Goal: Transaction & Acquisition: Purchase product/service

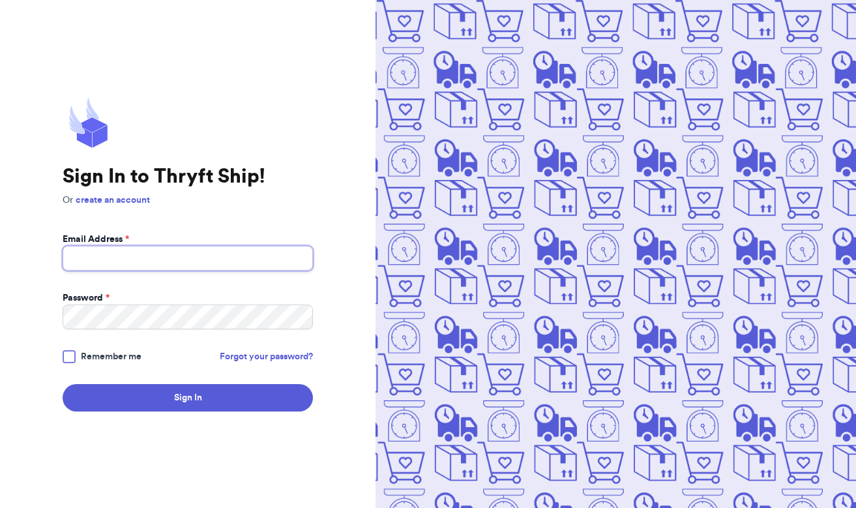
type input "[PERSON_NAME][EMAIL_ADDRESS][PERSON_NAME][DOMAIN_NAME]"
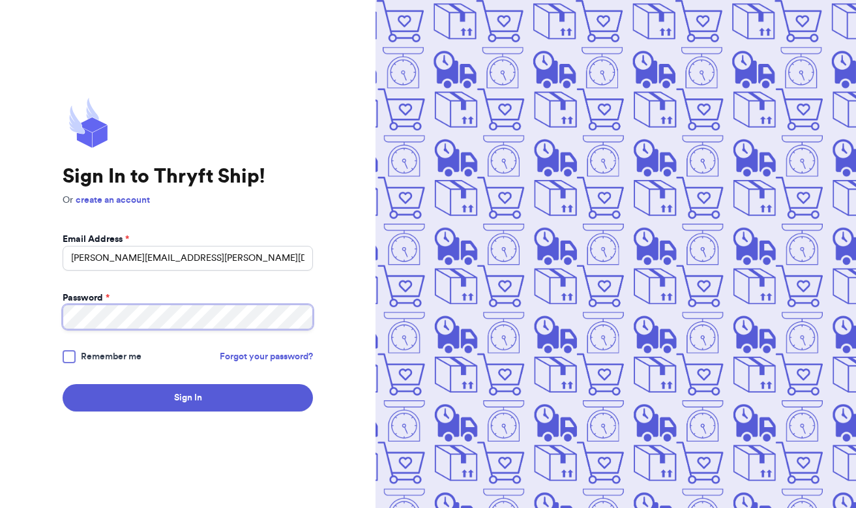
click at [188, 398] on button "Sign In" at bounding box center [188, 397] width 250 height 27
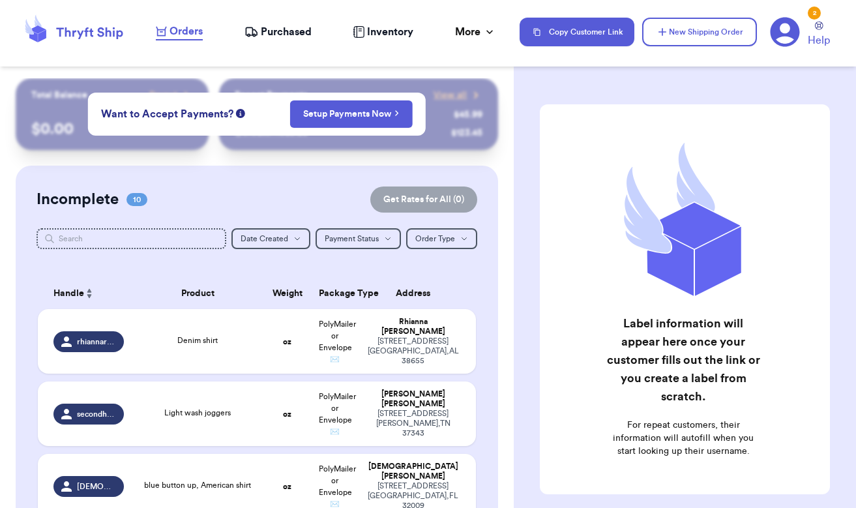
click at [190, 40] on link "Orders" at bounding box center [179, 31] width 47 height 17
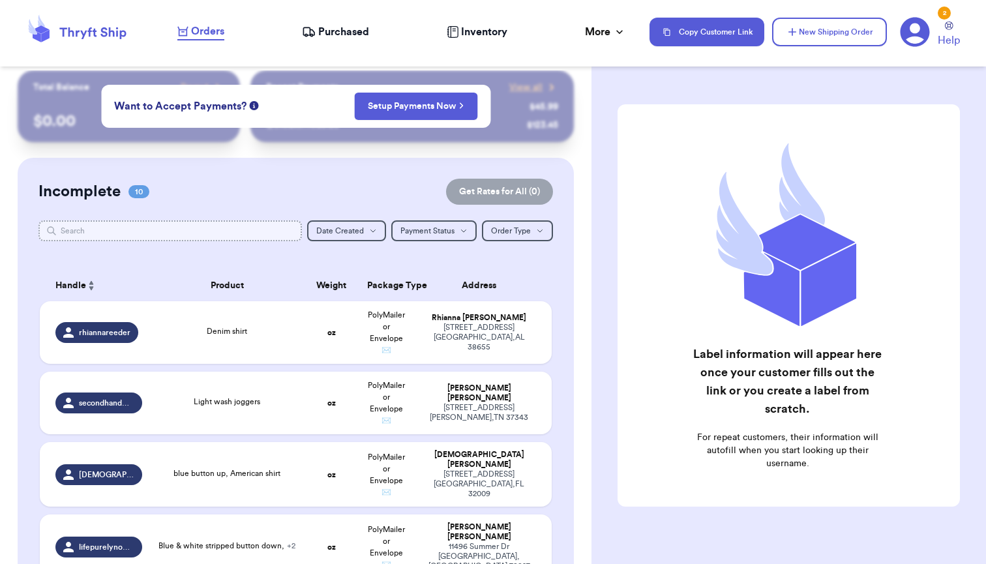
click at [174, 234] on input "text" at bounding box center [169, 230] width 263 height 21
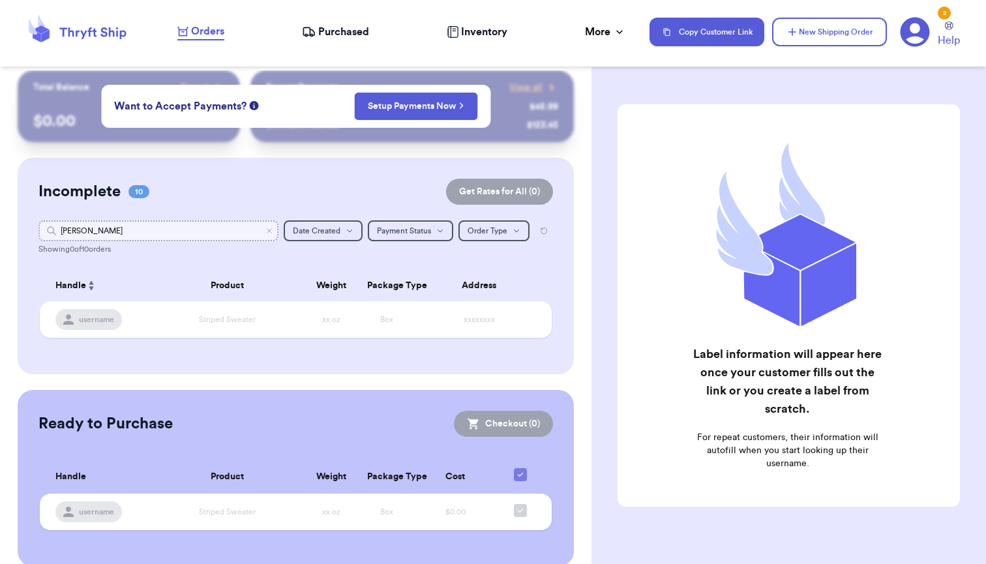
type input "[PERSON_NAME]"
drag, startPoint x: 174, startPoint y: 234, endPoint x: 323, endPoint y: 193, distance: 154.9
click at [323, 193] on div "Incomplete 10 Get Rates for All ( 0 )" at bounding box center [295, 192] width 514 height 26
click at [338, 33] on span "Purchased" at bounding box center [343, 32] width 51 height 16
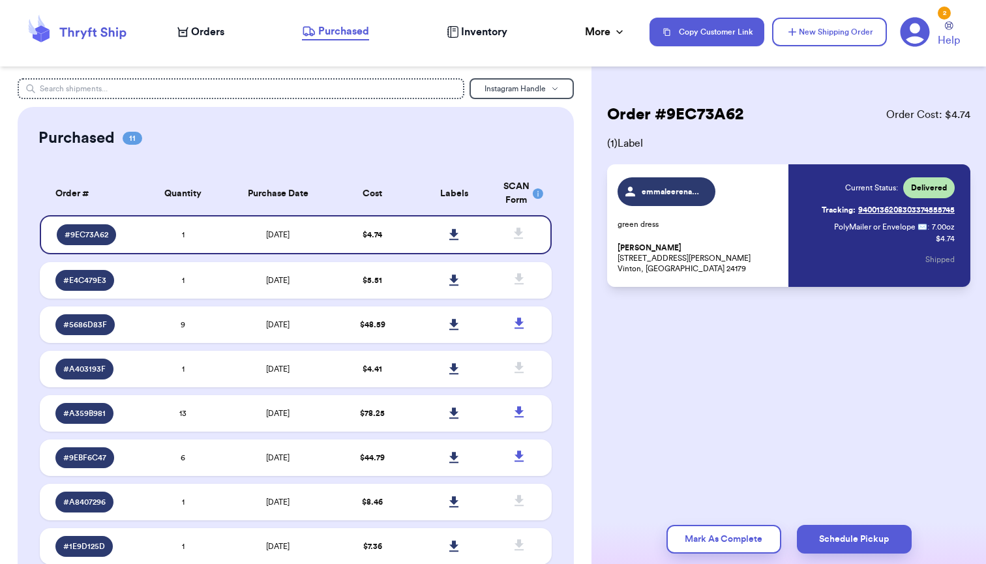
click at [874, 240] on div "Current Status: Delivered Tracking: 9400136208303374555745 PolyMailer or Envelo…" at bounding box center [888, 225] width 133 height 97
click at [886, 249] on div "Current Status: Delivered Tracking: 9400136208303374555745 PolyMailer or Envelo…" at bounding box center [888, 225] width 133 height 97
click at [888, 249] on div "Current Status: Delivered Tracking: 9400136208303374555745 PolyMailer or Envelo…" at bounding box center [888, 225] width 133 height 97
click at [940, 222] on span "7.00 oz" at bounding box center [943, 227] width 23 height 10
click at [940, 227] on span "7.00 oz" at bounding box center [943, 227] width 23 height 10
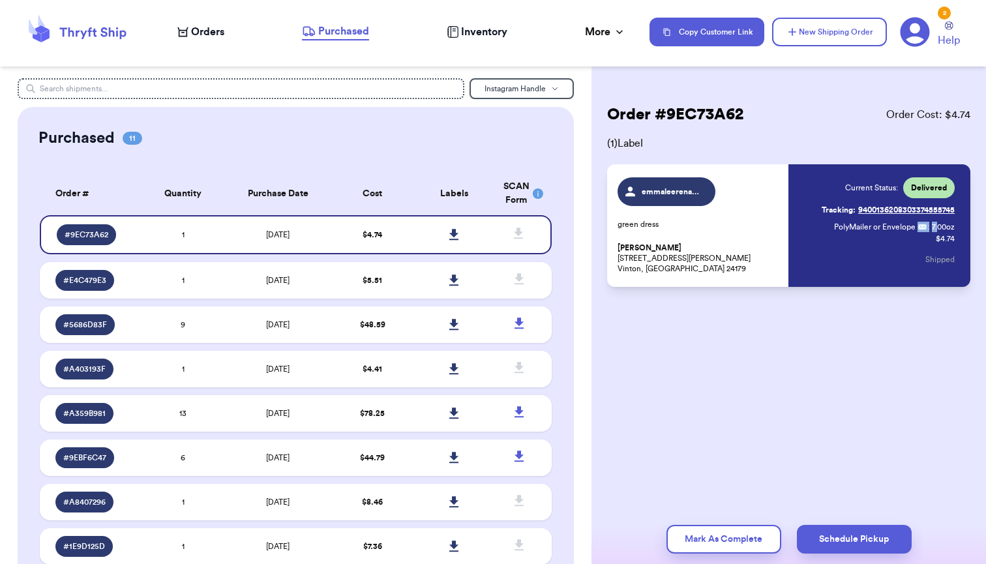
drag, startPoint x: 934, startPoint y: 227, endPoint x: 914, endPoint y: 227, distance: 20.2
click at [914, 227] on p "PolyMailer or Envelope ✉️ : 7.00 oz" at bounding box center [894, 227] width 121 height 10
click at [875, 273] on div "Current Status: Delivered Tracking: 9400136208303374555745 PolyMailer or Envelo…" at bounding box center [888, 225] width 133 height 97
click at [818, 28] on button "New Shipping Order" at bounding box center [829, 32] width 115 height 29
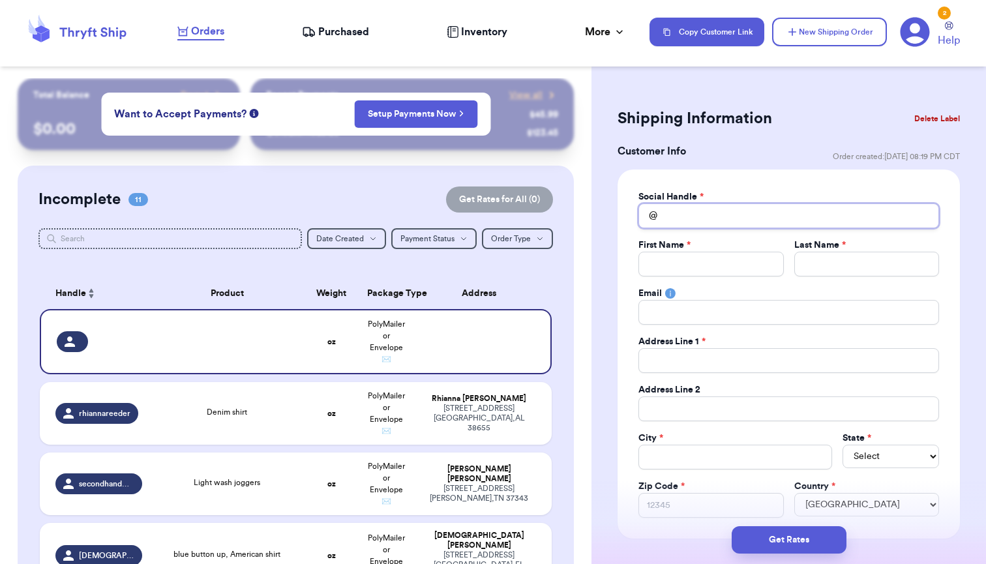
click at [698, 214] on input "Total Amount Paid" at bounding box center [788, 215] width 301 height 25
type input "e"
type input "em"
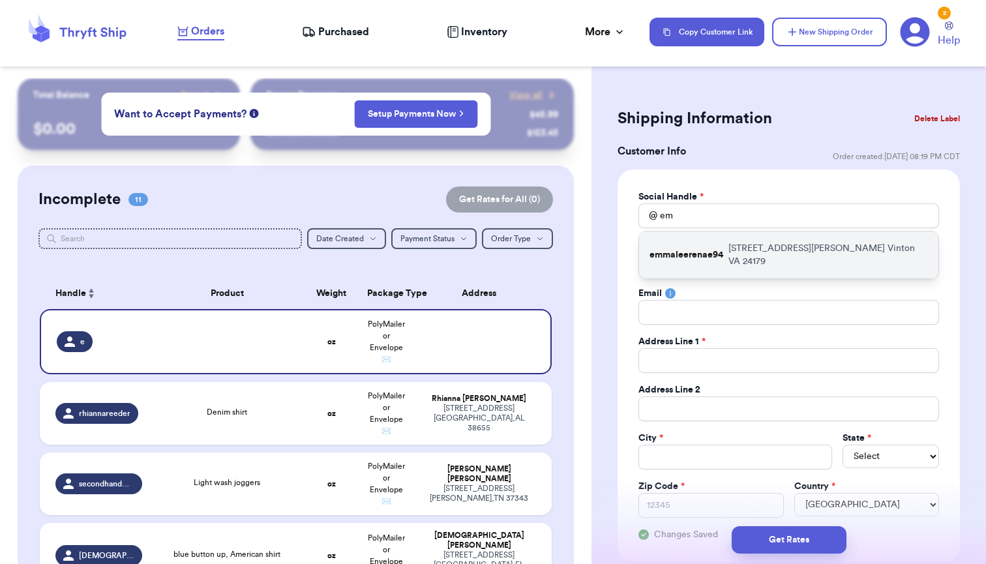
click at [763, 246] on p "[STREET_ADDRESS][PERSON_NAME]" at bounding box center [828, 255] width 200 height 26
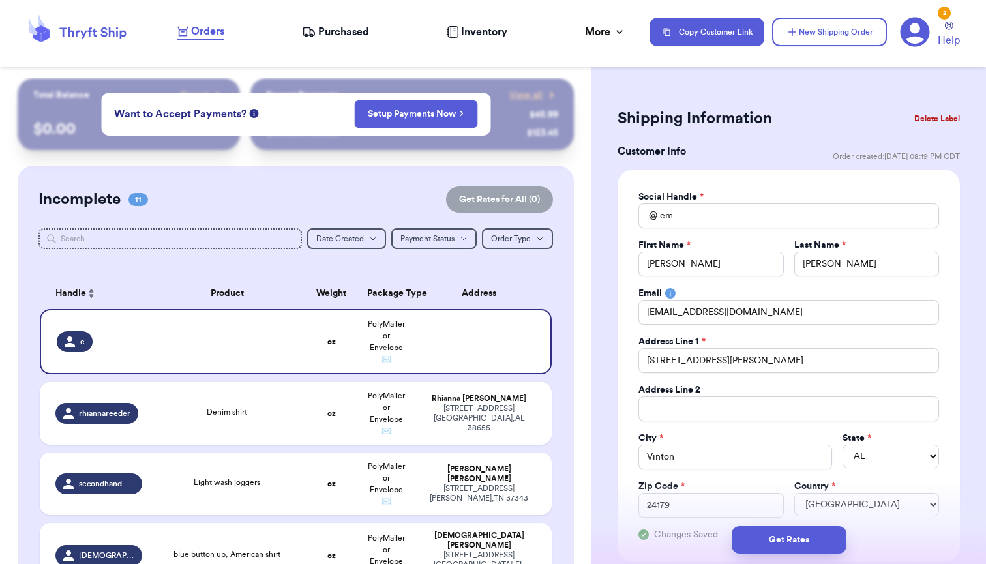
type input "emmaleerenae94"
type input "[PERSON_NAME]"
type input "[EMAIL_ADDRESS][DOMAIN_NAME]"
type input "[STREET_ADDRESS][PERSON_NAME]"
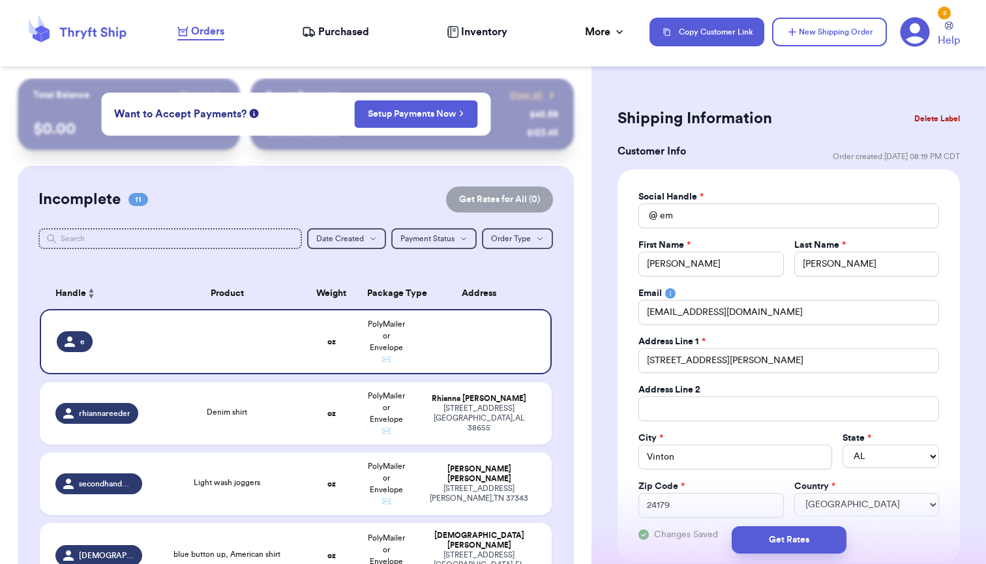
type input "Vinton"
select select "VA"
type input "24179"
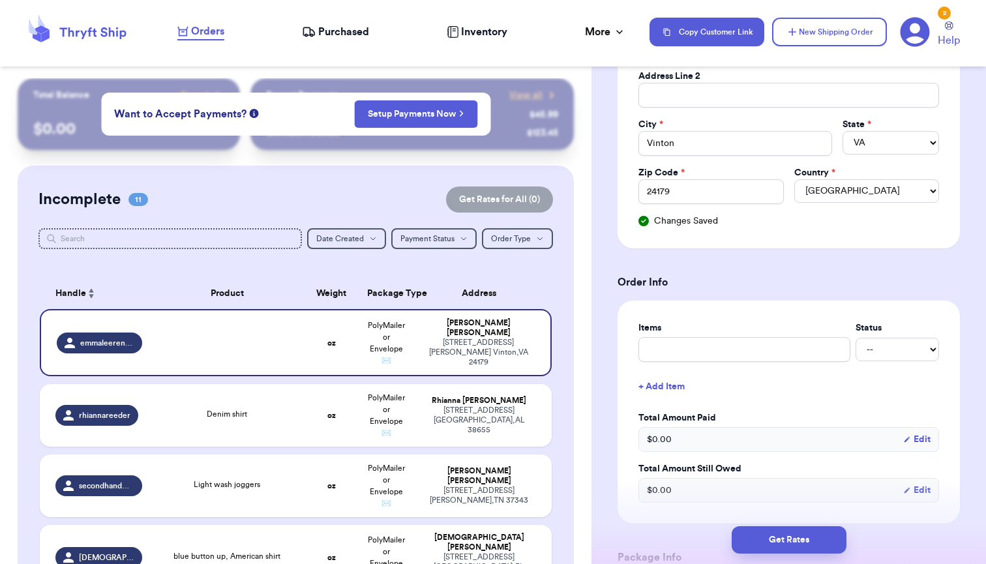
scroll to position [316, 0]
type input "B"
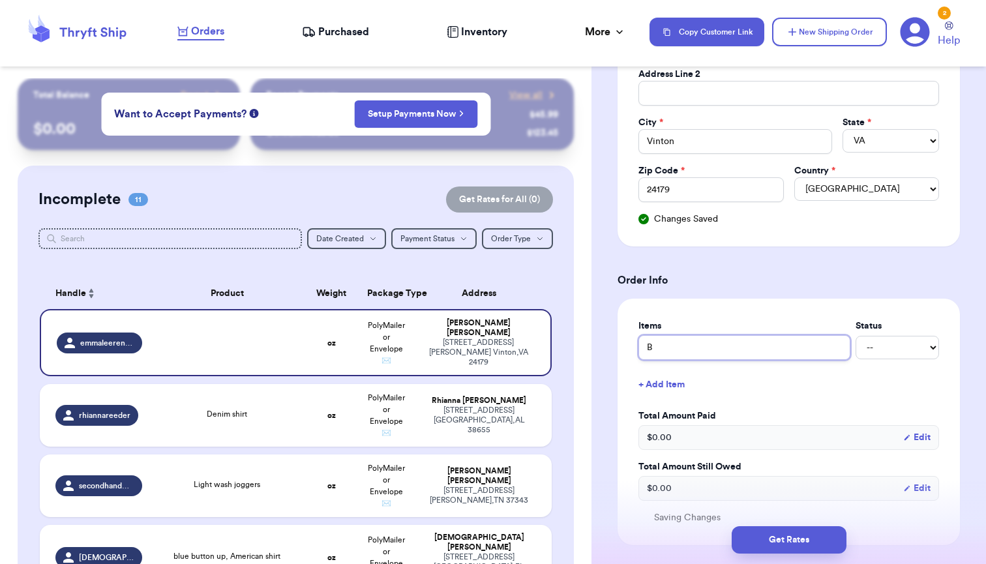
type input "Br"
type input "Bro"
type input "Brow"
type input "Brown"
type input "Brow"
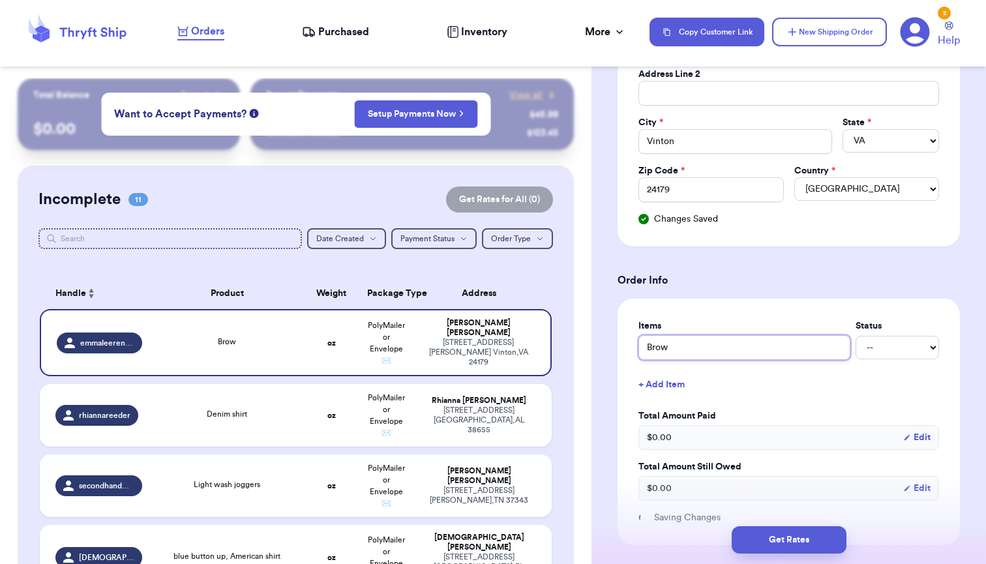
type input "Bro"
type input "Br"
type input "B"
type input "Bl"
type input "Bla"
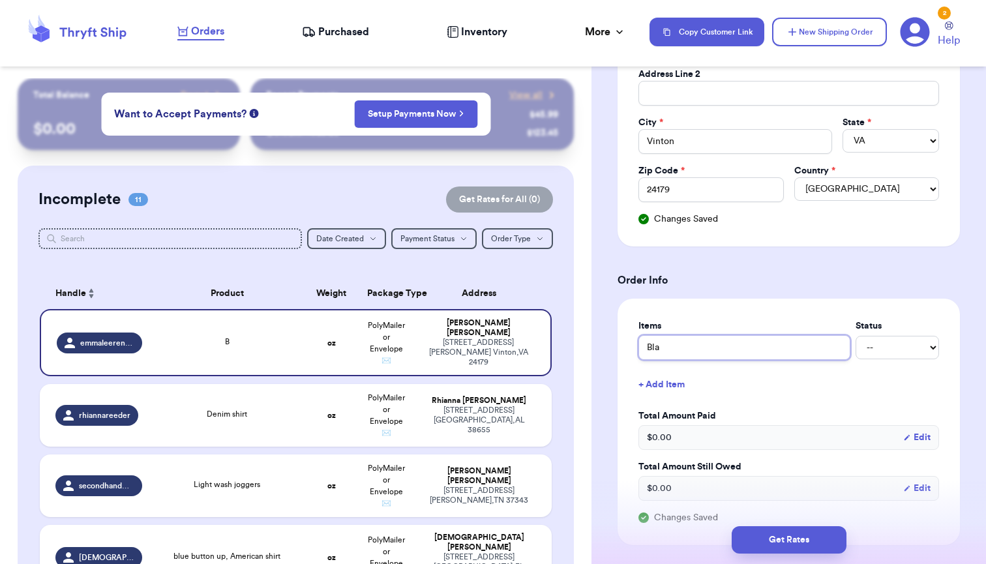
type input "Blac"
type input "Black"
type input "Black f"
type input "Black fl"
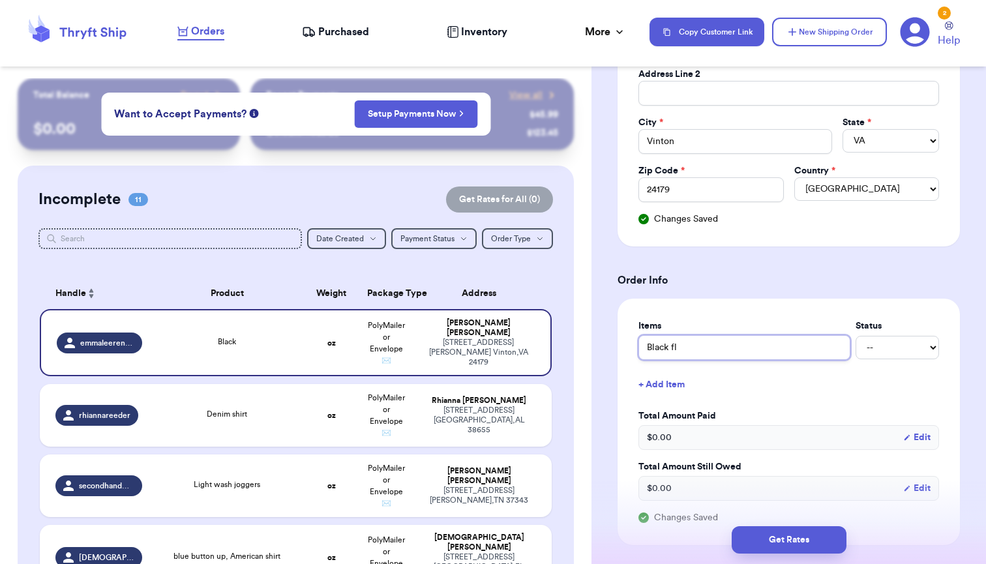
type input "Black flo"
type input "Black flor"
type input "Black flora"
type input "Black floral"
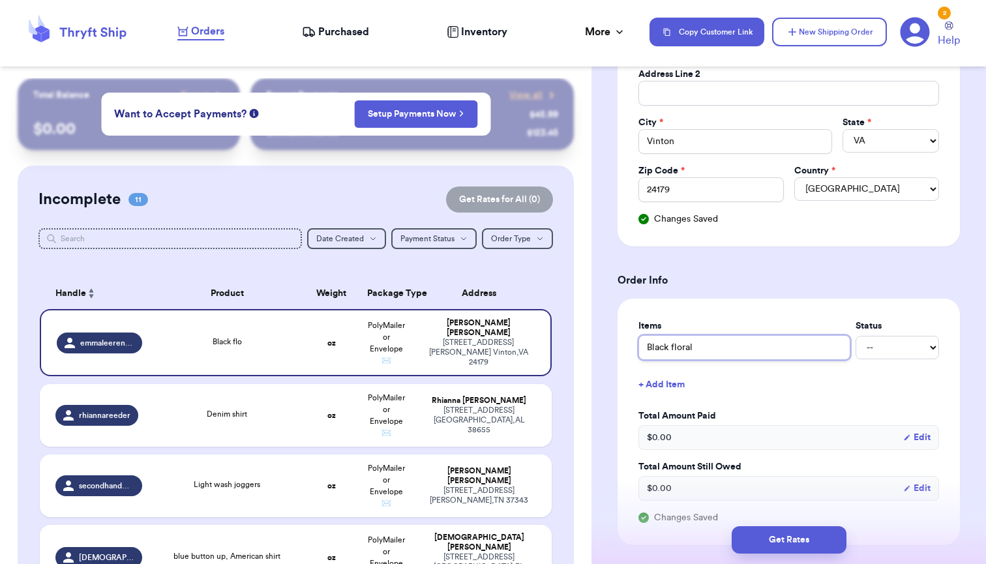
type input "Black floral d"
type input "Black floral dr"
type input "Black floral dre"
type input "Black floral dres"
type input "Black floral dress"
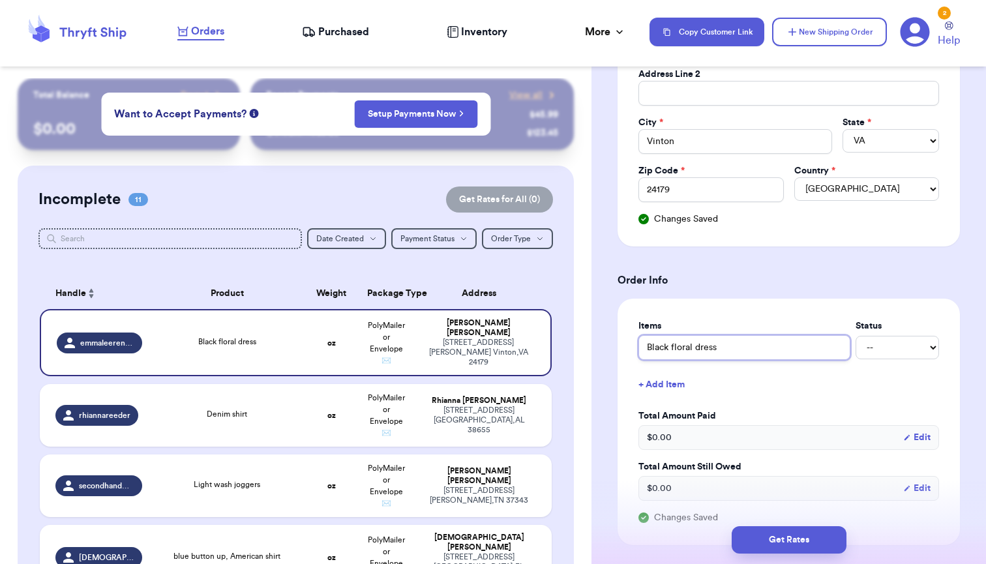
type input "Black floral dress"
select select "paid"
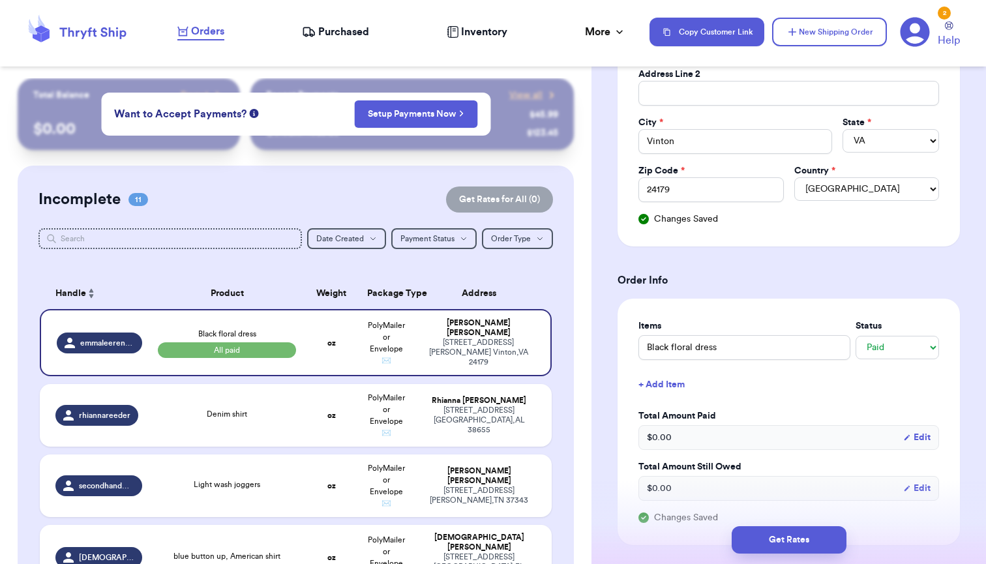
click at [666, 383] on button "+ Add Item" at bounding box center [788, 384] width 311 height 29
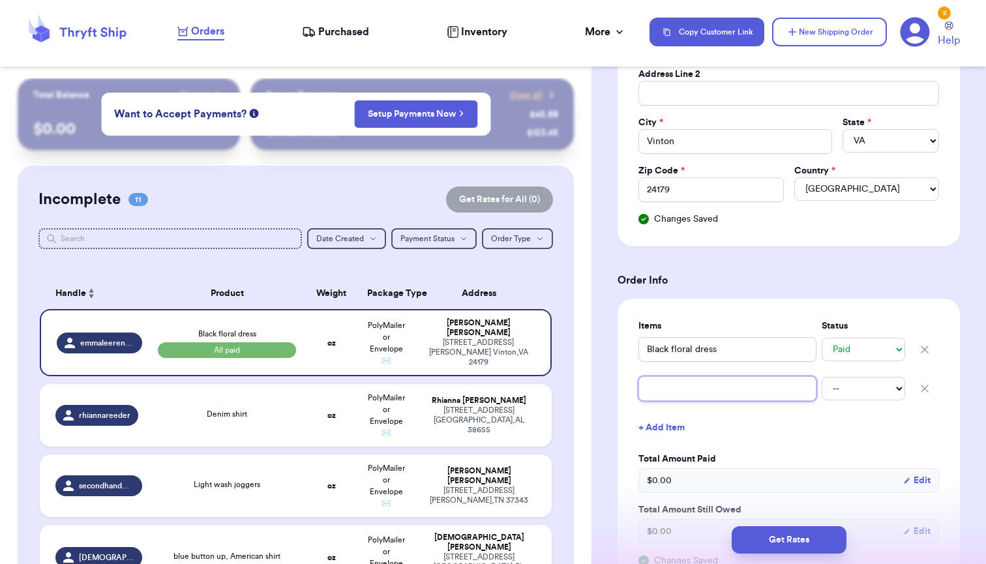
type input "O"
type input "I"
type input "Iv"
type input "Ivp"
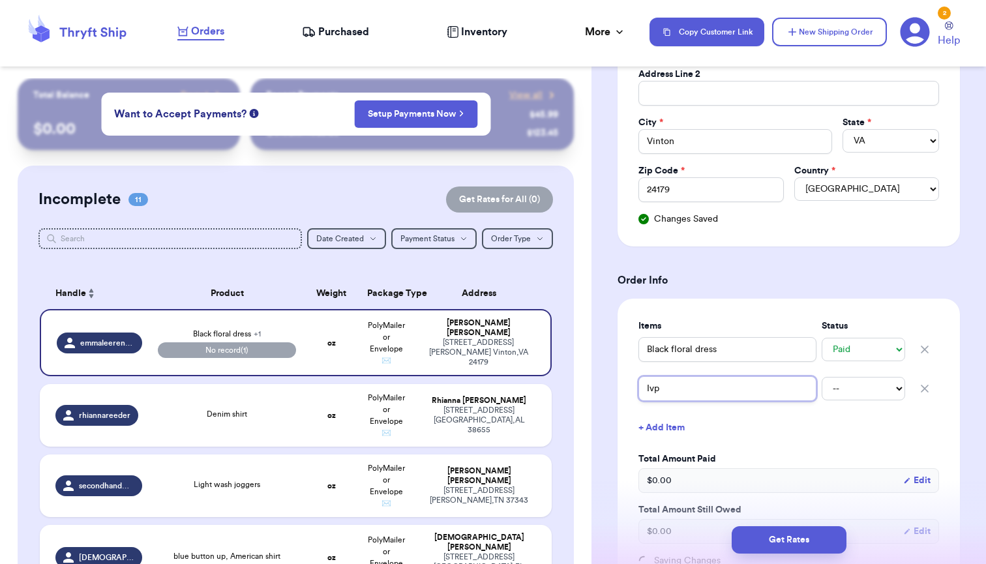
type input "Ivpr"
type input "Ivprr"
type input "Ivprry"
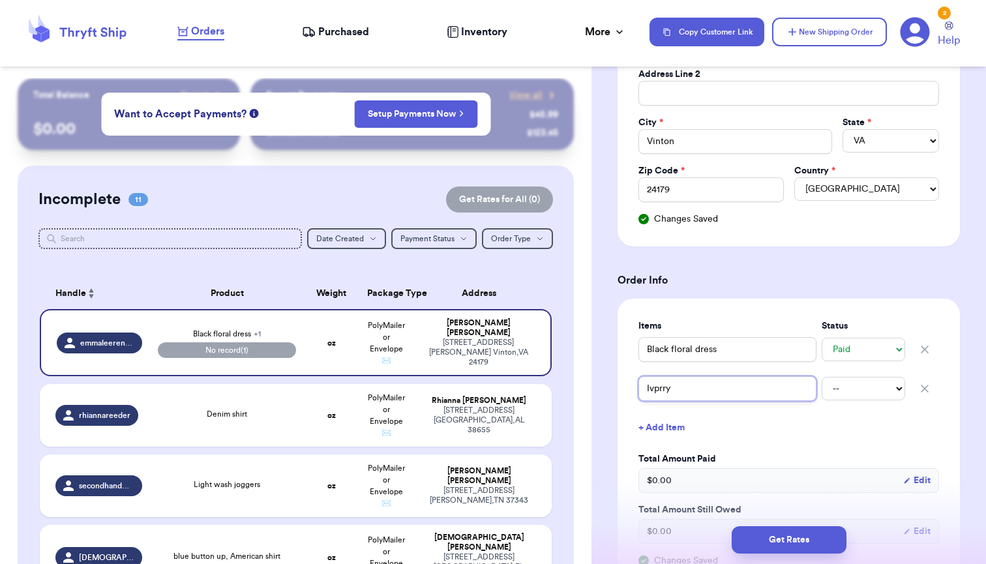
type input "Ivprr"
type input "Ivpr"
type input "Ivp"
type input "Iv"
type input "[PERSON_NAME]"
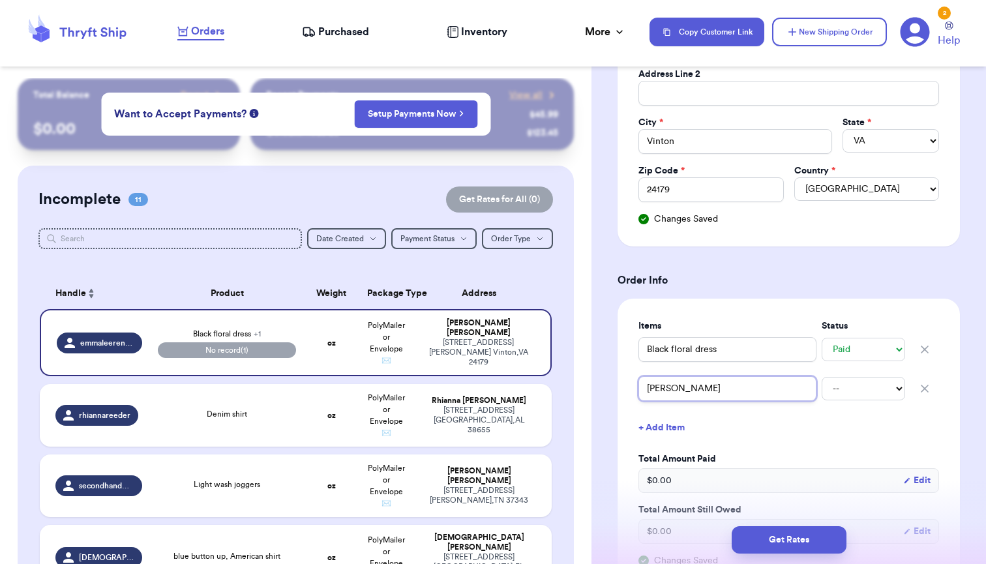
type input "Ivor"
type input "Ivory"
type input "Ivory R"
type input "Ivory Ro"
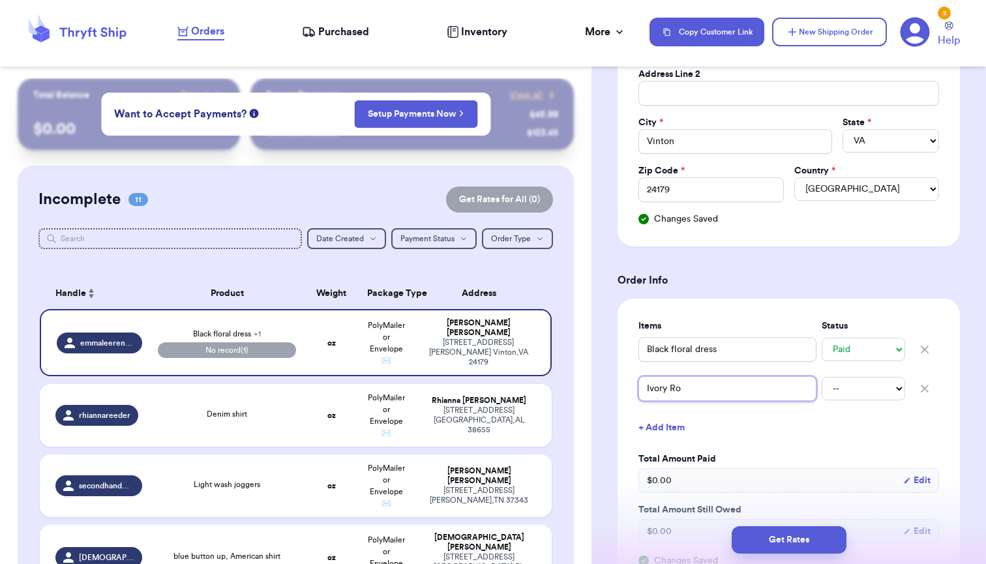
type input "Ivory Rob"
type input "Ivory Ro"
type input "Ivory R"
type input "Ivory Ri"
type input "Ivory Riv"
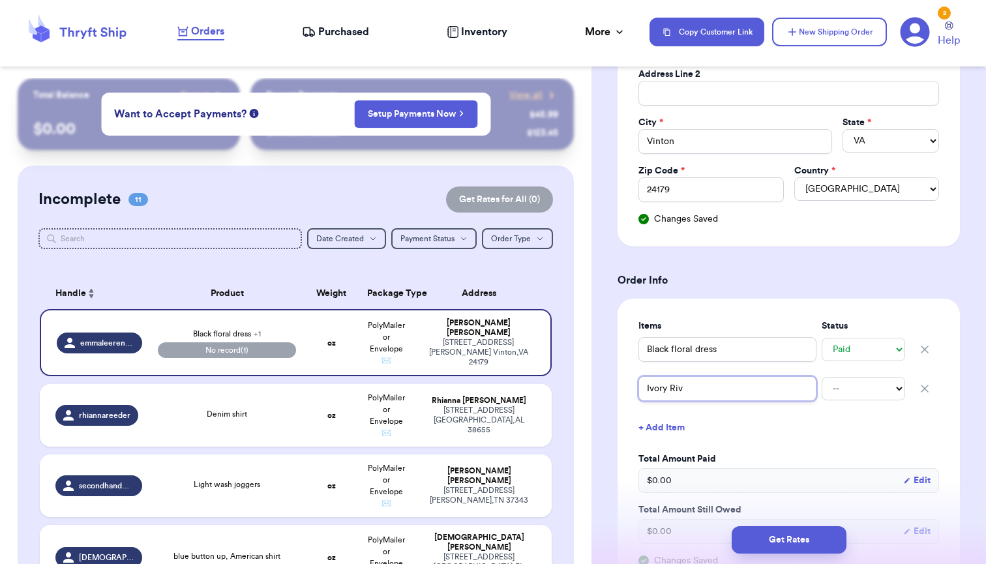
type input "Ivory Rive"
type input "Ivory Riv"
type input "Ivory Ri"
type input "Ivory Rib"
type input "Ivory Ribb"
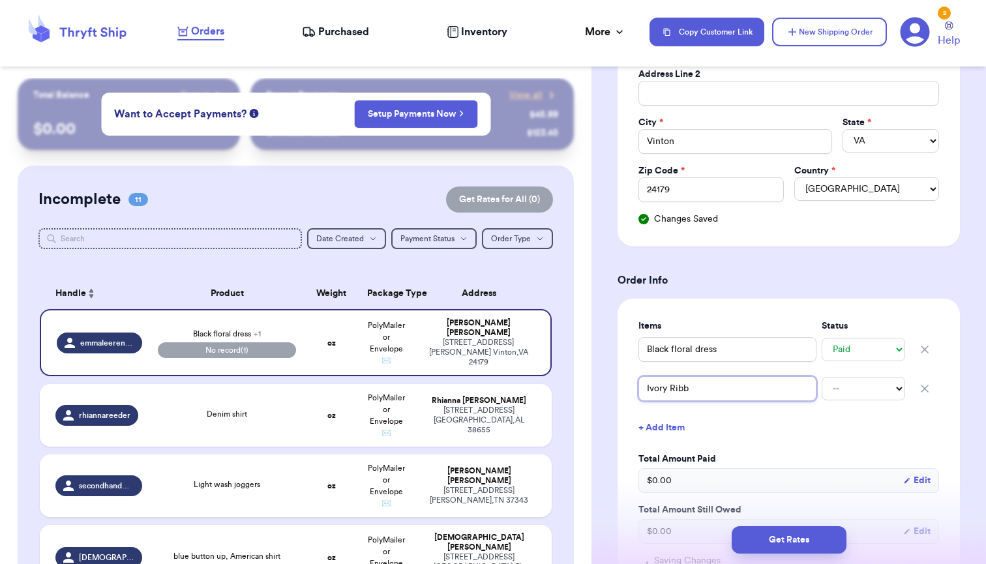
type input "[PERSON_NAME]"
type input "Ivory Ribbed"
type input "Ivory Ribbed b"
type input "Ivory Ribbed bu"
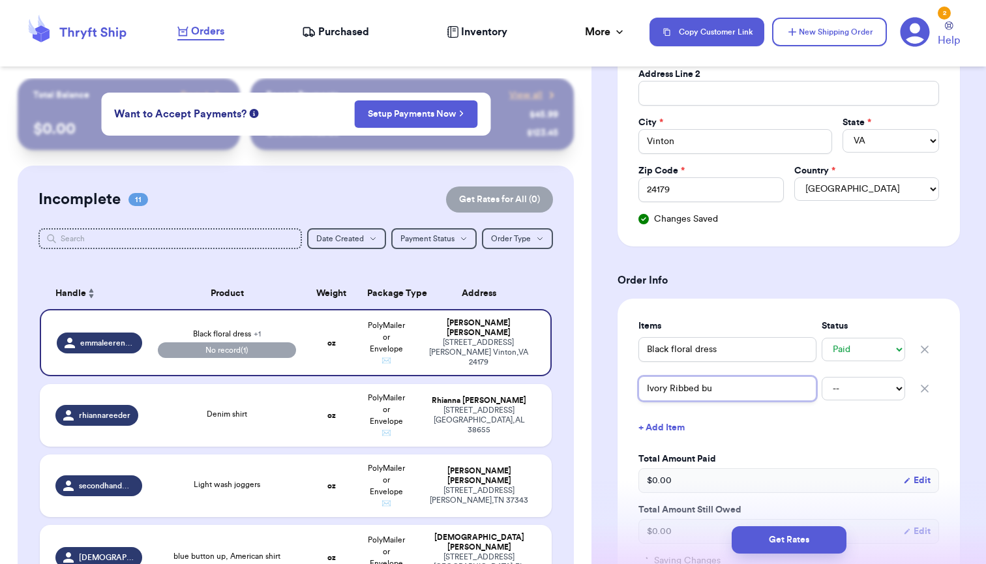
type input "Ivory Ribbed but"
type input "Ivory Ribbed butt"
type input "Ivory Ribbed butto"
type input "Ivory Ribbed button"
type input "Ivory Ribbed buttons"
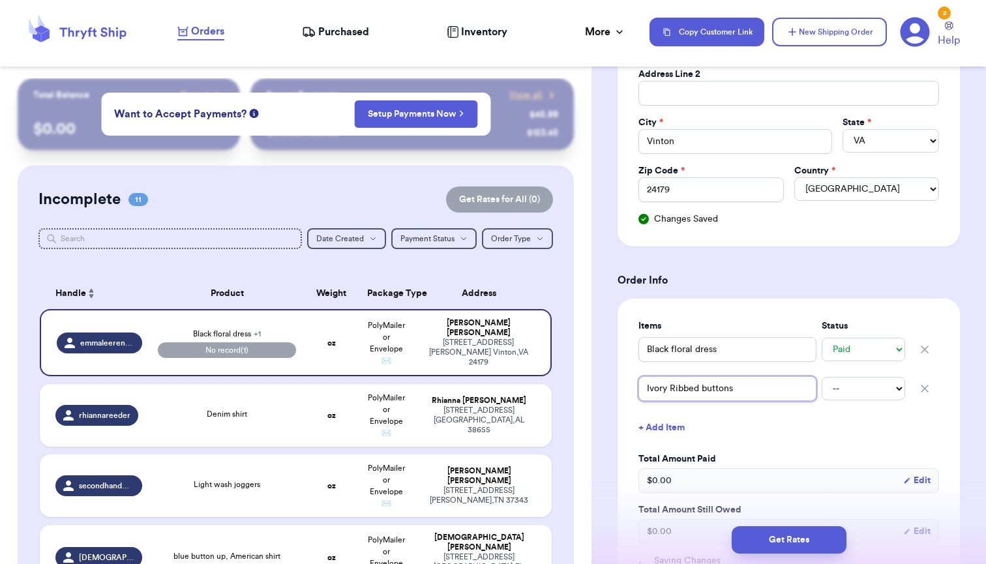
type input "Ivory Ribbed buttons"
type input "Ivory Ribbed buttons w"
type input "Ivory Ribbed buttons we"
type input "Ivory Ribbed buttons w"
type input "Ivory Ribbed buttons"
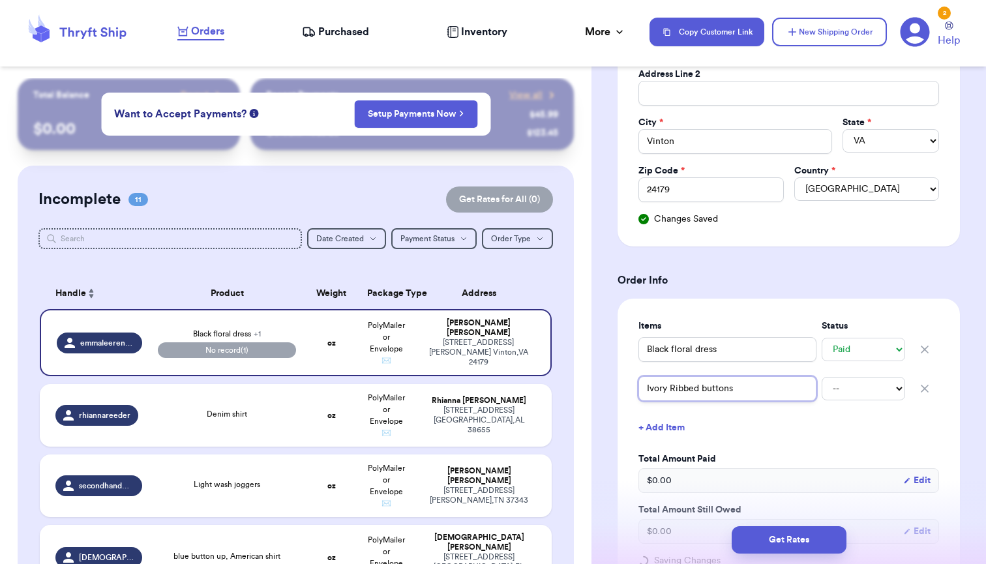
type input "Ivory Ribbed buttons"
type input "Ivory Ribbed button"
type input "Ivory Ribbed button w"
type input "Ivory Ribbed button"
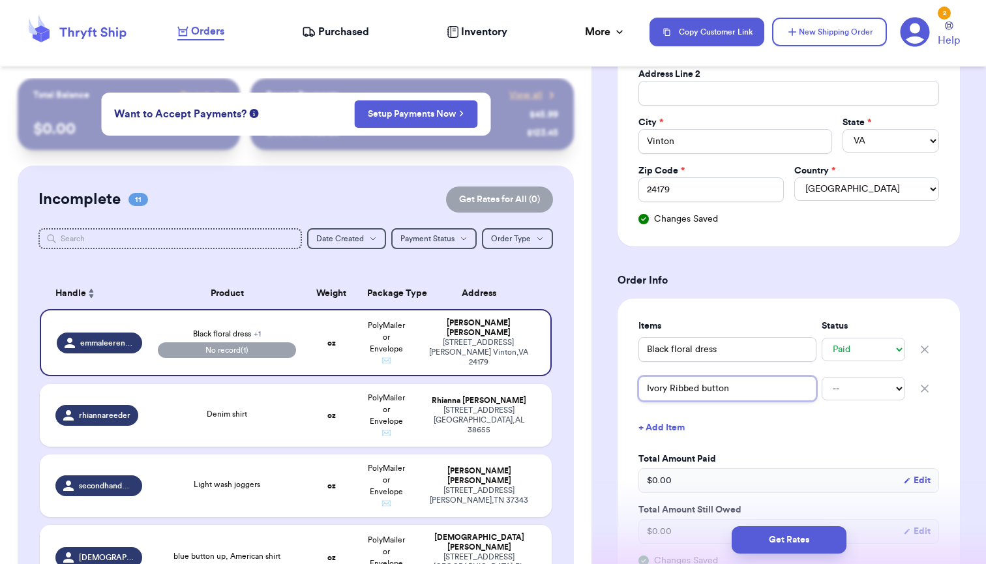
type input "Ivory Ribbed button s"
type input "Ivory Ribbed button sw"
type input "Ivory Ribbed button swe"
type input "Ivory Ribbed button swea"
type input "Ivory Ribbed button sweat"
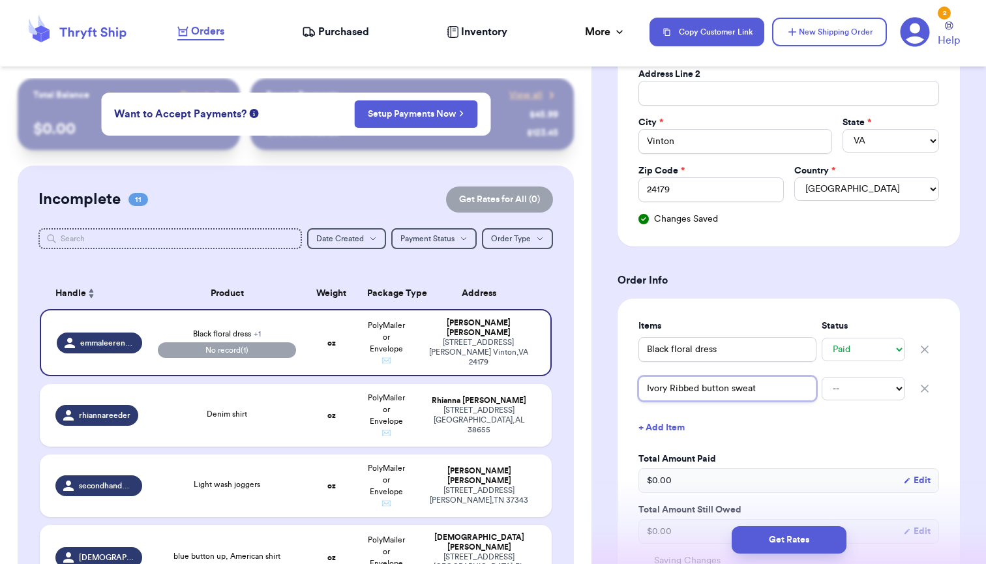
type input "Ivory Ribbed button sweate"
type input "Ivory Ribbed button sweater"
select select "paid"
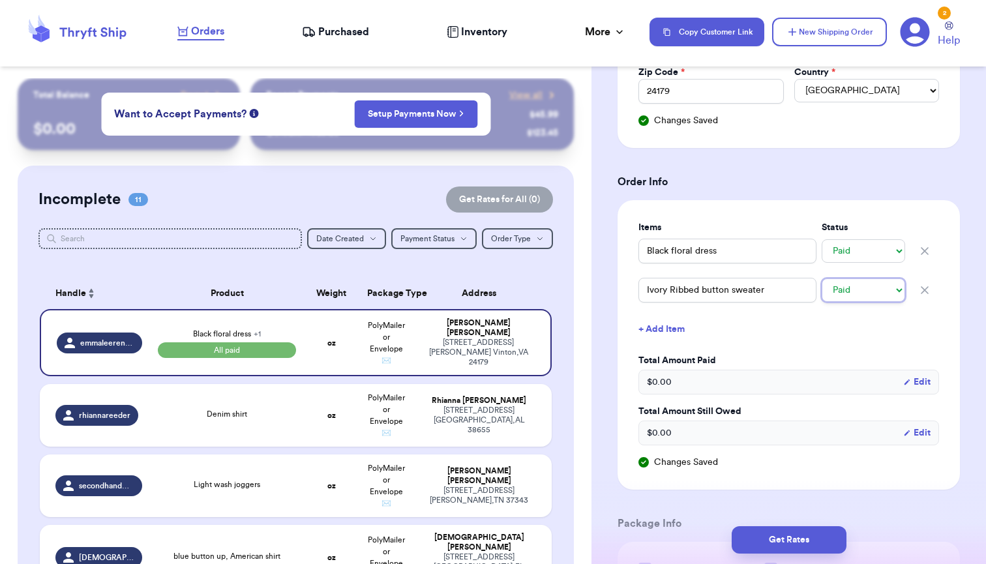
scroll to position [425, 0]
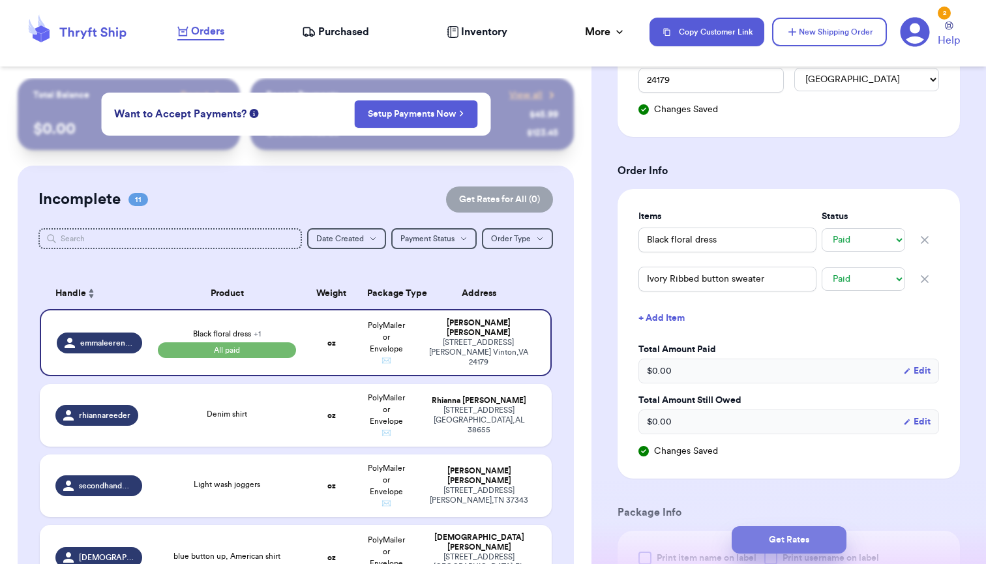
click at [775, 536] on button "Get Rates" at bounding box center [789, 539] width 115 height 27
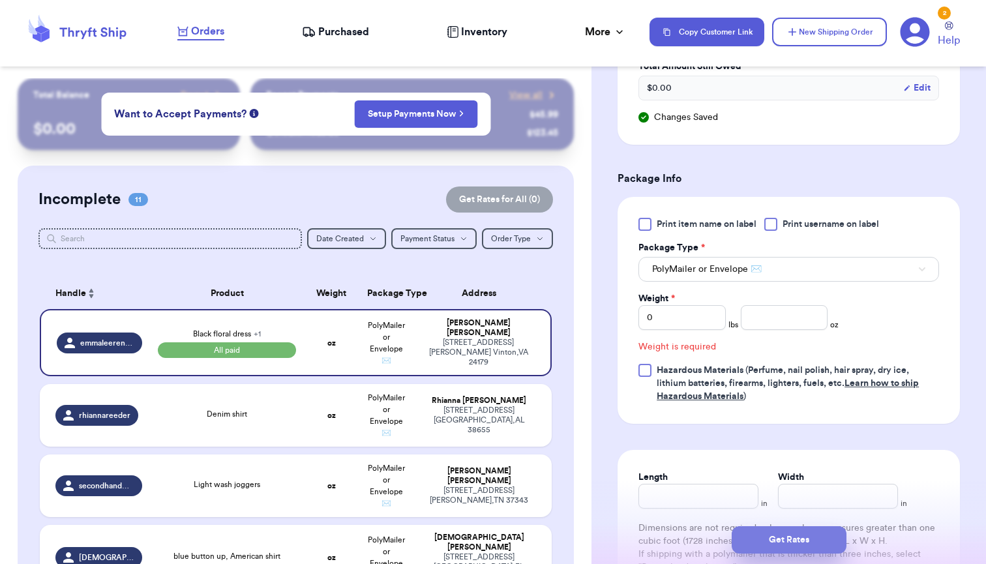
scroll to position [561, 0]
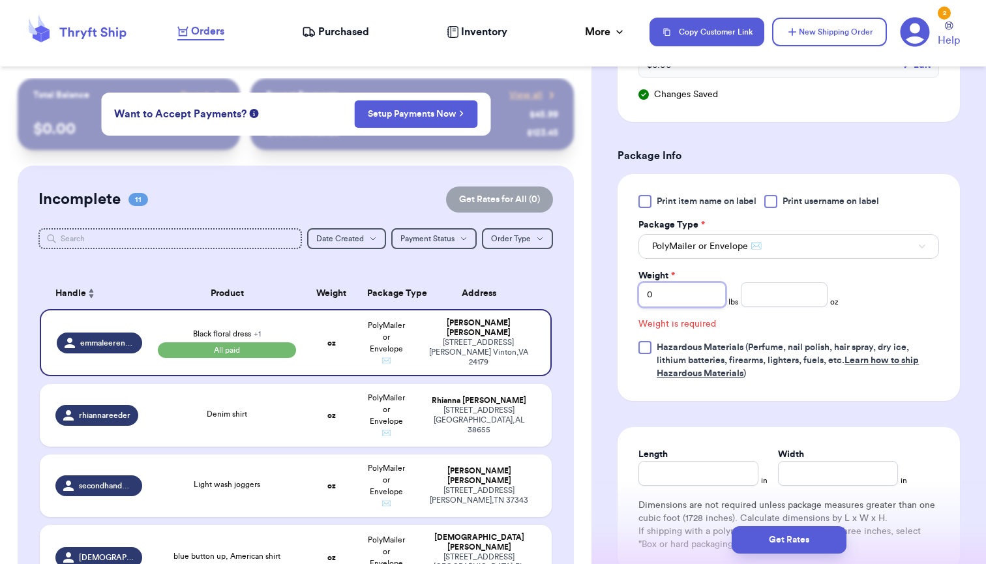
drag, startPoint x: 683, startPoint y: 287, endPoint x: 632, endPoint y: 288, distance: 50.9
click at [632, 288] on div "Print item name on label Print username on label Package Type * PolyMailer or E…" at bounding box center [789, 287] width 342 height 227
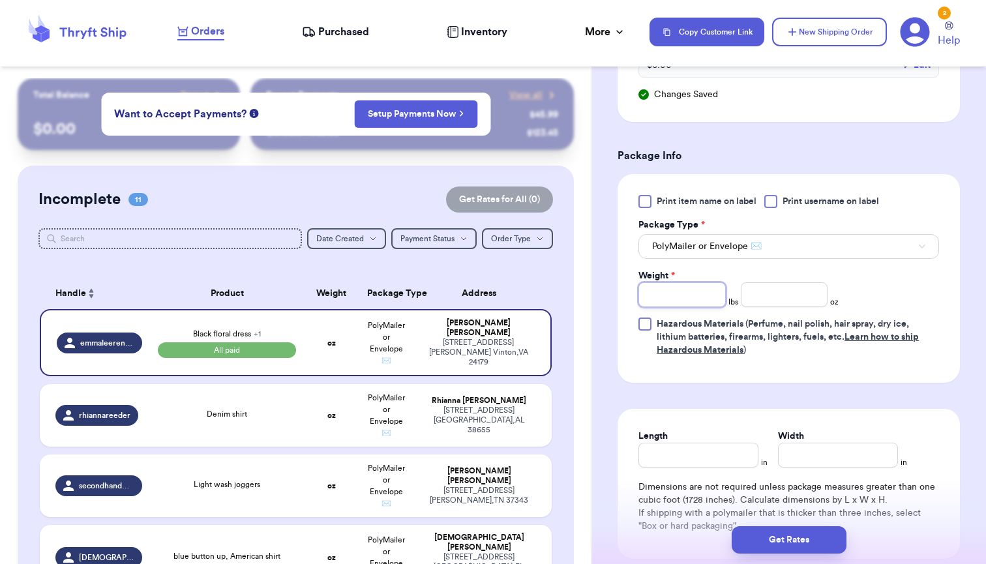
type input "1"
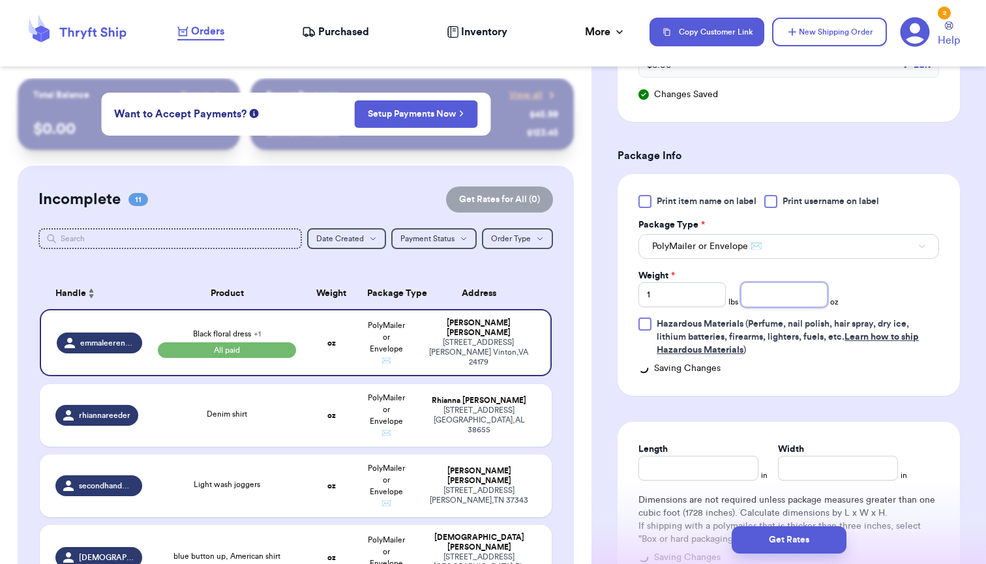
click at [782, 282] on input "number" at bounding box center [784, 294] width 87 height 25
type input "6"
click at [801, 376] on div "Print item name on label Print username on label Package Type * PolyMailer or E…" at bounding box center [789, 285] width 342 height 222
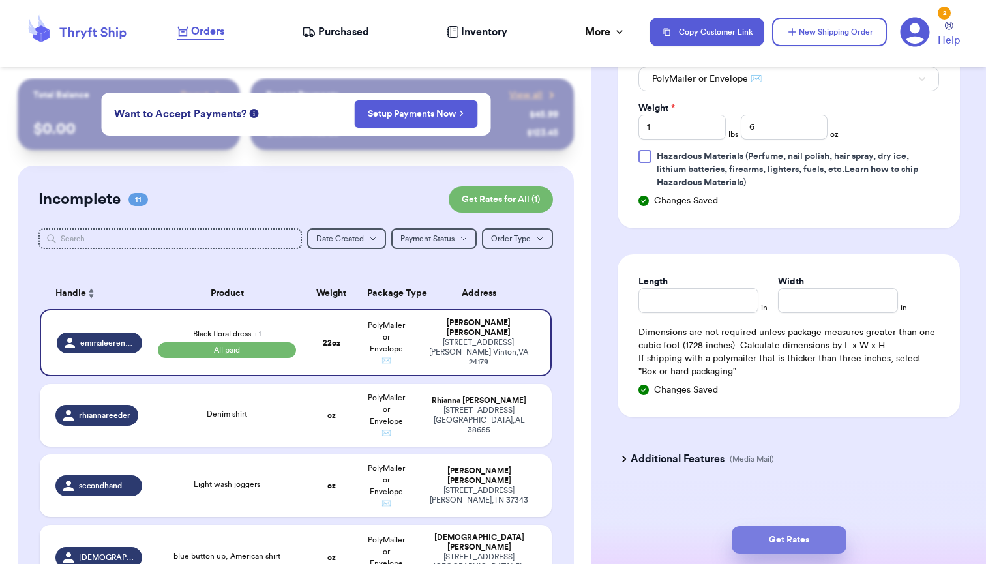
scroll to position [728, 0]
click at [772, 537] on button "Get Rates" at bounding box center [789, 539] width 115 height 27
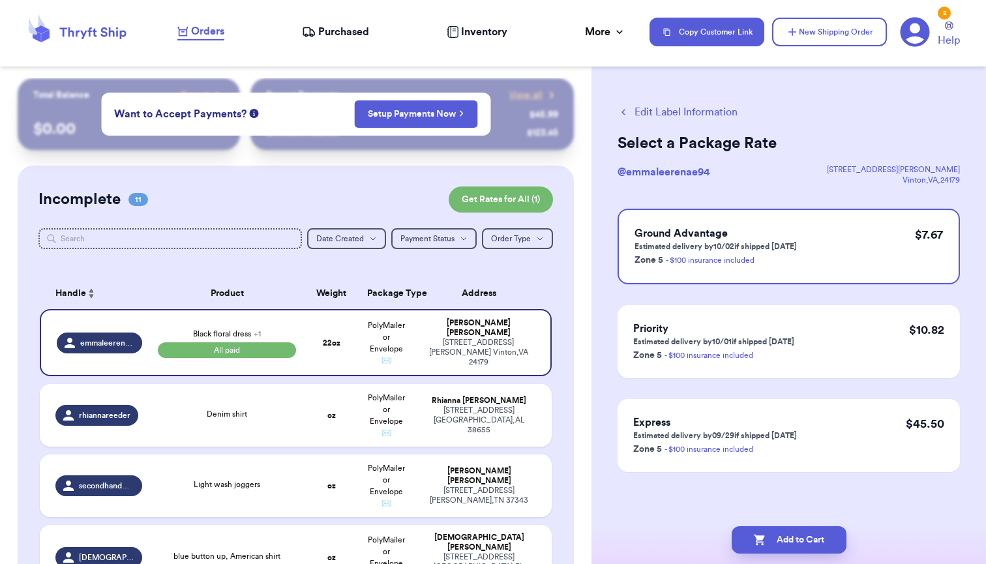
scroll to position [0, 0]
click at [774, 265] on p "Zone 5 - $100 insurance included" at bounding box center [715, 260] width 162 height 16
click at [786, 548] on button "Add to Cart" at bounding box center [789, 539] width 115 height 27
checkbox input "true"
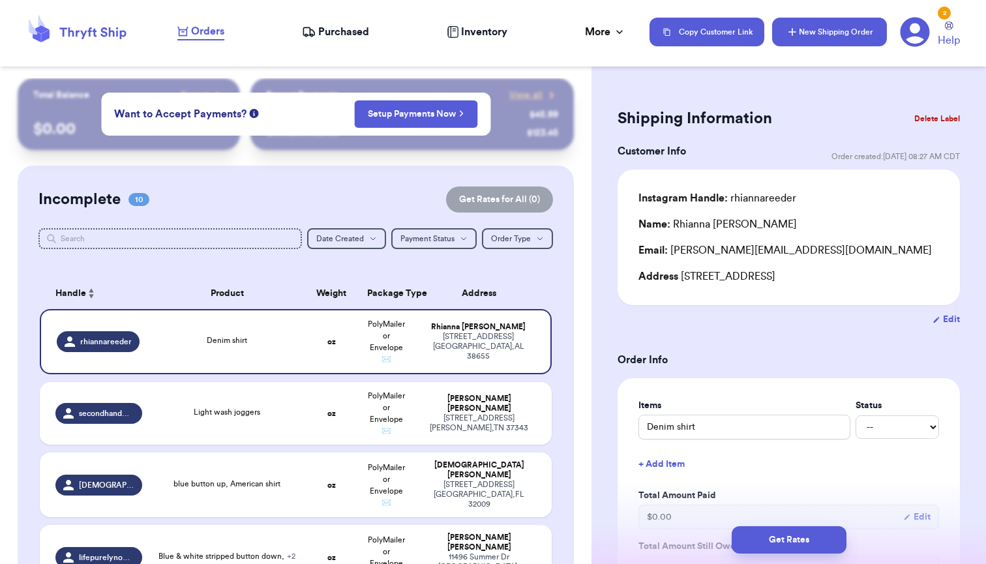
click at [801, 39] on button "New Shipping Order" at bounding box center [829, 32] width 115 height 29
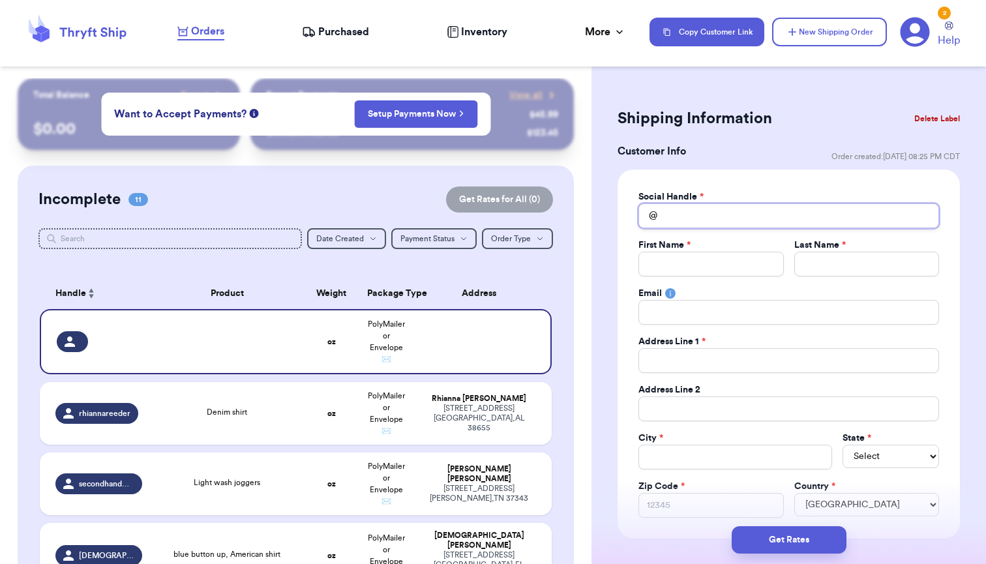
click at [679, 216] on input "Total Amount Paid" at bounding box center [788, 215] width 301 height 25
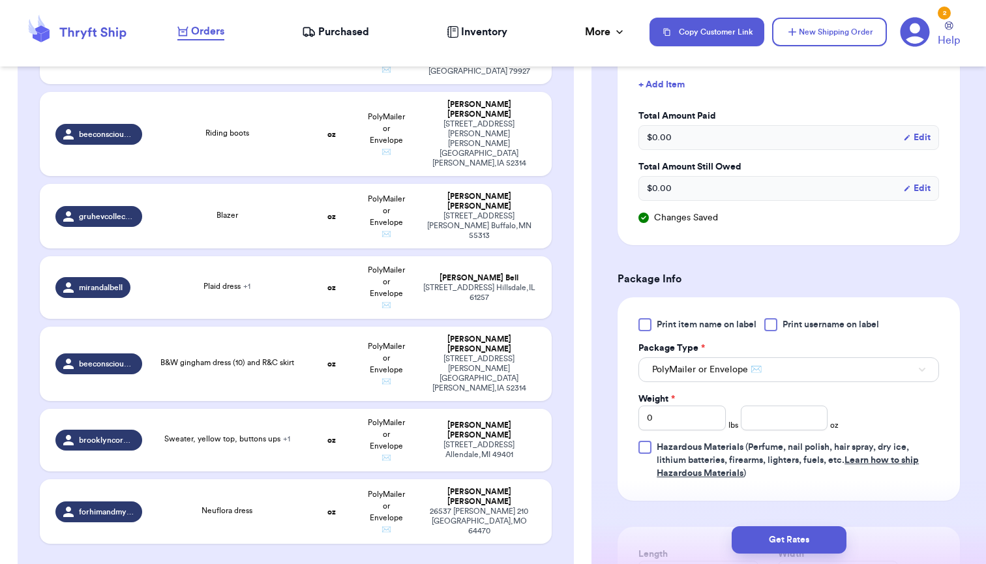
scroll to position [644, 0]
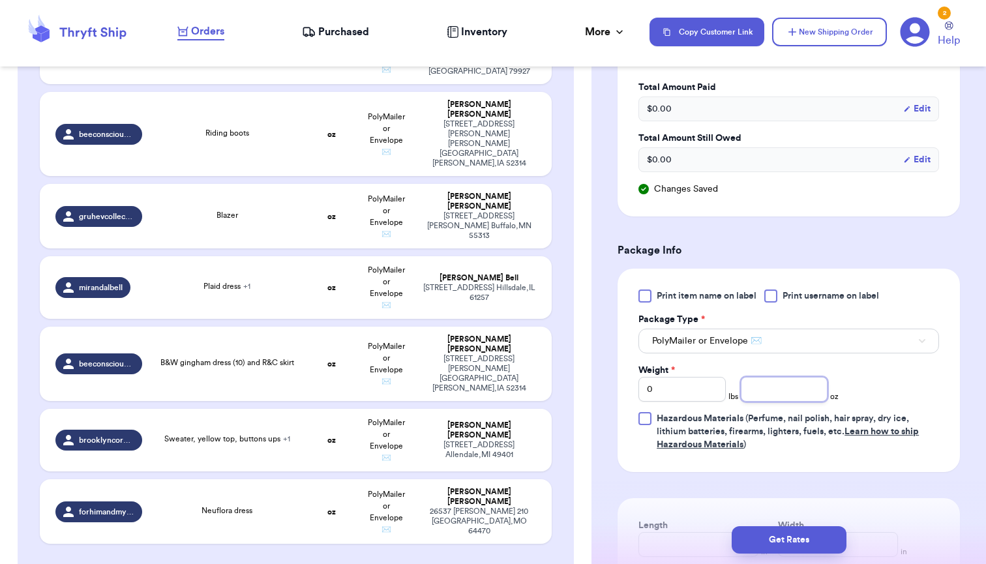
click at [772, 389] on input "number" at bounding box center [784, 389] width 87 height 25
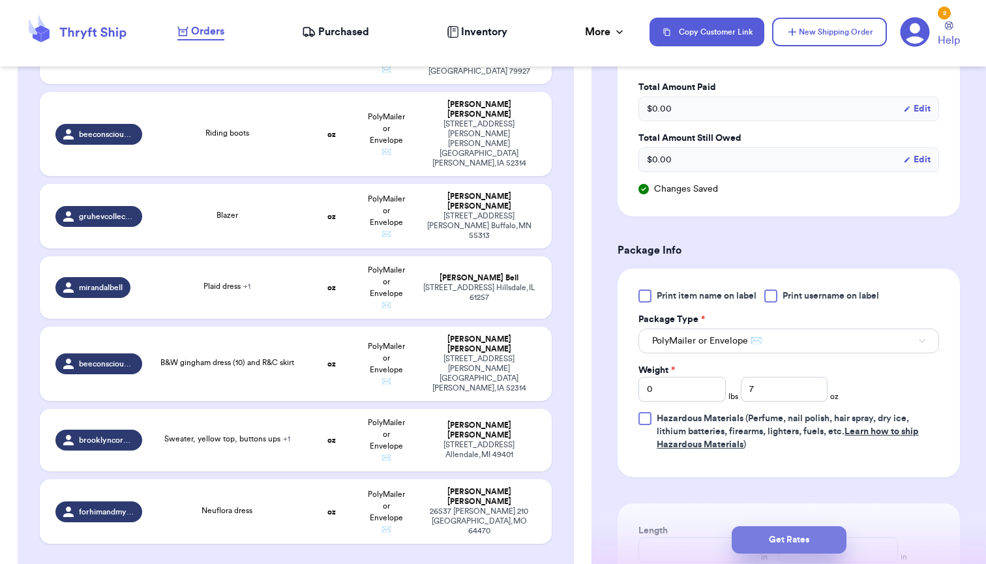
click at [777, 540] on button "Get Rates" at bounding box center [789, 539] width 115 height 27
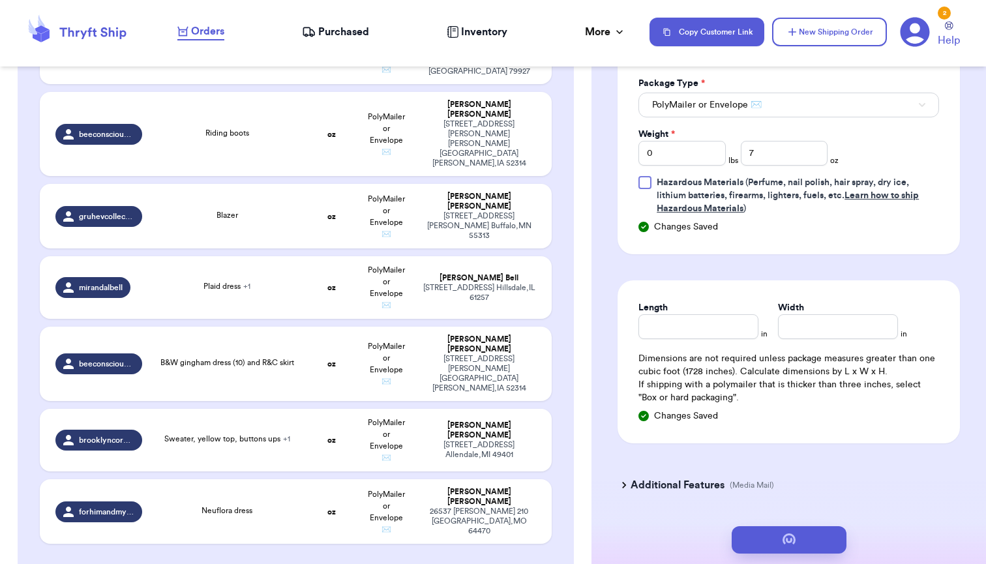
scroll to position [0, 0]
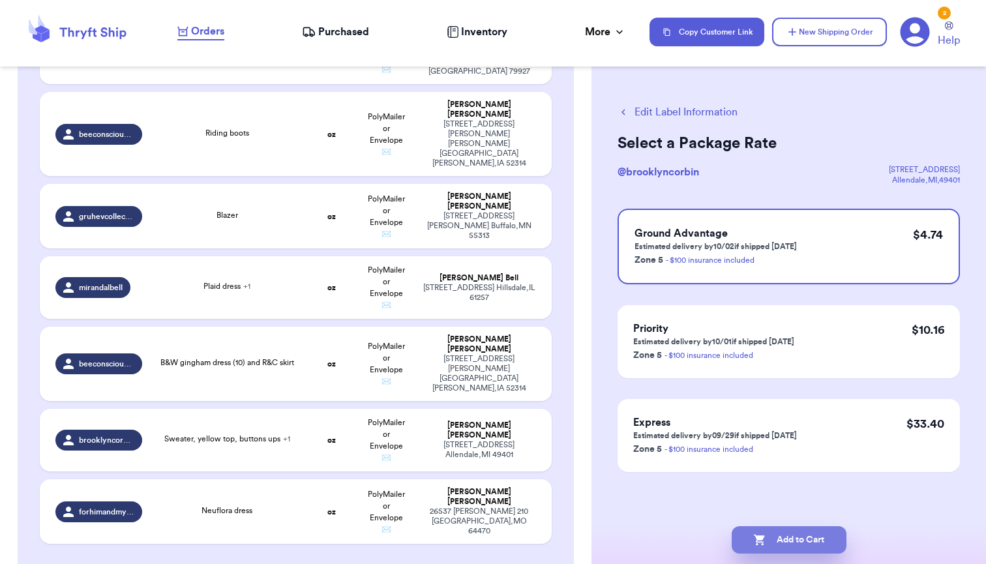
click at [772, 546] on button "Add to Cart" at bounding box center [789, 539] width 115 height 27
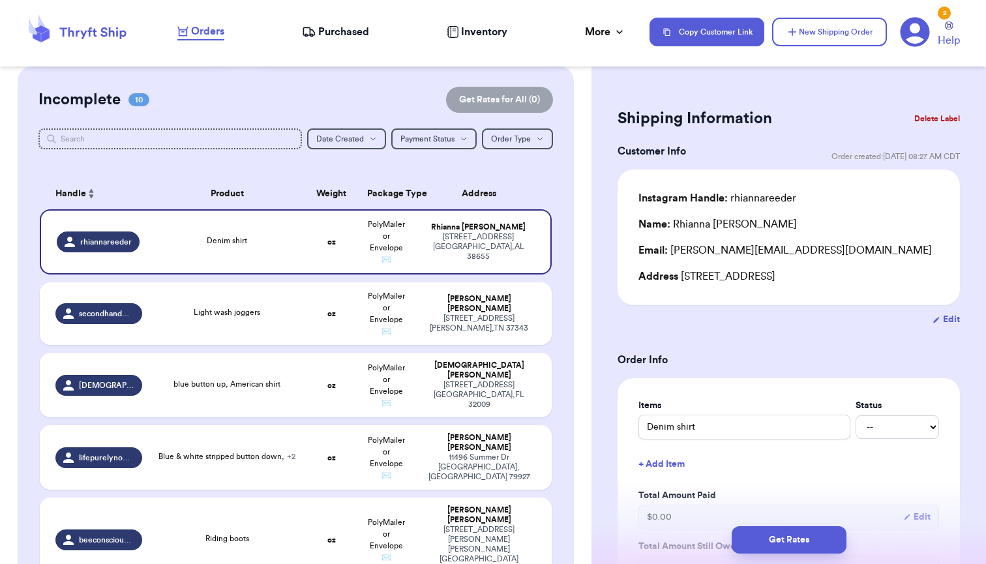
scroll to position [97, 0]
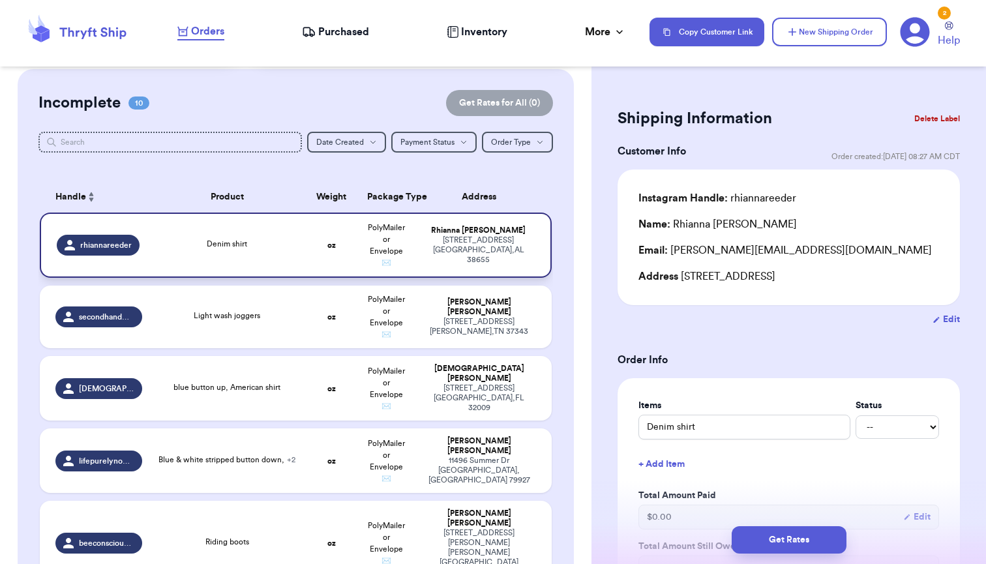
click at [440, 235] on div "[PERSON_NAME]" at bounding box center [478, 231] width 113 height 10
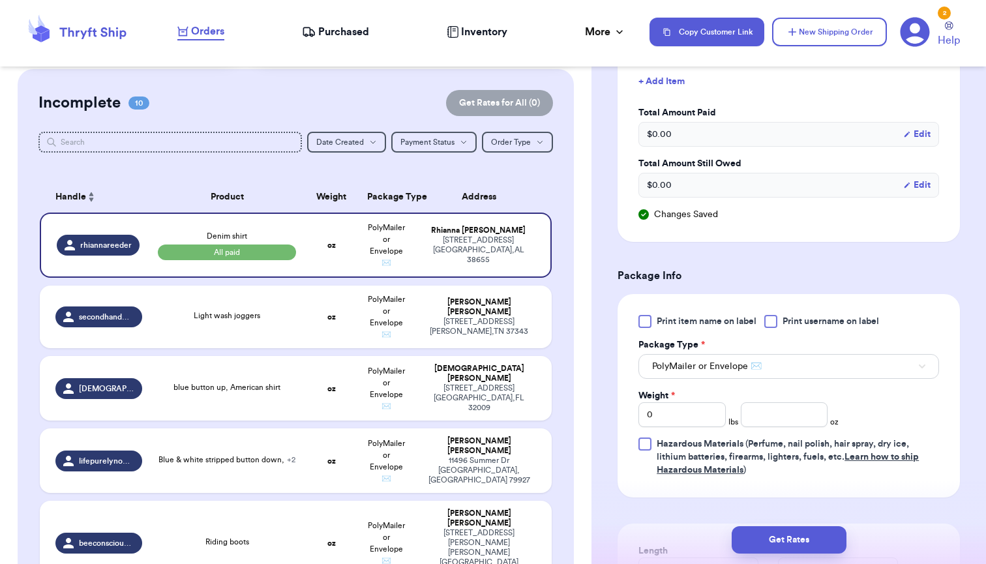
scroll to position [427, 0]
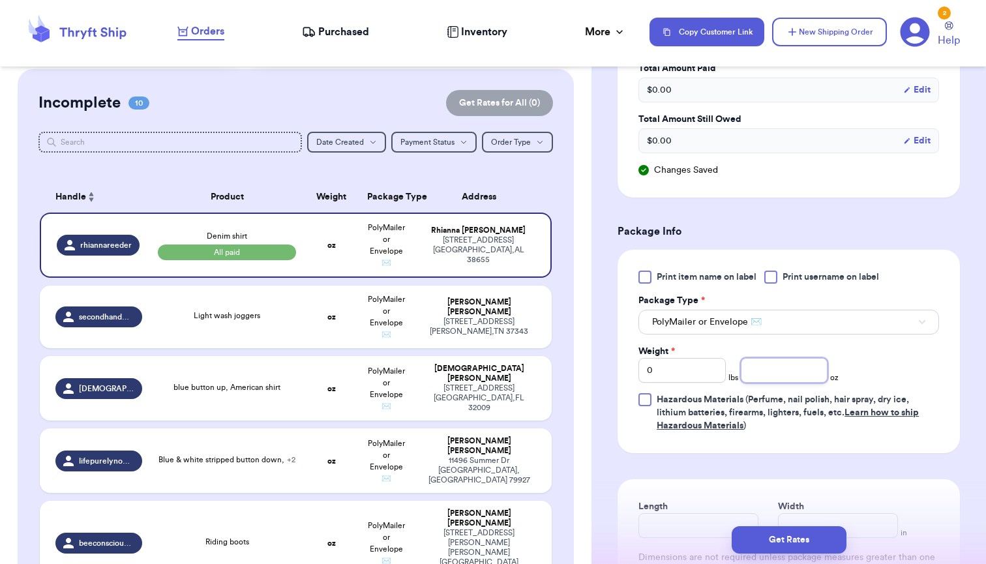
click at [769, 378] on input "number" at bounding box center [784, 370] width 87 height 25
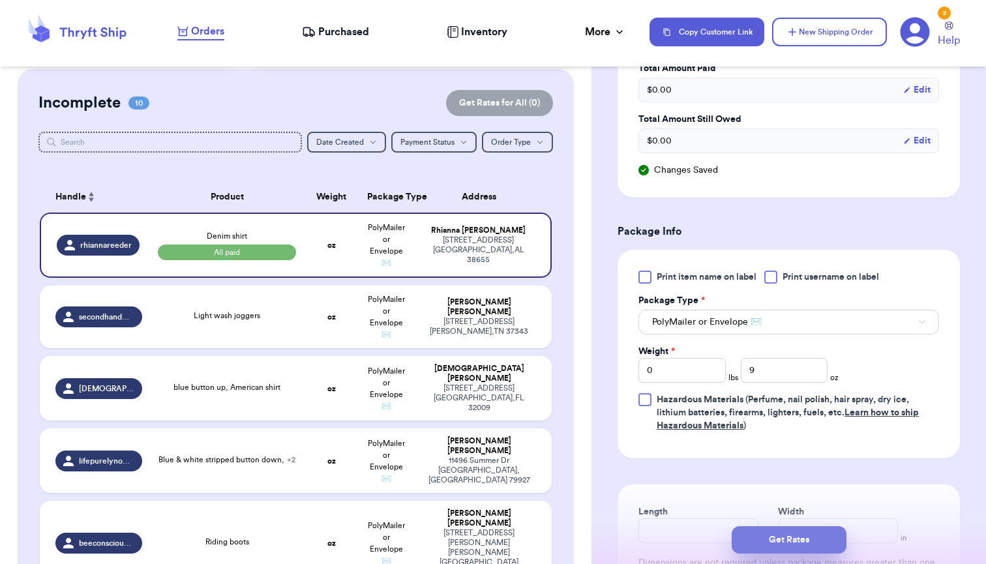
click at [770, 538] on button "Get Rates" at bounding box center [789, 539] width 115 height 27
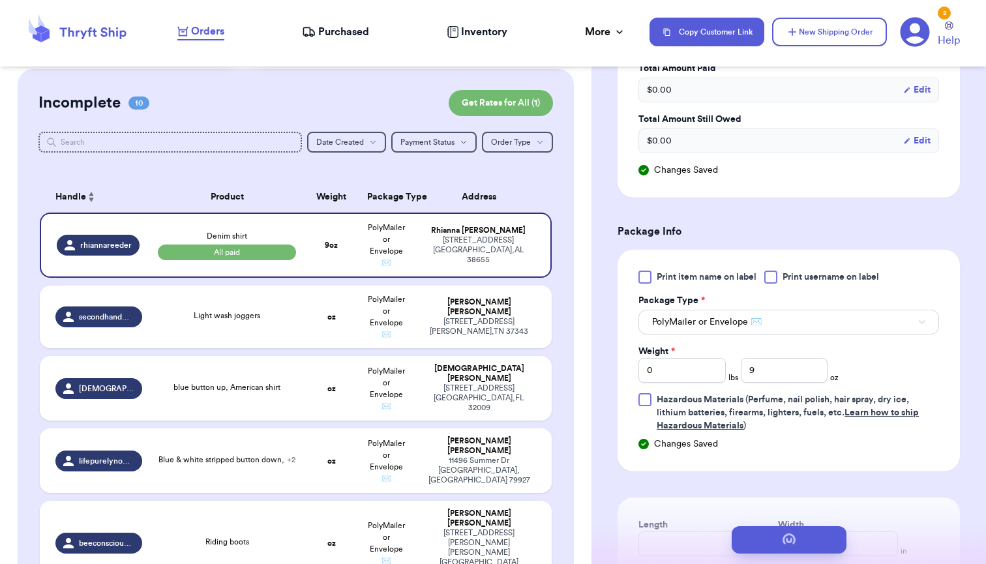
scroll to position [0, 0]
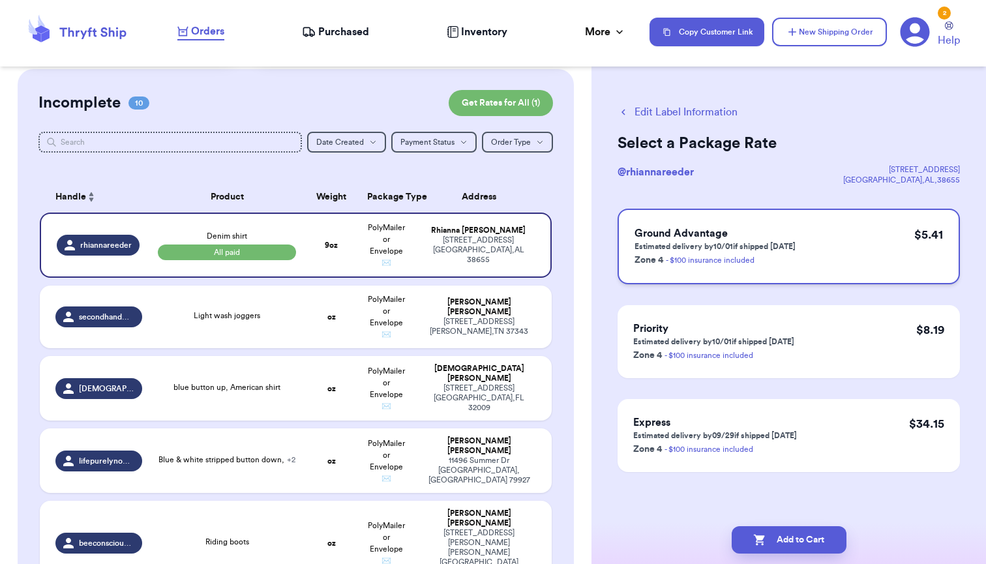
click at [739, 243] on p "Estimated delivery by 10/01 if shipped [DATE]" at bounding box center [714, 246] width 161 height 10
click at [790, 546] on button "Add to Cart" at bounding box center [789, 539] width 115 height 27
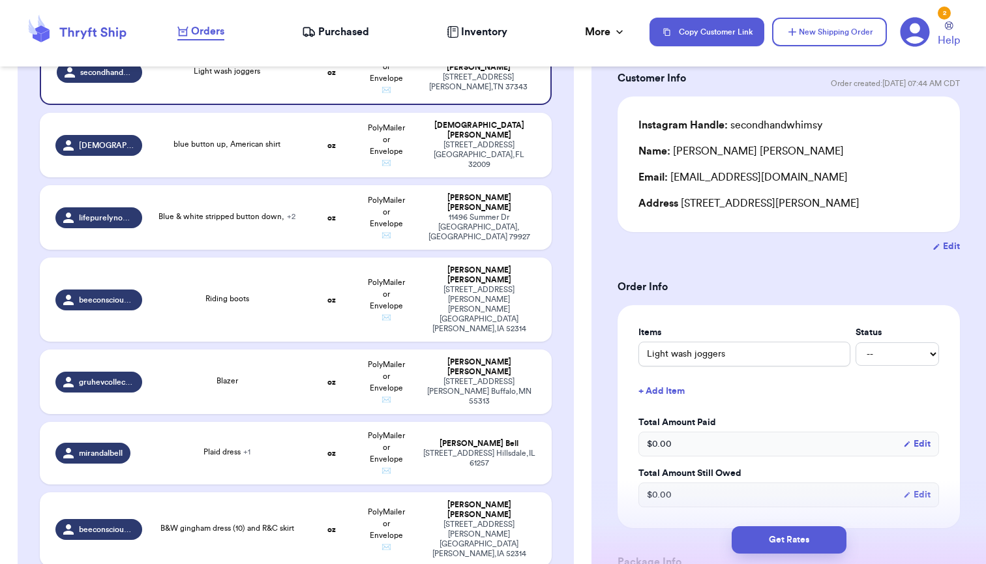
scroll to position [75, 0]
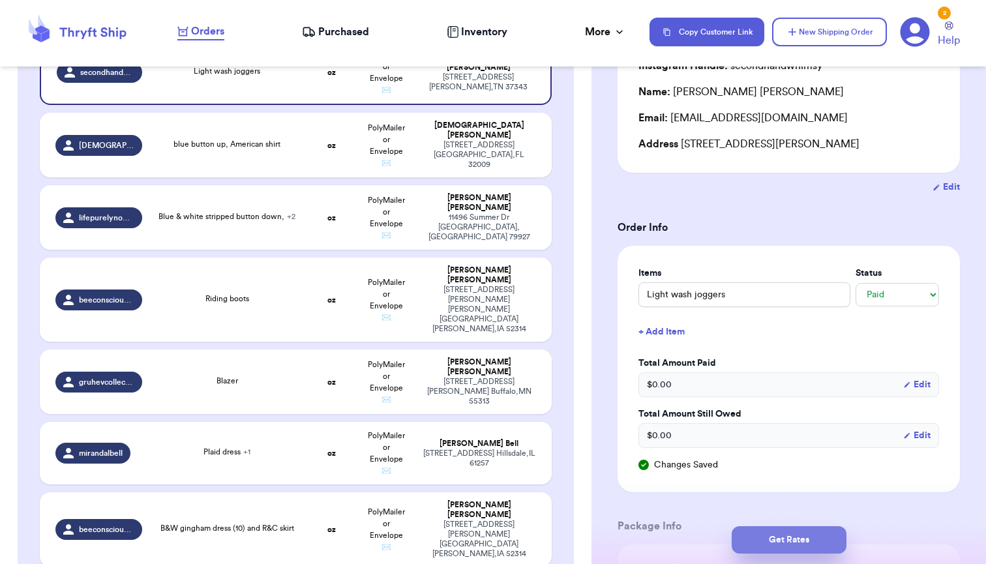
click at [780, 532] on button "Get Rates" at bounding box center [789, 539] width 115 height 27
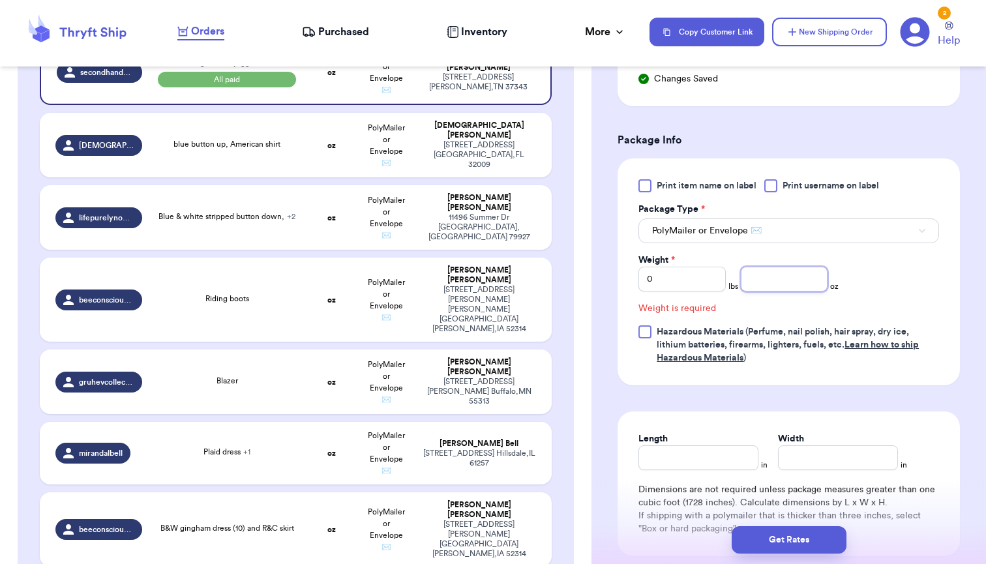
click at [780, 290] on input "number" at bounding box center [784, 279] width 87 height 25
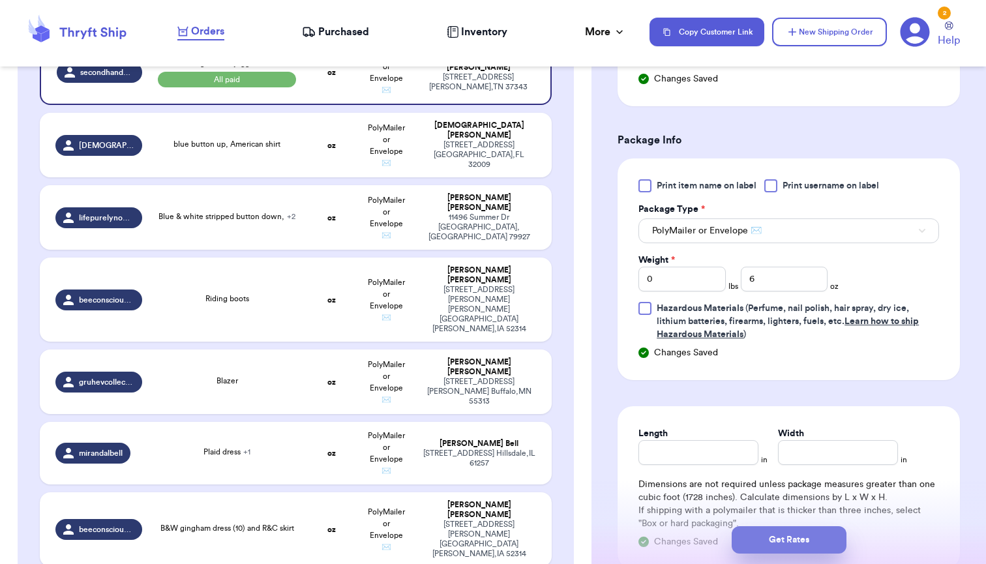
click at [788, 545] on button "Get Rates" at bounding box center [789, 539] width 115 height 27
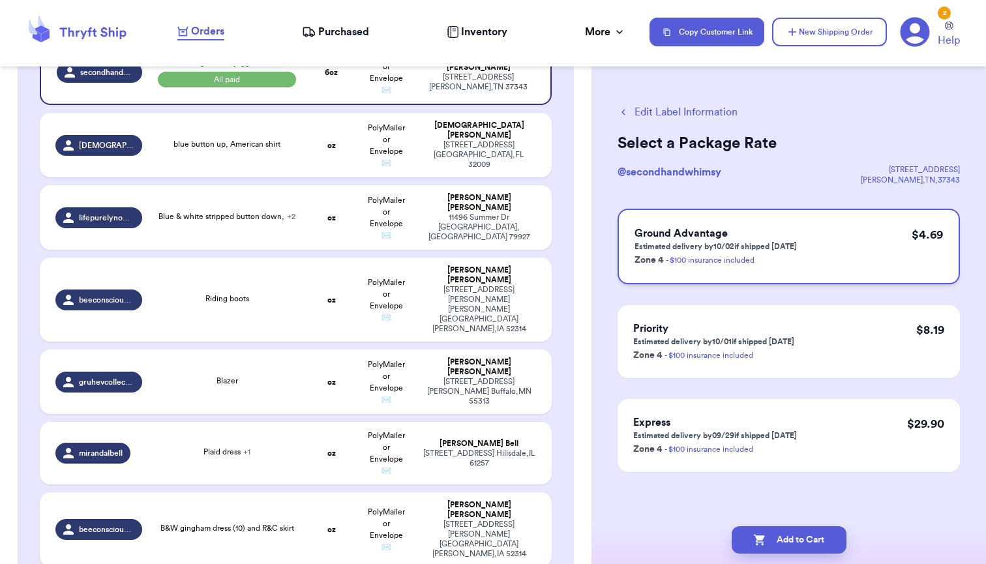
click at [773, 256] on p "Zone 4 - $100 insurance included" at bounding box center [715, 260] width 162 height 16
click at [780, 539] on button "Add to Cart" at bounding box center [789, 539] width 115 height 27
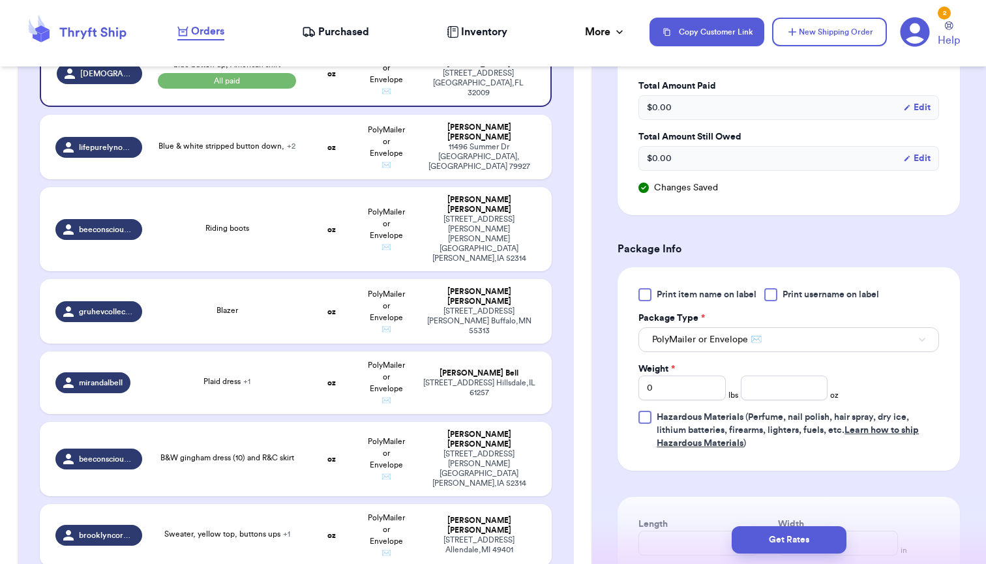
scroll to position [425, 0]
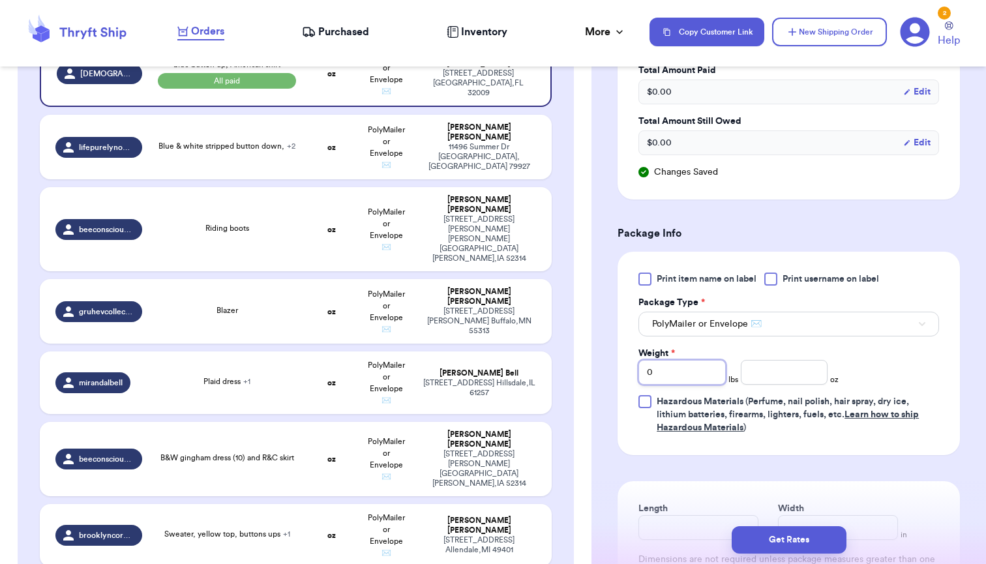
drag, startPoint x: 676, startPoint y: 370, endPoint x: 595, endPoint y: 381, distance: 81.7
click at [595, 381] on div "Shipping Information Delete Label Customer Info Order created: [DATE] 05:36 AM …" at bounding box center [788, 219] width 394 height 1132
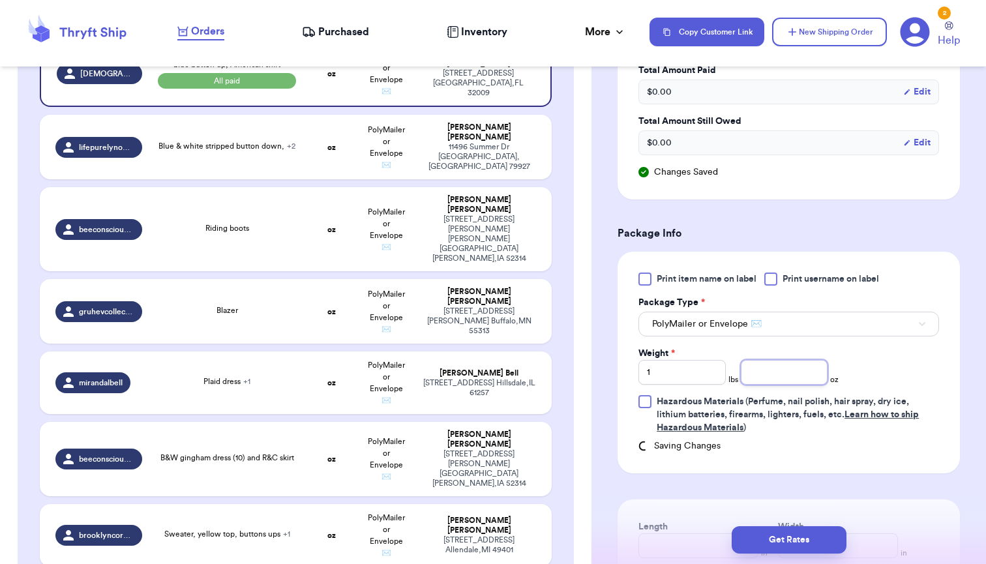
click at [758, 383] on input "number" at bounding box center [784, 372] width 87 height 25
click at [782, 541] on button "Get Rates" at bounding box center [789, 539] width 115 height 27
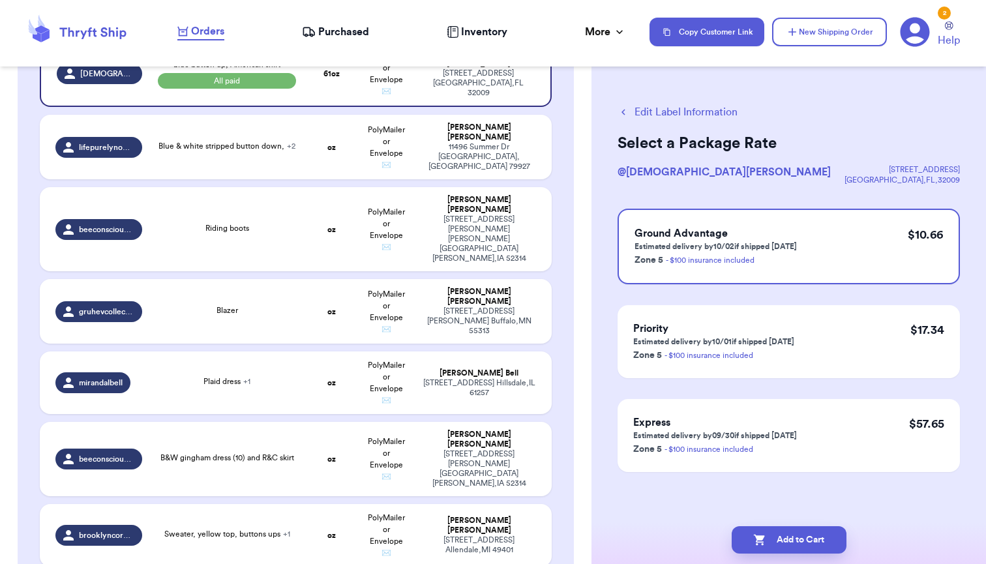
click at [641, 109] on button "Edit Label Information" at bounding box center [678, 112] width 120 height 16
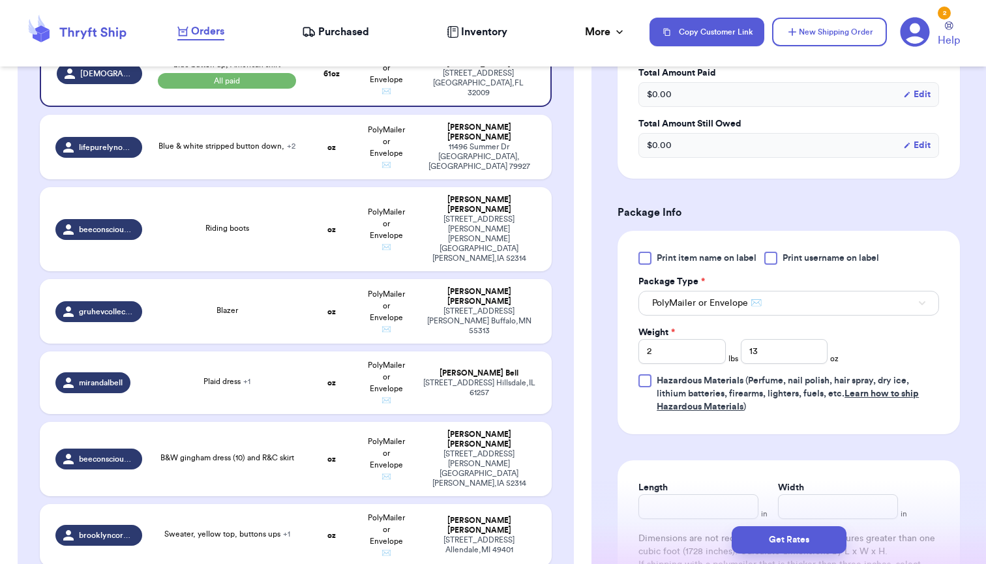
scroll to position [453, 0]
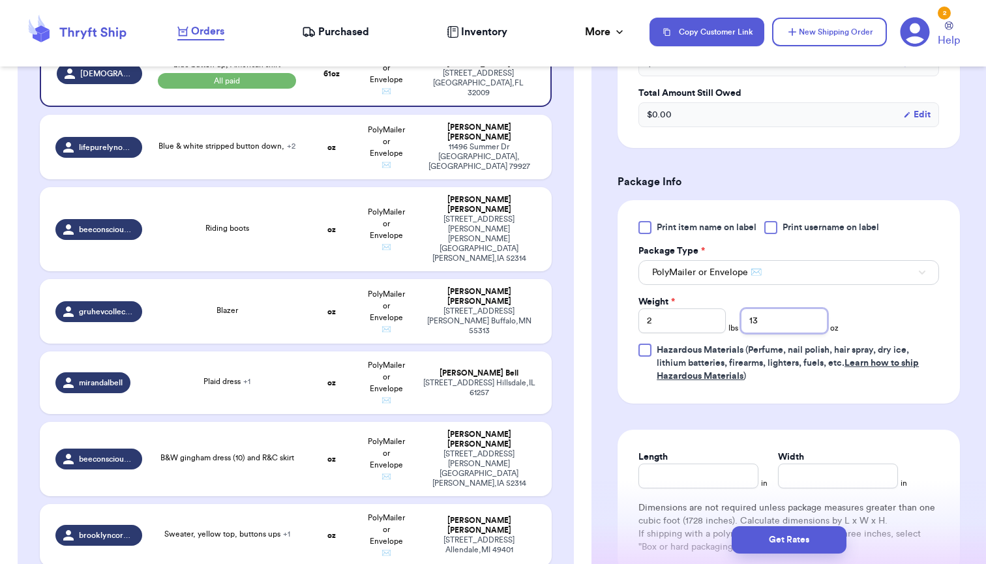
click at [786, 320] on input "13" at bounding box center [784, 320] width 87 height 25
drag, startPoint x: 678, startPoint y: 325, endPoint x: 616, endPoint y: 313, distance: 63.0
click at [616, 313] on div "Shipping Information Delete Label Customer Info Order created: [DATE] 05:36 AM …" at bounding box center [788, 179] width 394 height 1109
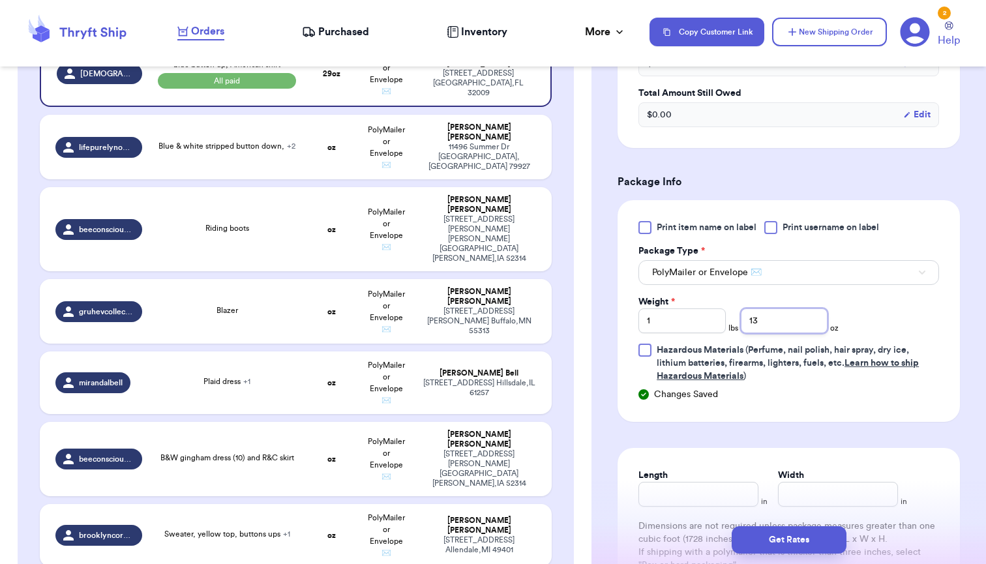
drag, startPoint x: 786, startPoint y: 325, endPoint x: 724, endPoint y: 322, distance: 62.7
click at [724, 322] on div "Weight * 1 lbs 13 oz" at bounding box center [738, 314] width 200 height 38
click at [784, 538] on button "Get Rates" at bounding box center [789, 539] width 115 height 27
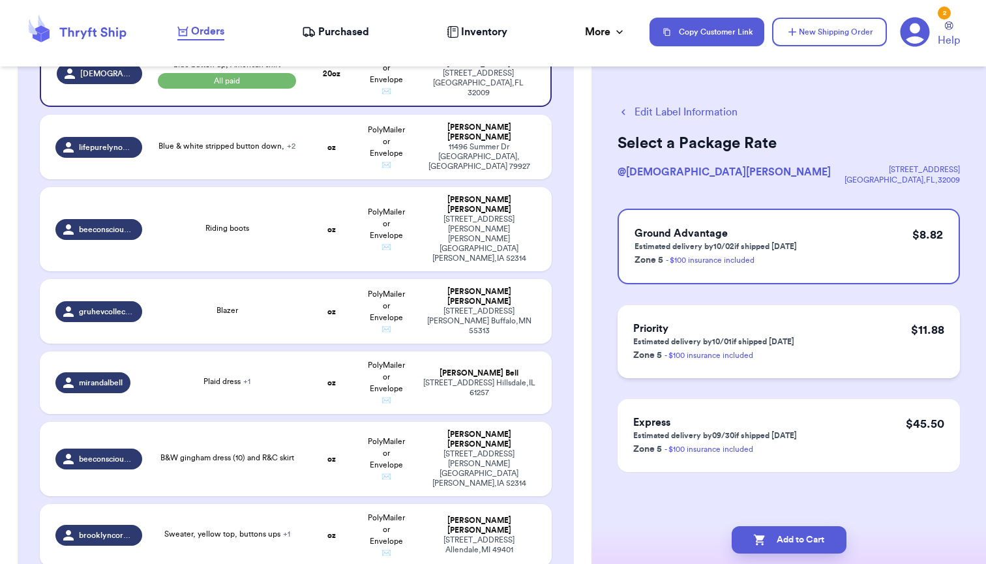
scroll to position [0, 0]
click at [846, 231] on div "Ground Advantage Estimated delivery by 10/02 if shipped [DATE] Zone 5 - $100 in…" at bounding box center [789, 247] width 342 height 76
click at [788, 550] on button "Add to Cart" at bounding box center [789, 539] width 115 height 27
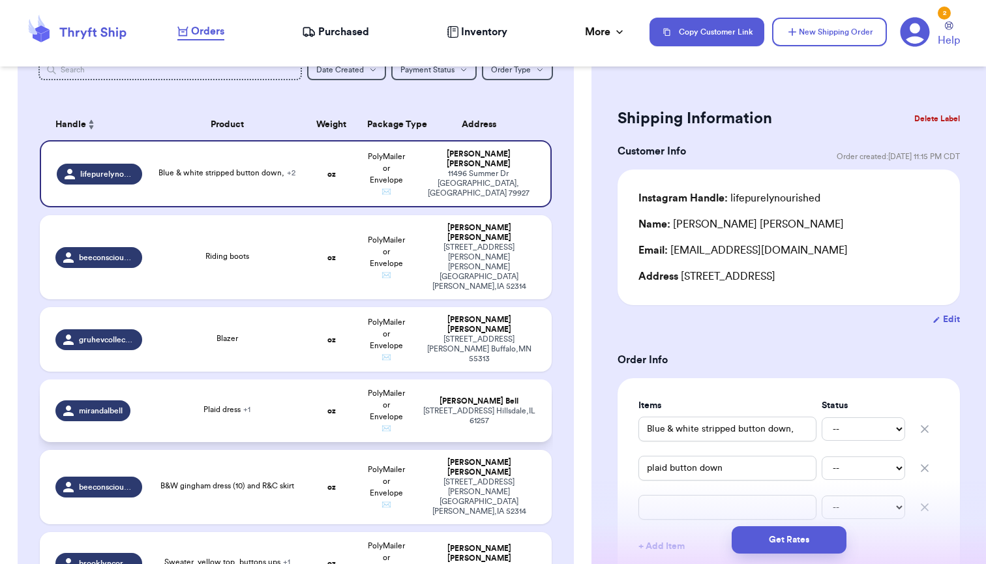
scroll to position [118, 0]
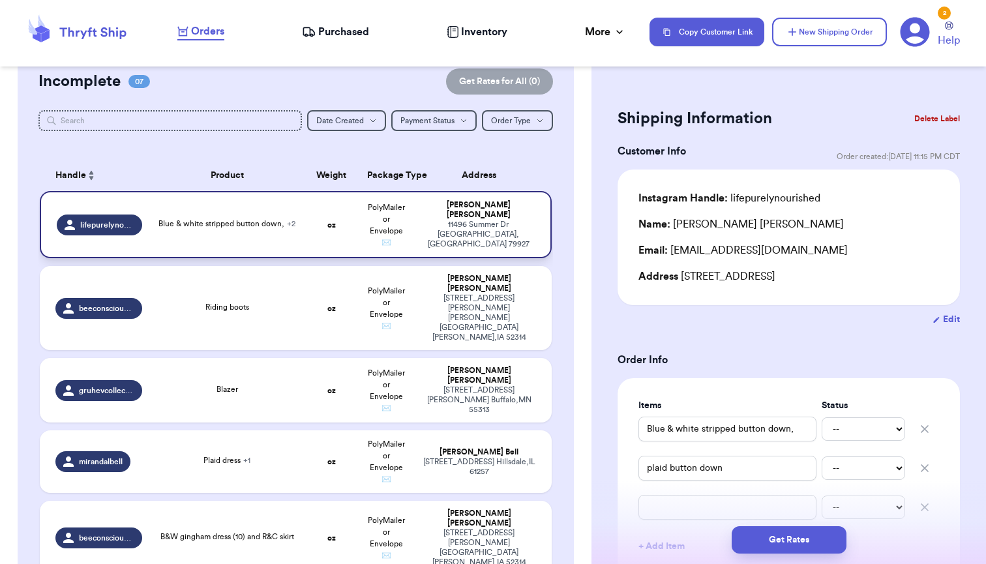
click at [237, 228] on span "Blue & white stripped button down, + 2" at bounding box center [226, 224] width 137 height 8
click at [303, 237] on td "Blue & white stripped button down, + 2" at bounding box center [227, 224] width 154 height 67
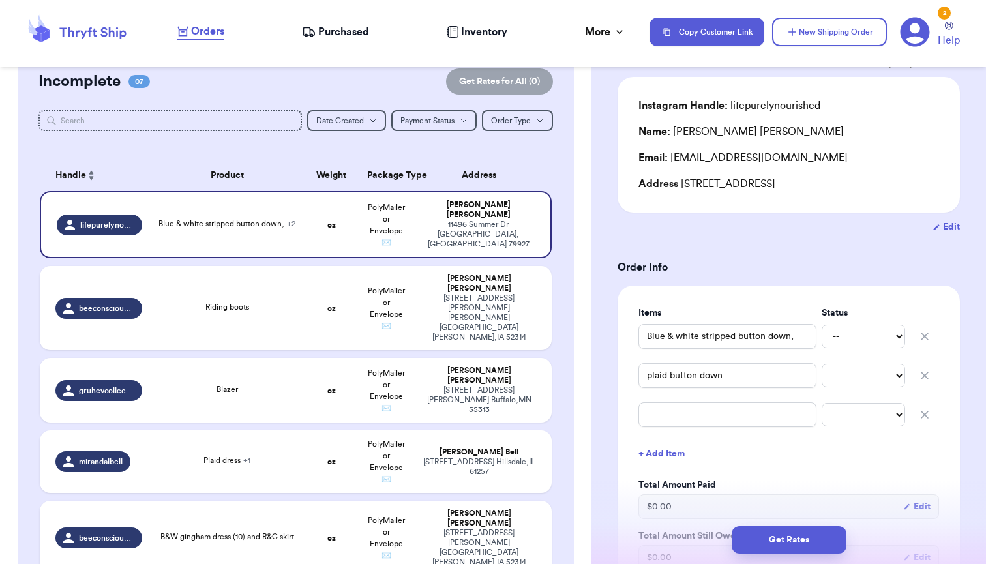
scroll to position [94, 0]
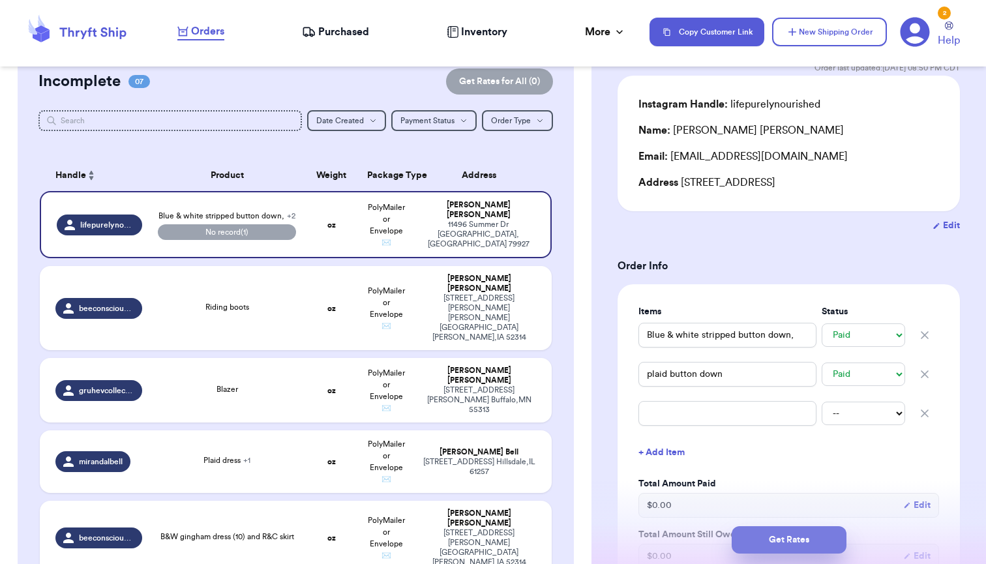
click at [791, 543] on button "Get Rates" at bounding box center [789, 539] width 115 height 27
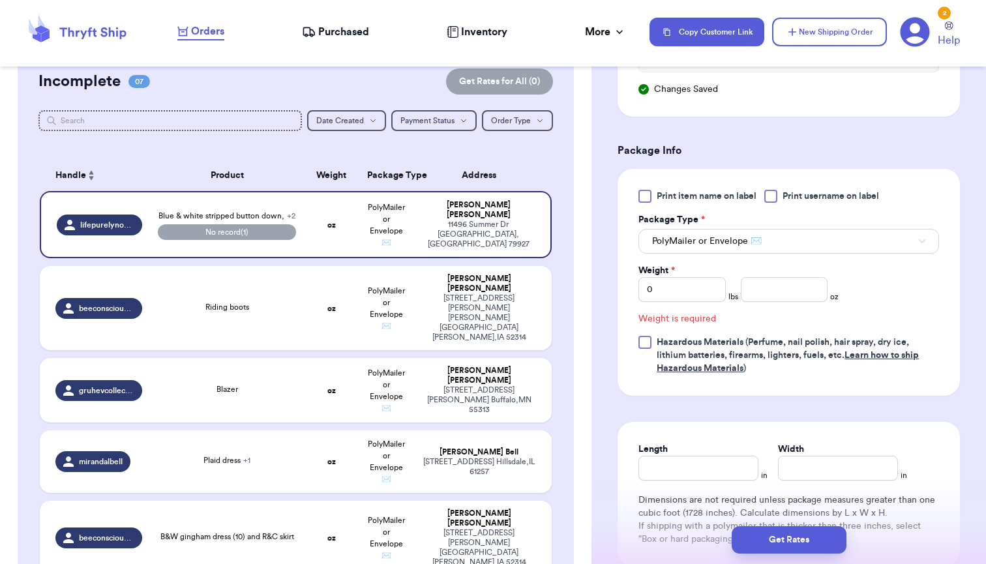
scroll to position [614, 0]
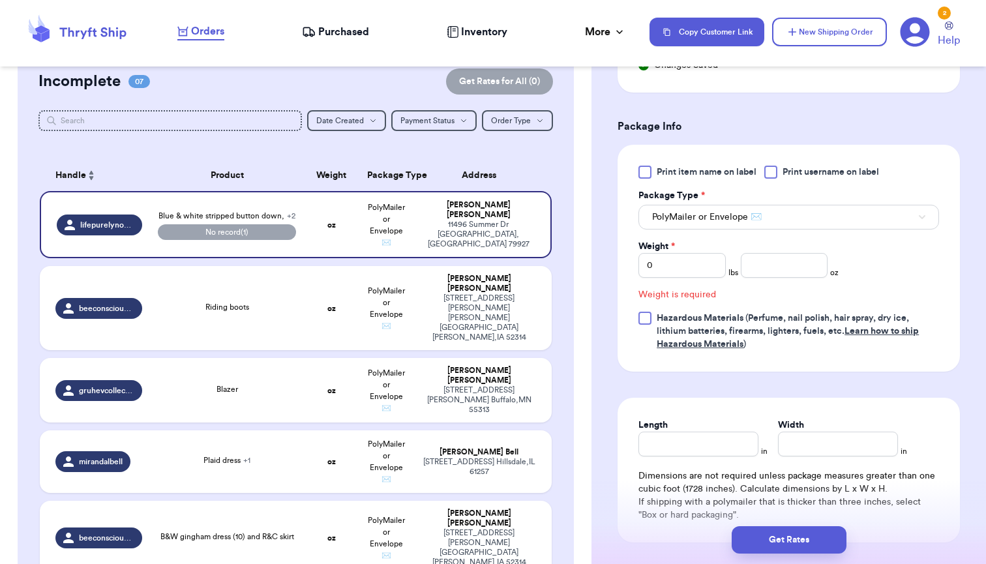
click at [741, 222] on span "PolyMailer or Envelope ✉️" at bounding box center [707, 217] width 110 height 13
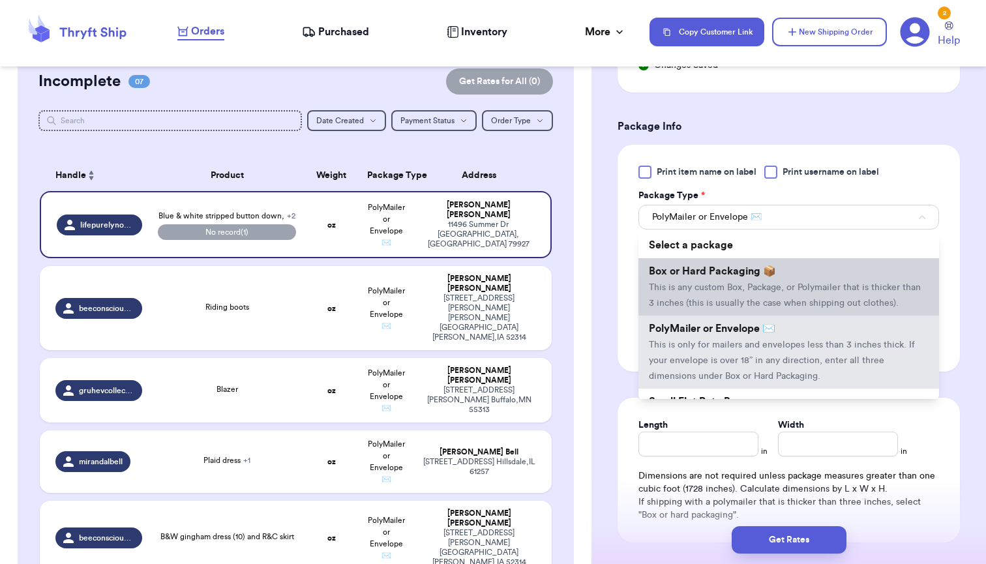
scroll to position [0, 0]
click at [717, 276] on span "Box or Hard Packaging 📦" at bounding box center [712, 271] width 127 height 10
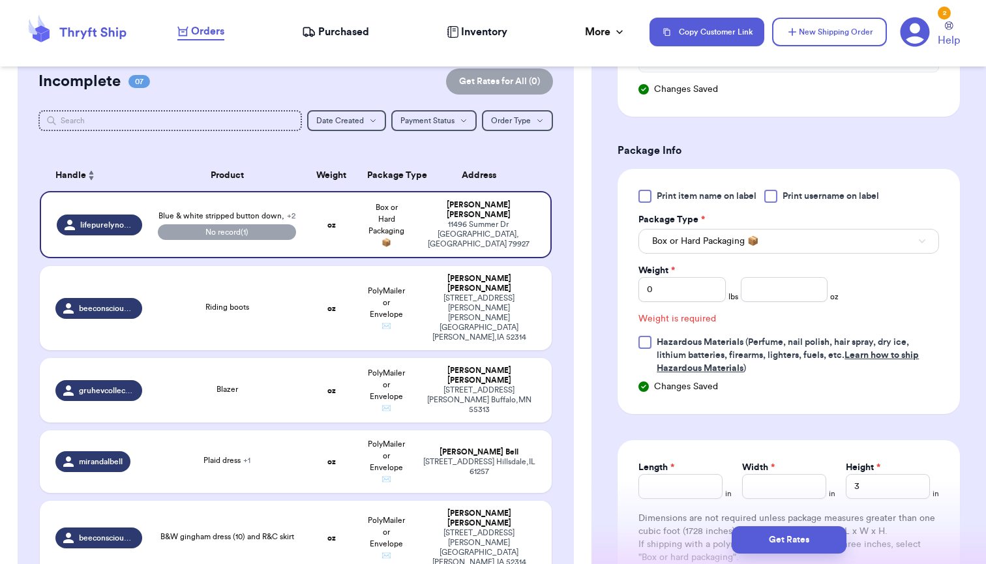
scroll to position [584, 0]
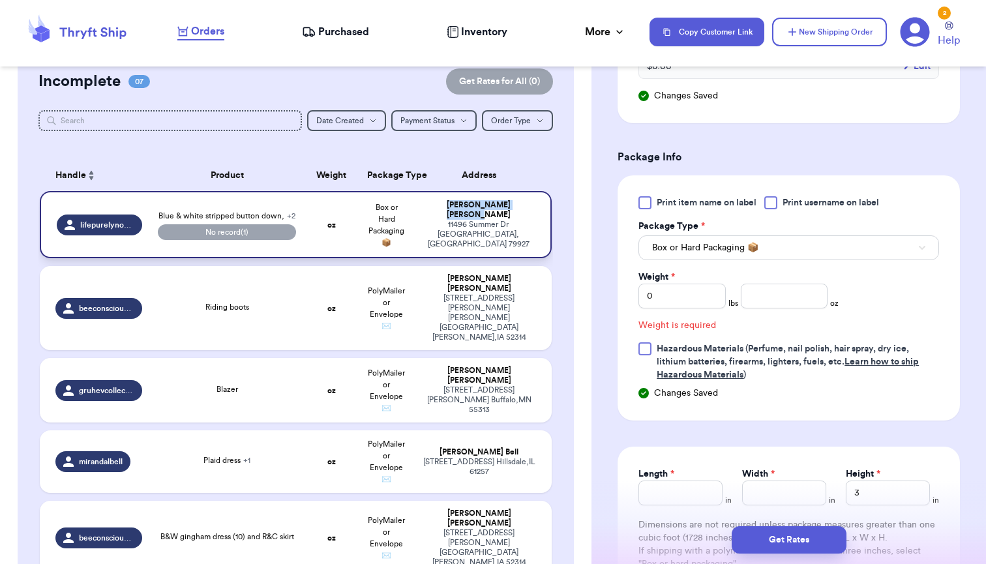
drag, startPoint x: 511, startPoint y: 220, endPoint x: 449, endPoint y: 218, distance: 61.3
click at [449, 218] on div "[PERSON_NAME]" at bounding box center [478, 210] width 113 height 20
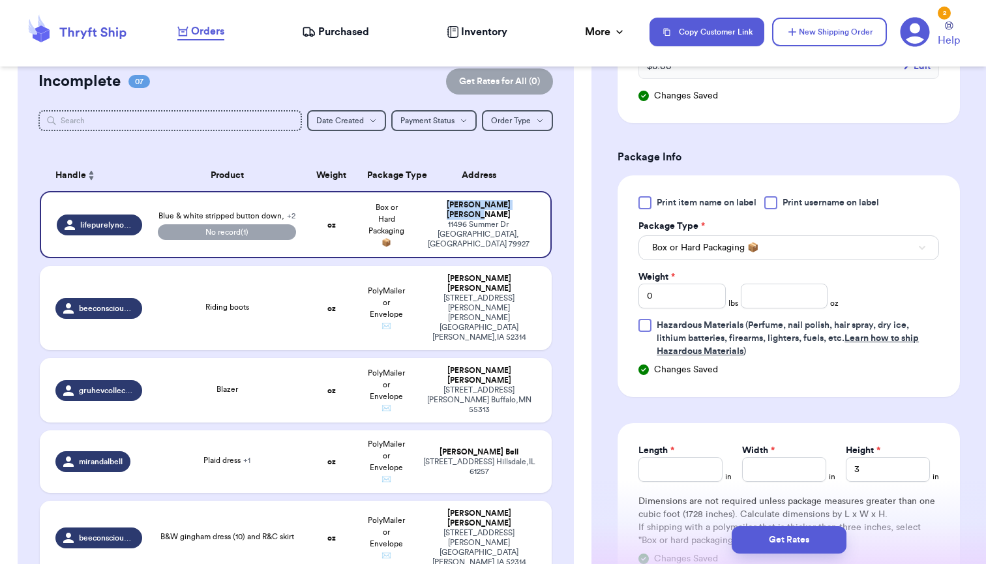
copy div "[PERSON_NAME]"
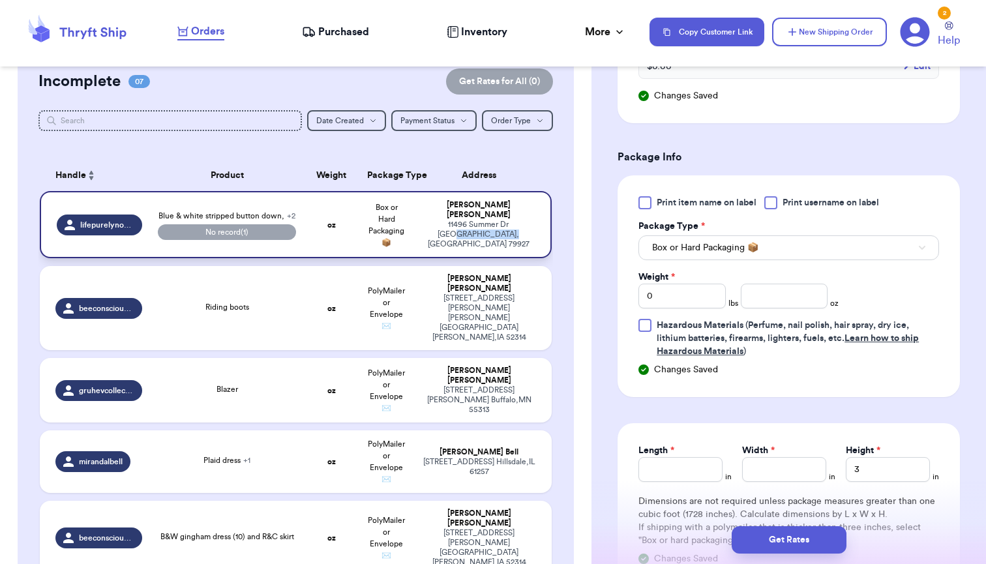
drag, startPoint x: 519, startPoint y: 232, endPoint x: 507, endPoint y: 230, distance: 12.5
click at [507, 230] on div "[STREET_ADDRESS][PERSON_NAME]" at bounding box center [478, 234] width 113 height 29
drag, startPoint x: 490, startPoint y: 229, endPoint x: 425, endPoint y: 231, distance: 64.6
click at [425, 231] on div "[STREET_ADDRESS][PERSON_NAME]" at bounding box center [478, 234] width 113 height 29
copy div "11496 Summer Dr"
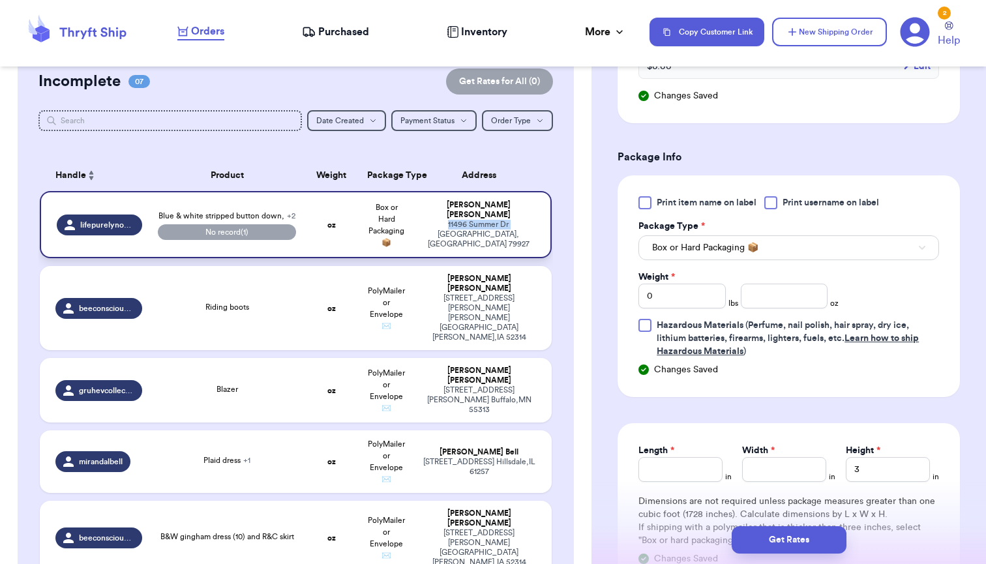
click at [491, 234] on div "[STREET_ADDRESS][PERSON_NAME]" at bounding box center [478, 234] width 113 height 29
drag, startPoint x: 491, startPoint y: 233, endPoint x: 516, endPoint y: 233, distance: 25.4
click at [516, 233] on div "[STREET_ADDRESS][PERSON_NAME]" at bounding box center [478, 234] width 113 height 29
copy div "[GEOGRAPHIC_DATA]"
drag, startPoint x: 500, startPoint y: 240, endPoint x: 466, endPoint y: 239, distance: 33.9
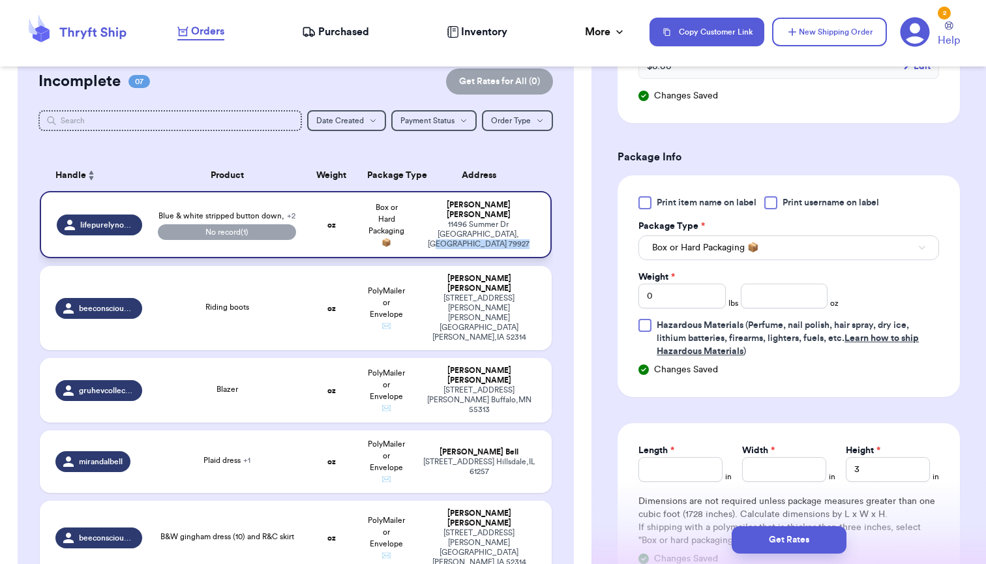
click at [466, 239] on div "[STREET_ADDRESS][PERSON_NAME]" at bounding box center [478, 234] width 113 height 29
copy div "79927"
click at [331, 217] on td "oz" at bounding box center [331, 224] width 55 height 67
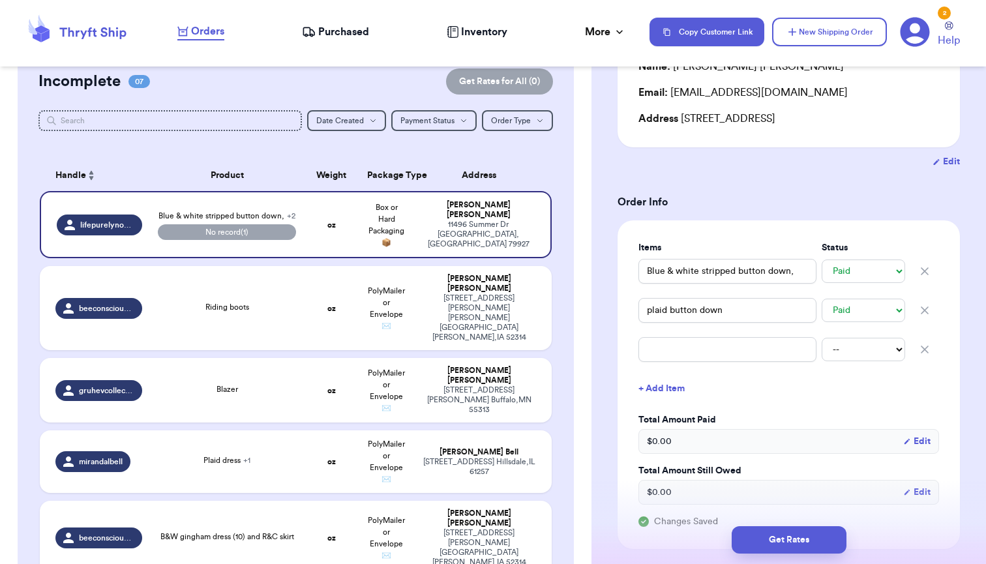
scroll to position [83, 0]
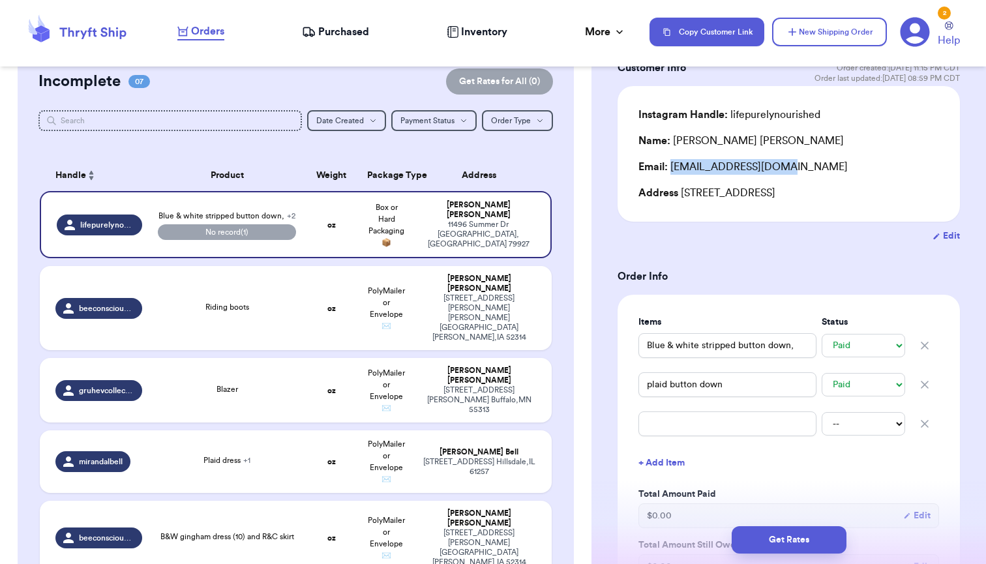
drag, startPoint x: 787, startPoint y: 168, endPoint x: 672, endPoint y: 171, distance: 114.8
click at [672, 171] on div "Email: [EMAIL_ADDRESS][DOMAIN_NAME]" at bounding box center [788, 167] width 301 height 16
copy div "[EMAIL_ADDRESS][DOMAIN_NAME]"
click at [732, 429] on input "text" at bounding box center [727, 423] width 178 height 25
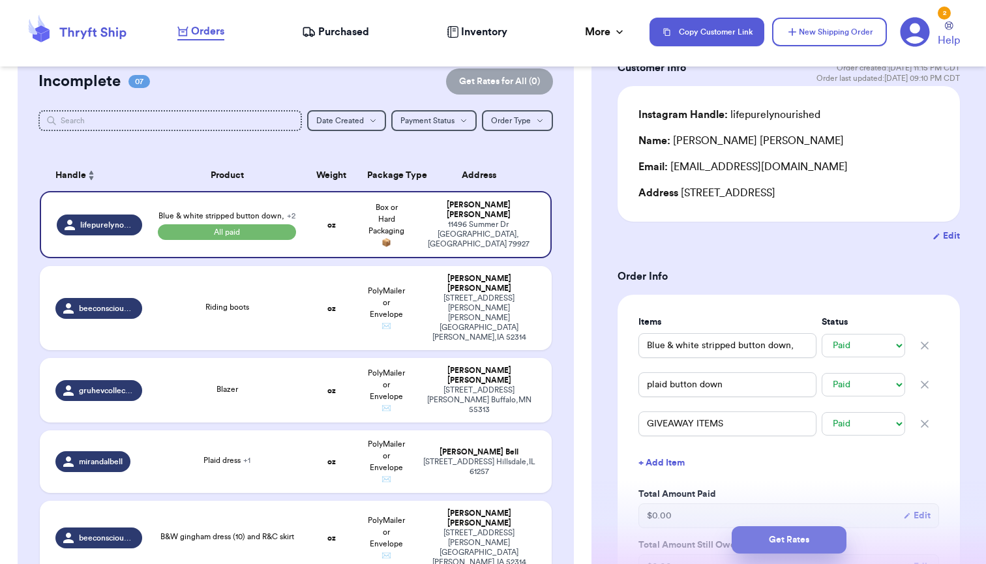
click at [802, 538] on button "Get Rates" at bounding box center [789, 539] width 115 height 27
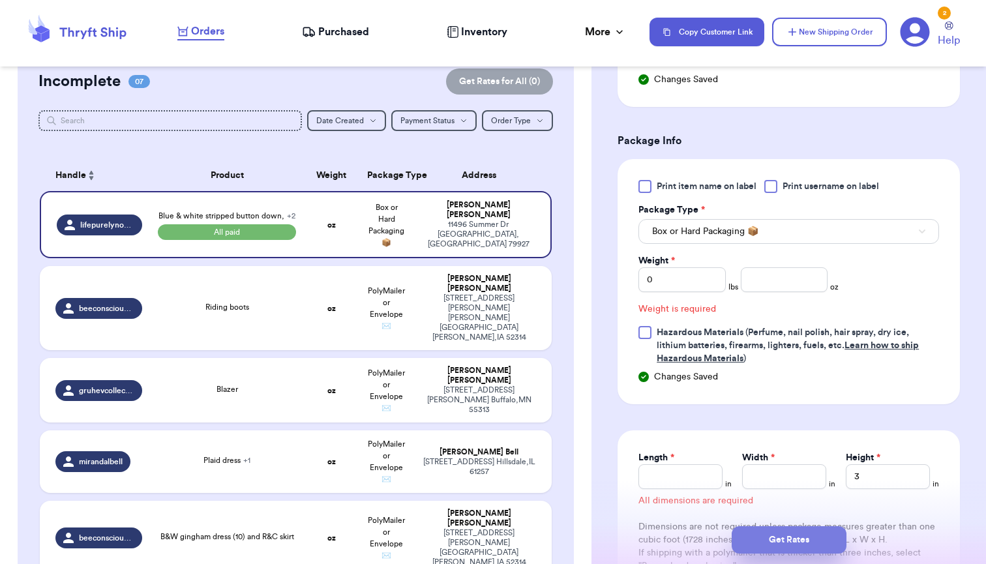
scroll to position [601, 0]
drag, startPoint x: 703, startPoint y: 284, endPoint x: 636, endPoint y: 279, distance: 66.7
click at [636, 279] on div "Print item name on label Print username on label Package Type * Box or Hard Pac…" at bounding box center [789, 280] width 342 height 245
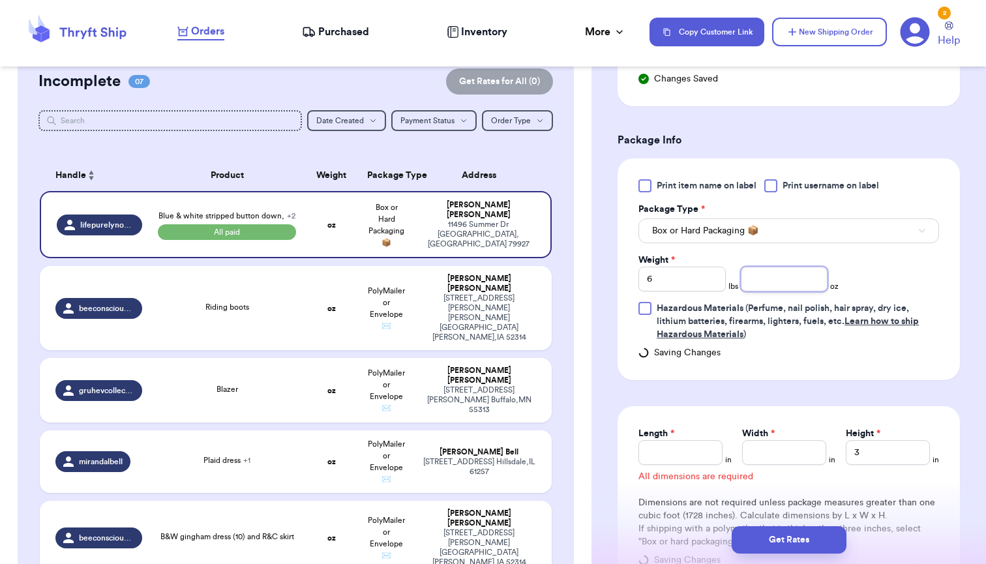
click at [774, 275] on input "number" at bounding box center [784, 279] width 87 height 25
click at [712, 384] on form "Shipping Information Delete Label Customer Info Order created: [DATE] 11:15 PM …" at bounding box center [789, 80] width 342 height 1152
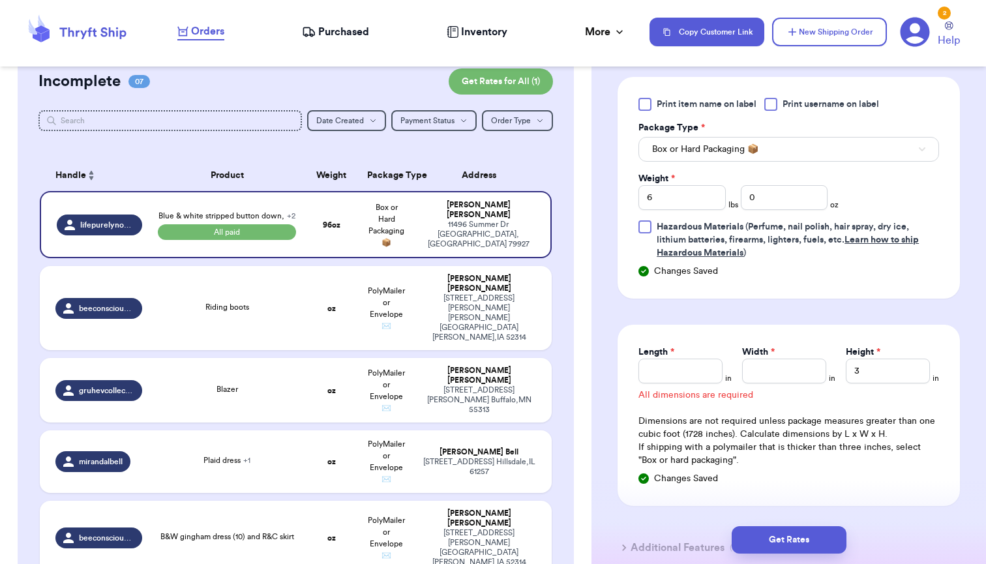
scroll to position [692, 0]
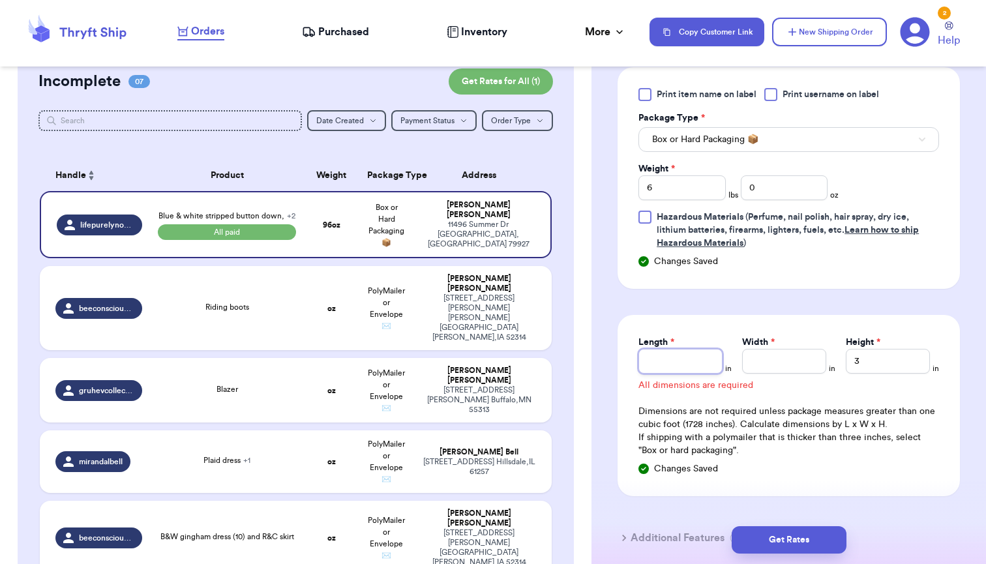
click at [691, 371] on input "Length *" at bounding box center [680, 361] width 84 height 25
click at [790, 368] on input "Width *" at bounding box center [784, 361] width 84 height 25
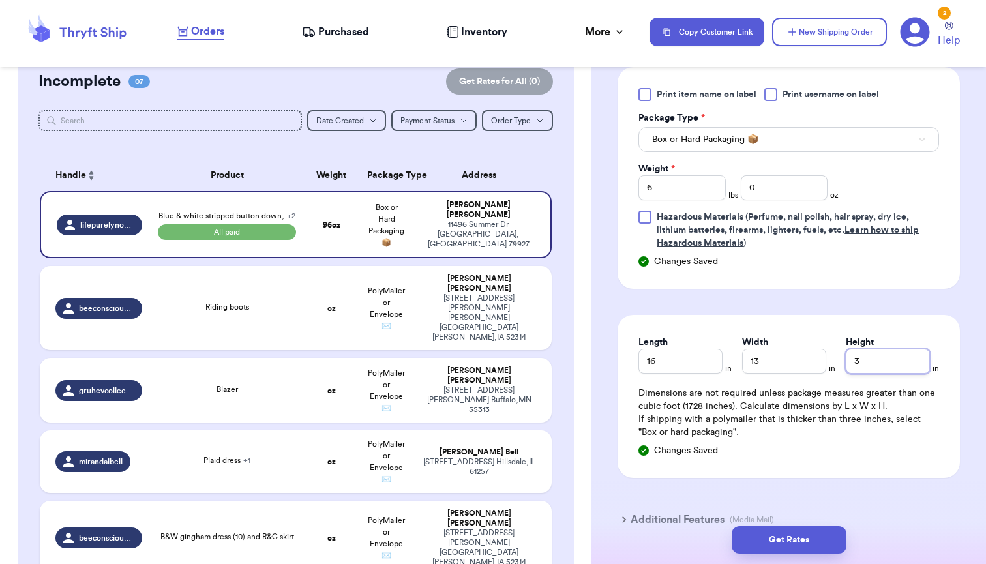
click at [895, 367] on input "3" at bounding box center [888, 361] width 84 height 25
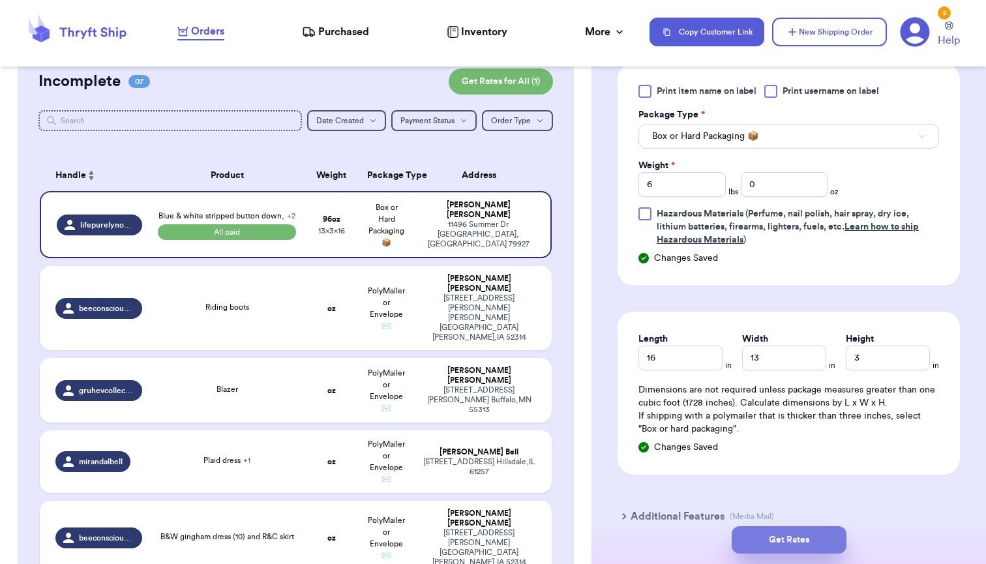
click at [799, 543] on button "Get Rates" at bounding box center [789, 539] width 115 height 27
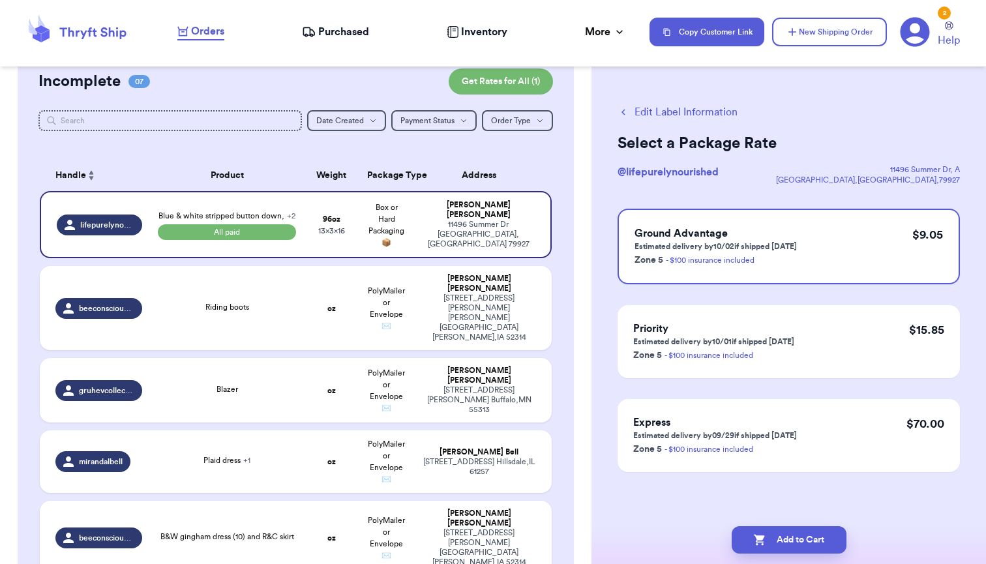
click at [634, 113] on button "Edit Label Information" at bounding box center [678, 112] width 120 height 16
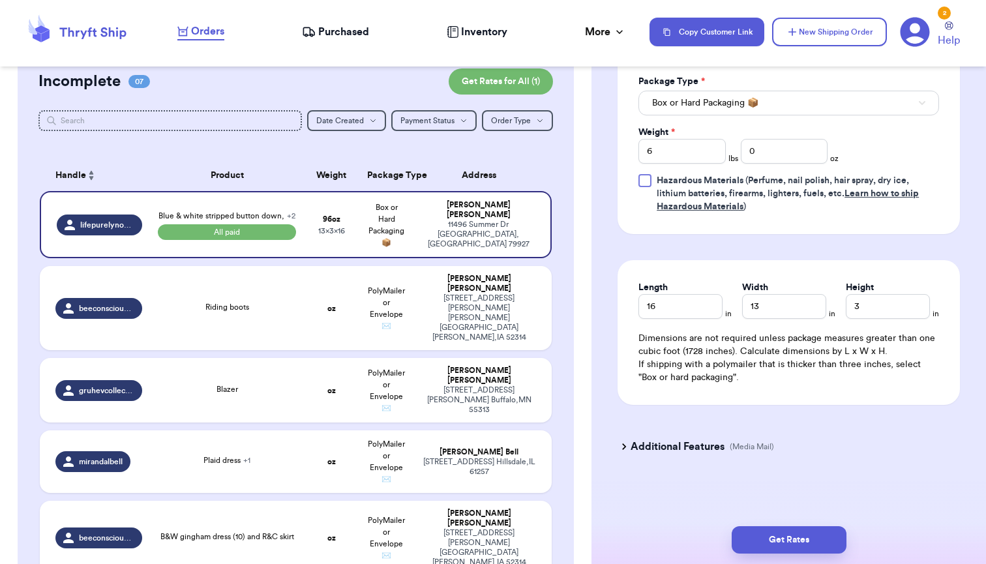
scroll to position [707, 0]
click at [653, 440] on h3 "Additional Features" at bounding box center [678, 447] width 94 height 16
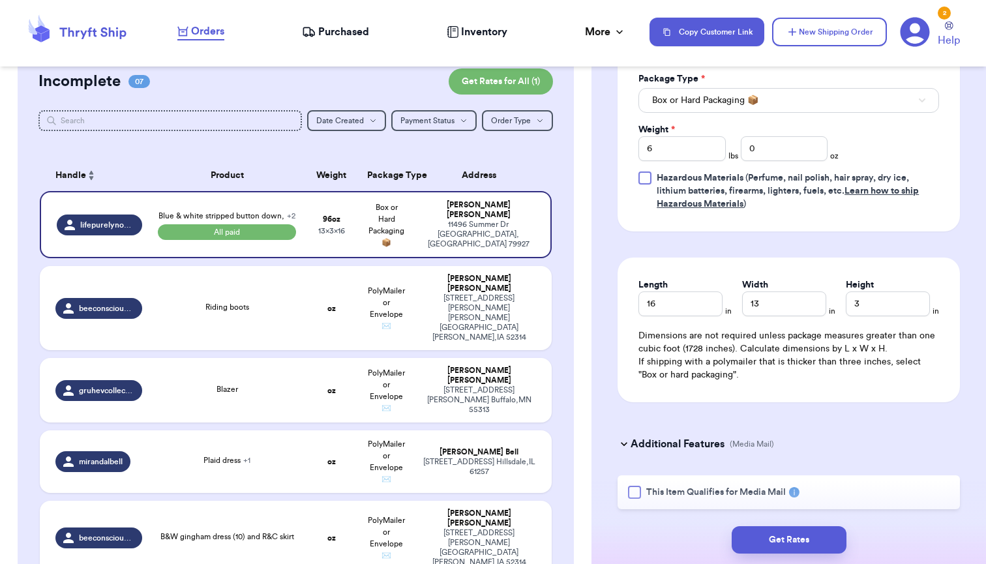
scroll to position [715, 0]
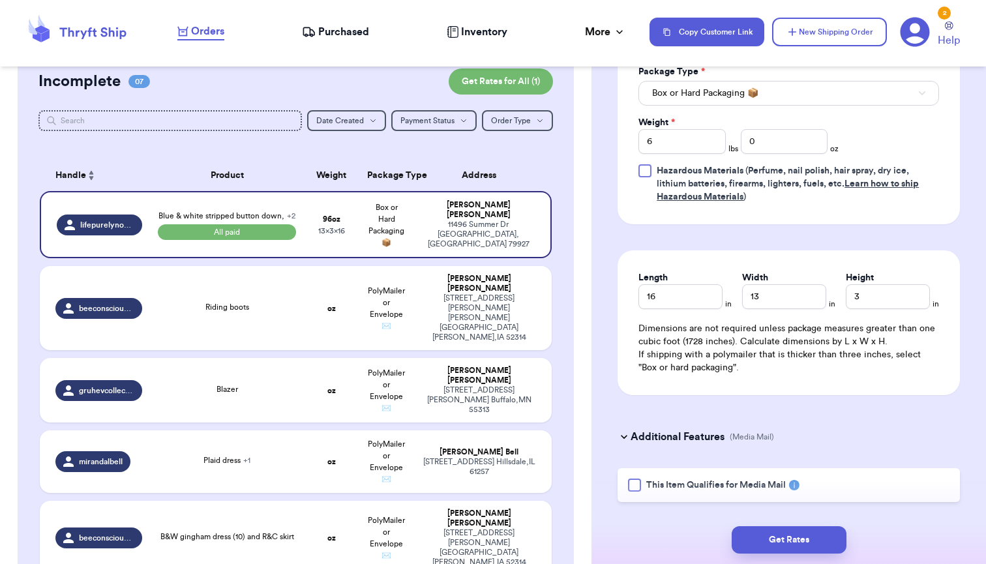
click at [638, 488] on div at bounding box center [634, 485] width 13 height 13
click at [0, 0] on input "This Item Qualifies for Media Mail" at bounding box center [0, 0] width 0 height 0
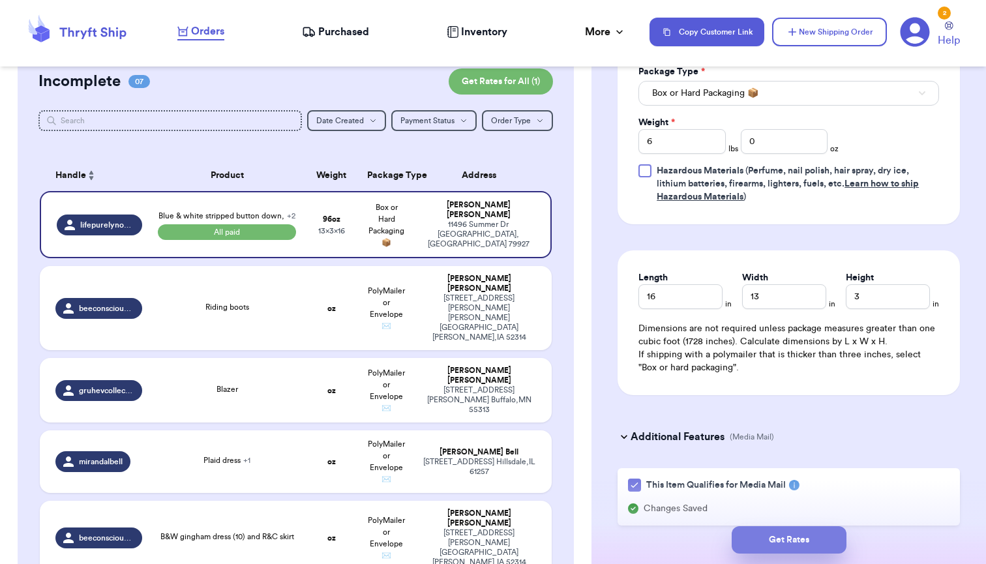
click at [796, 542] on button "Get Rates" at bounding box center [789, 539] width 115 height 27
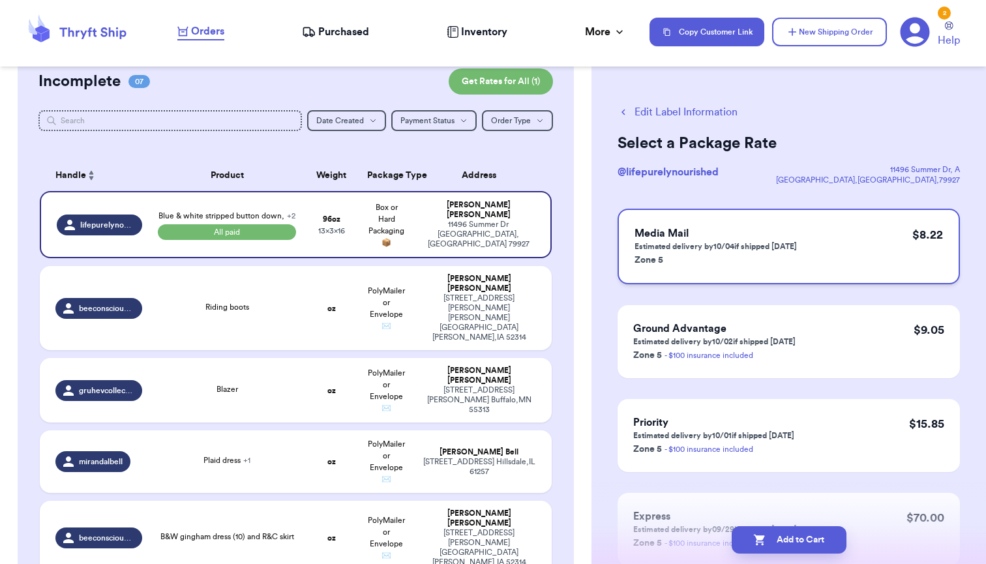
click at [736, 250] on p "Estimated delivery by 10/04 if shipped [DATE]" at bounding box center [715, 246] width 162 height 10
click at [811, 541] on button "Add to Cart" at bounding box center [789, 539] width 115 height 27
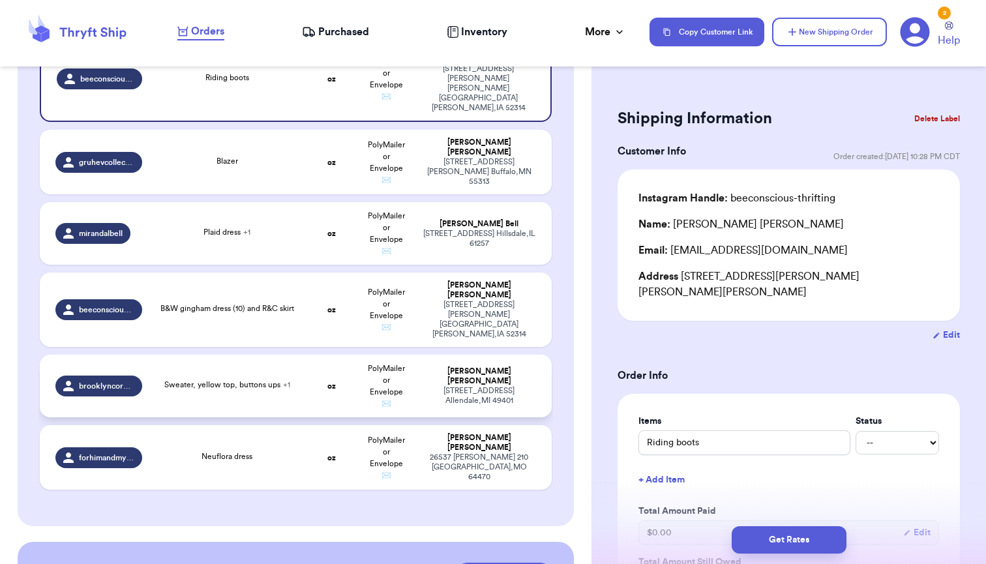
scroll to position [278, 0]
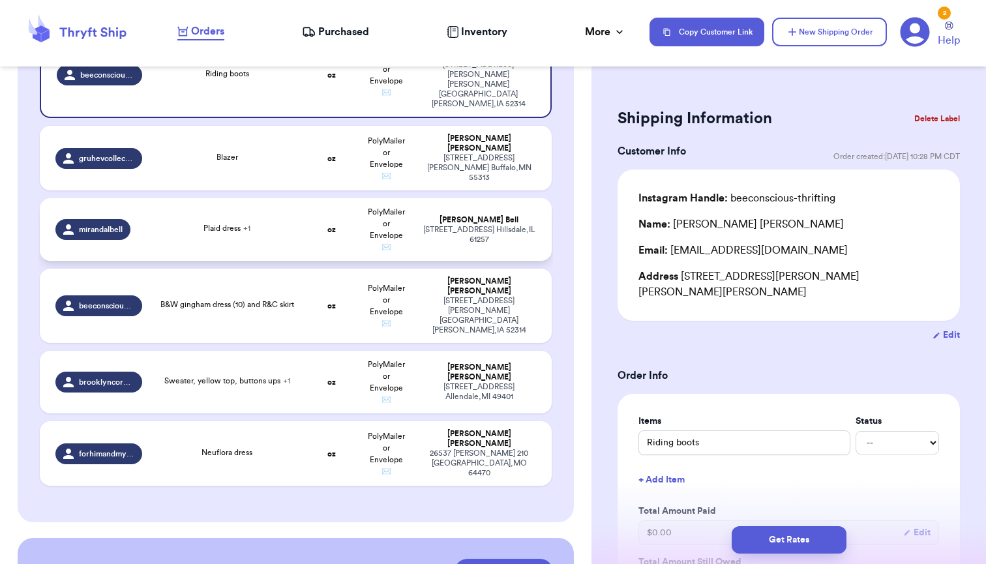
click at [332, 204] on td "oz" at bounding box center [331, 229] width 55 height 63
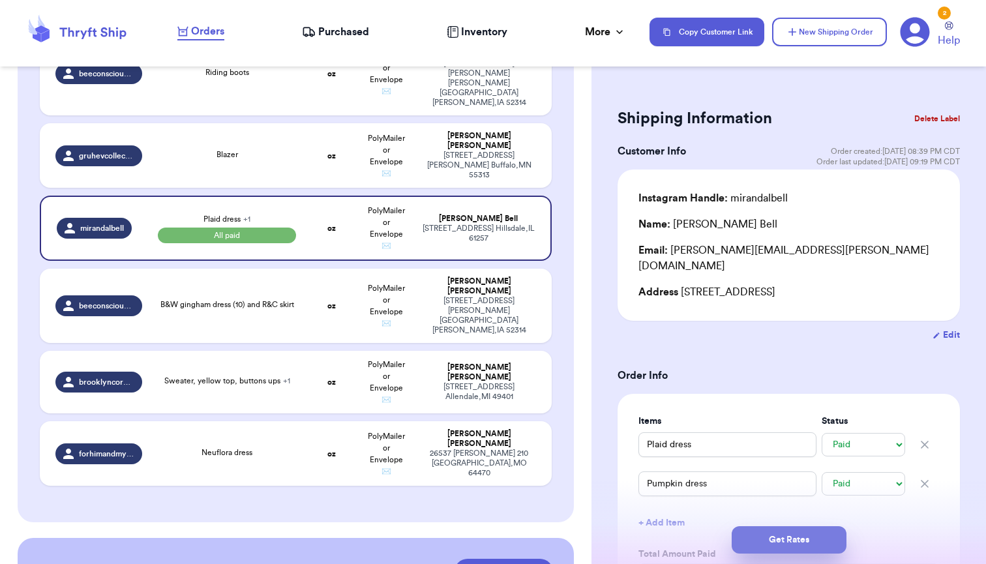
click at [801, 543] on button "Get Rates" at bounding box center [789, 539] width 115 height 27
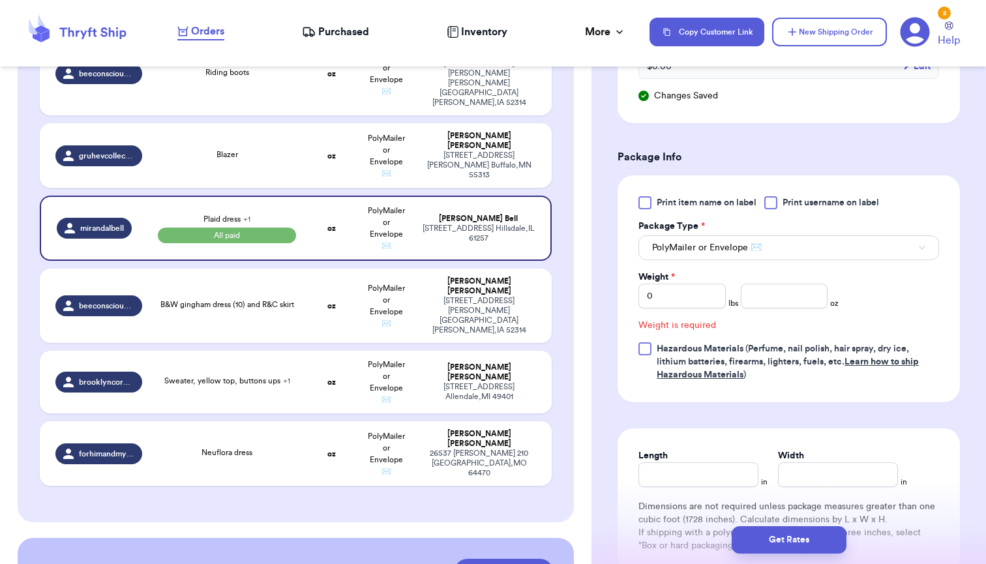
scroll to position [561, 0]
drag, startPoint x: 689, startPoint y: 271, endPoint x: 629, endPoint y: 288, distance: 61.5
click at [630, 288] on div "Print item name on label Print username on label Package Type * PolyMailer or E…" at bounding box center [789, 287] width 342 height 227
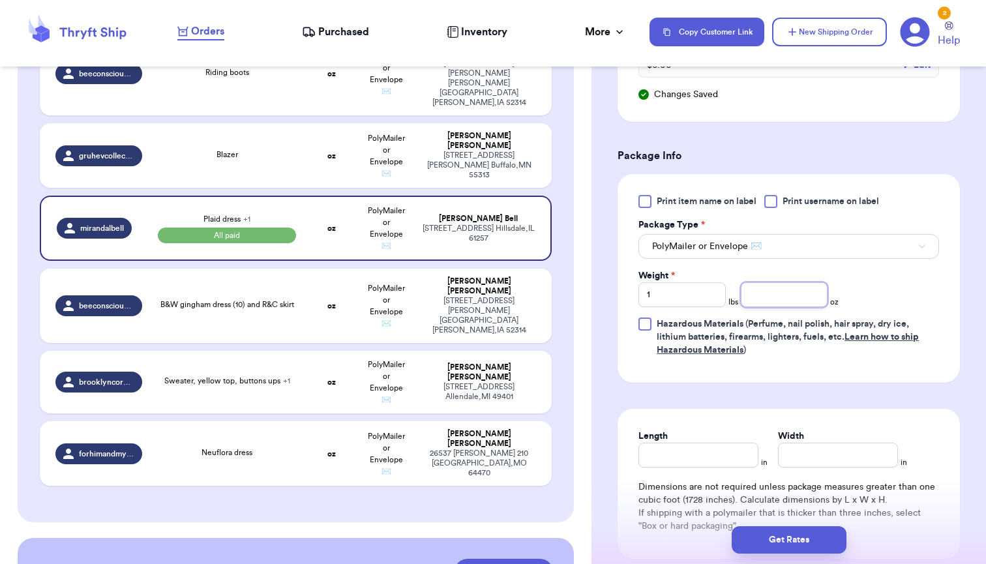
click at [775, 282] on input "number" at bounding box center [784, 294] width 87 height 25
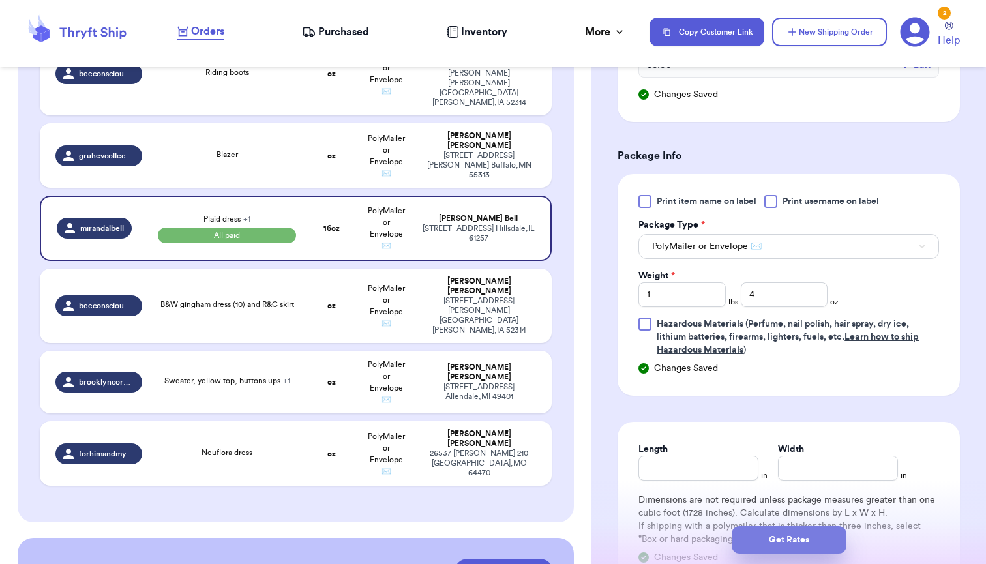
click at [790, 539] on button "Get Rates" at bounding box center [789, 539] width 115 height 27
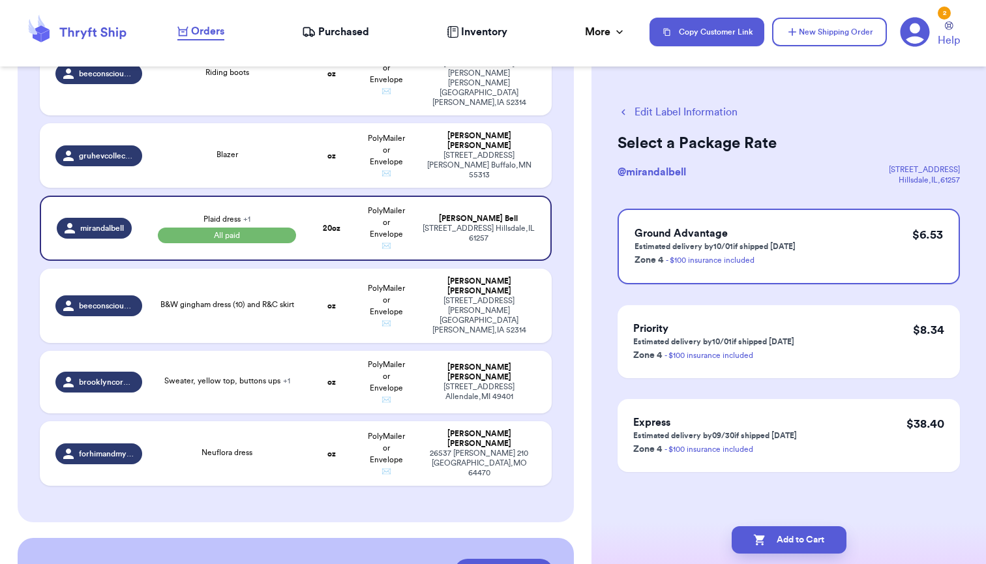
scroll to position [0, 0]
click at [829, 238] on div "Ground Advantage Estimated delivery by 10/01 if shipped [DATE] Zone 4 - $100 in…" at bounding box center [789, 247] width 342 height 76
click at [784, 550] on button "Add to Cart" at bounding box center [789, 539] width 115 height 27
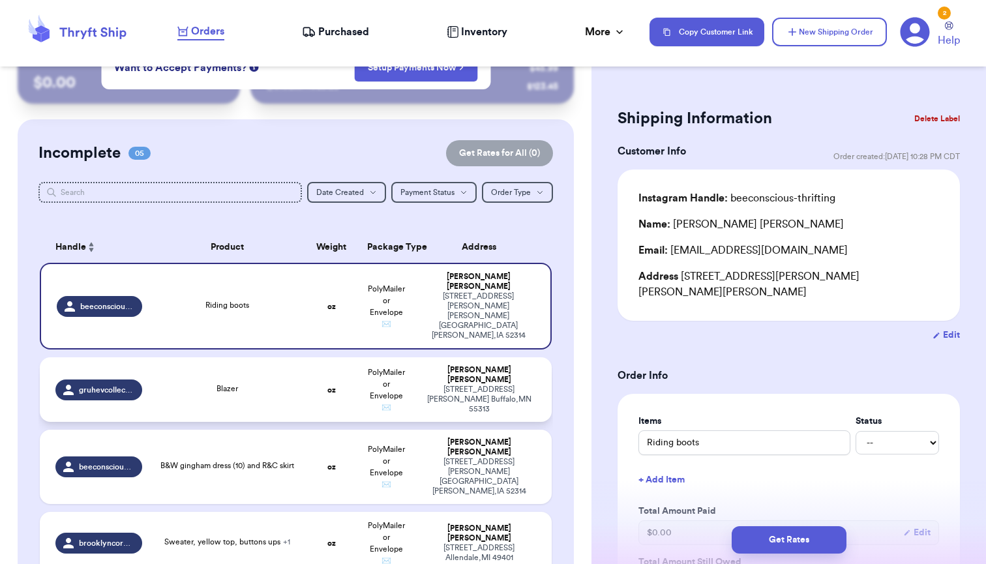
scroll to position [50, 0]
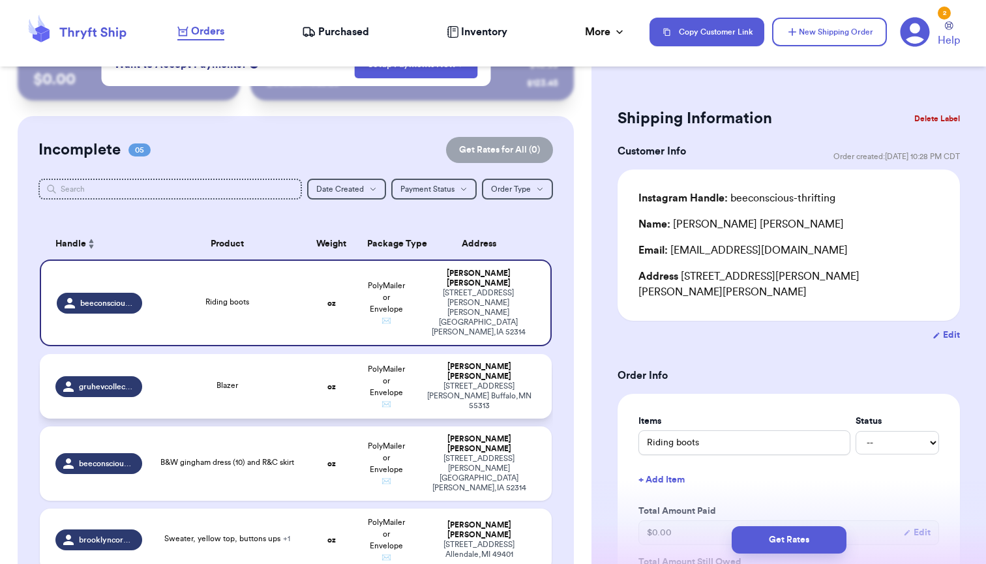
click at [286, 379] on div "Blazer" at bounding box center [227, 386] width 138 height 14
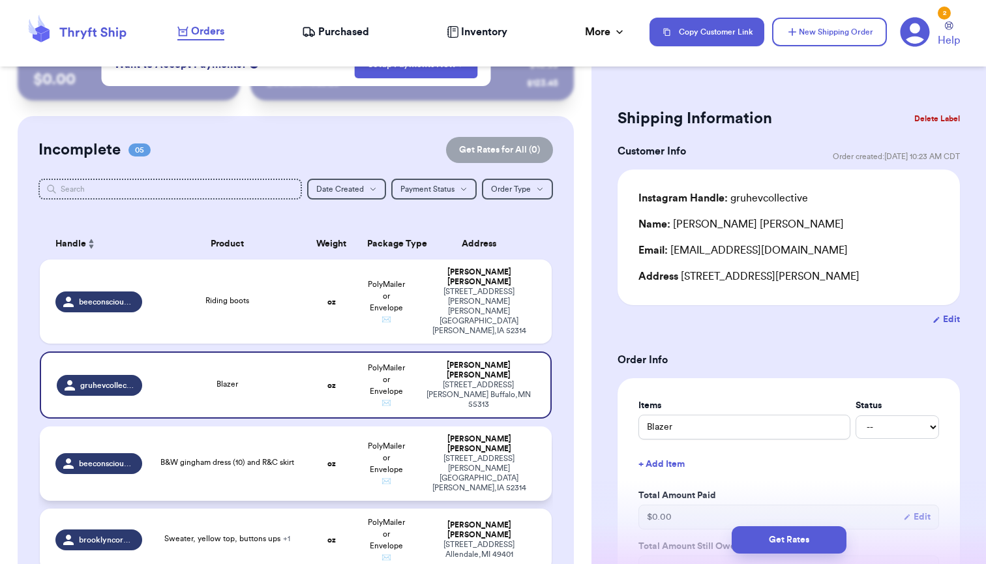
click at [333, 460] on strong "oz" at bounding box center [331, 464] width 8 height 8
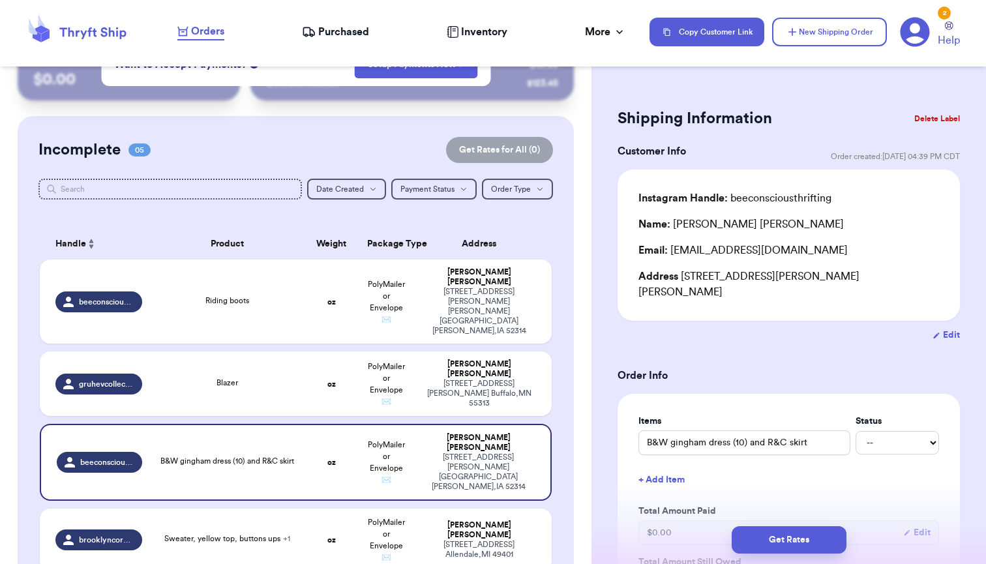
scroll to position [0, 0]
click at [937, 117] on button "Delete Label" at bounding box center [937, 118] width 56 height 29
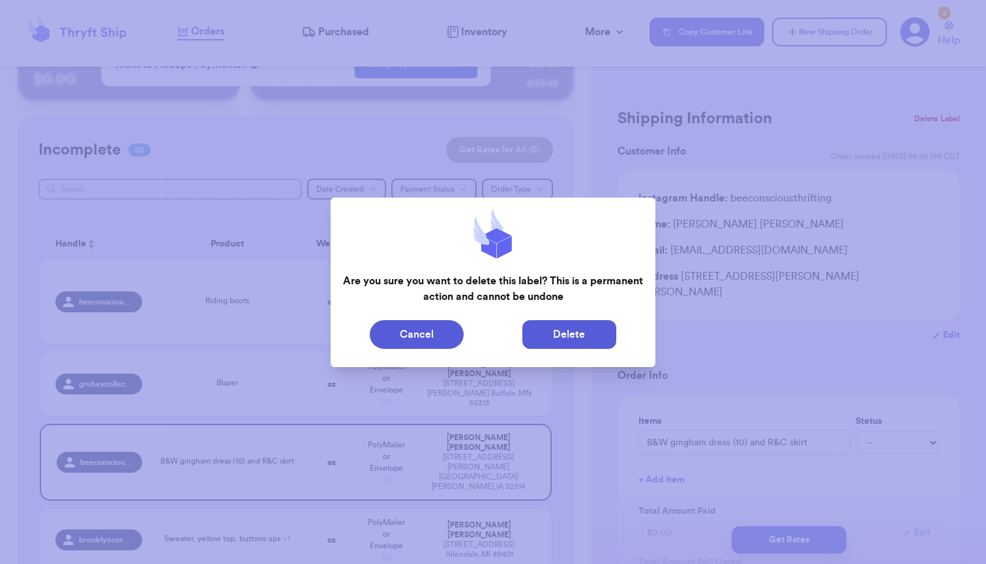
click at [582, 339] on button "Delete" at bounding box center [569, 334] width 94 height 29
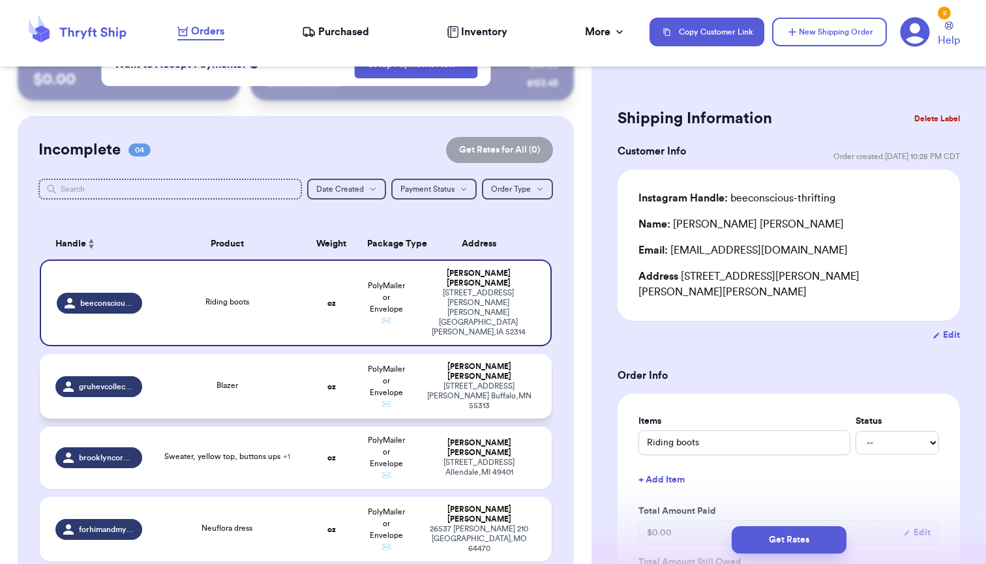
click at [275, 379] on div "Blazer" at bounding box center [227, 386] width 138 height 14
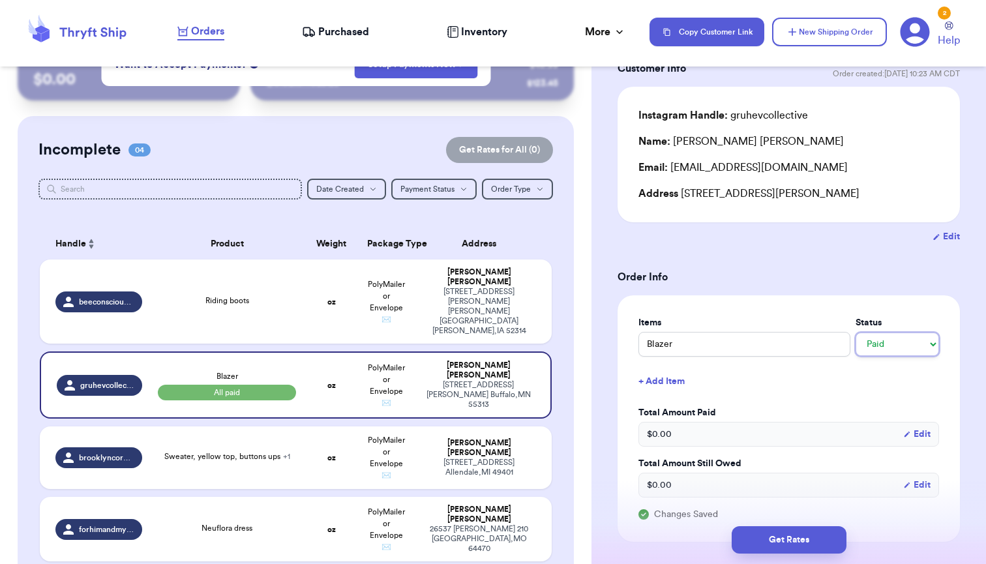
scroll to position [165, 0]
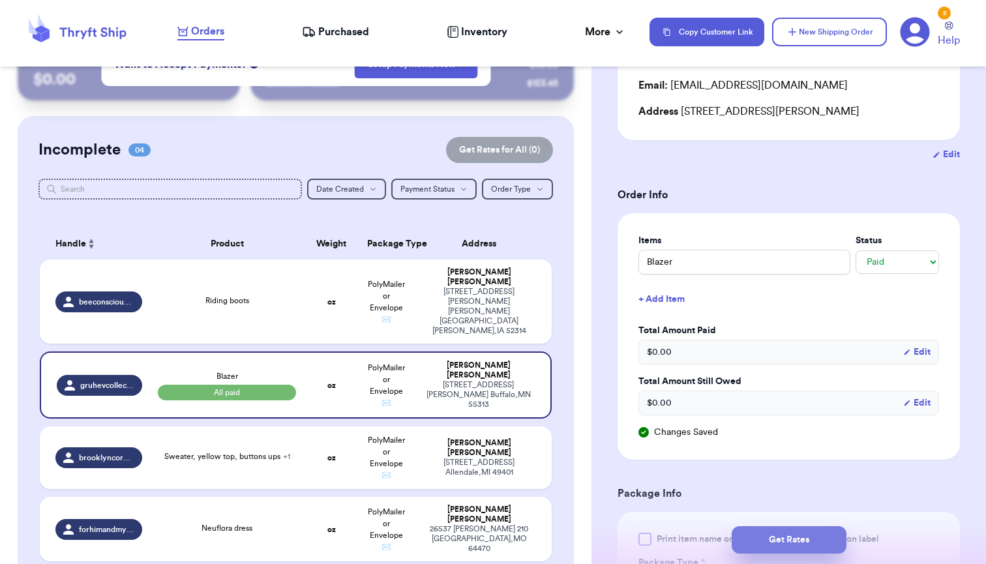
click at [793, 543] on button "Get Rates" at bounding box center [789, 539] width 115 height 27
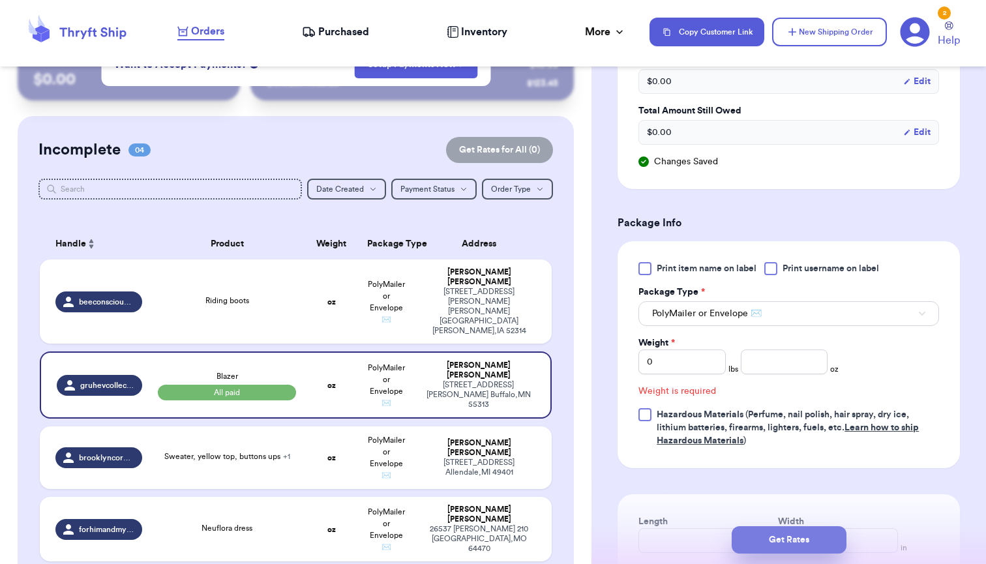
scroll to position [518, 0]
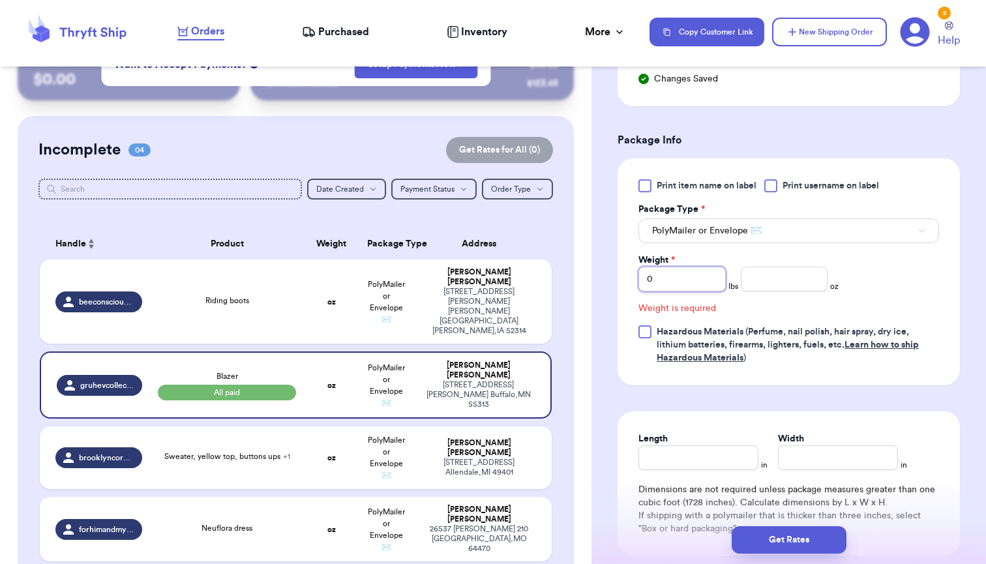
drag, startPoint x: 672, startPoint y: 289, endPoint x: 606, endPoint y: 273, distance: 68.3
click at [606, 273] on div "Shipping Information Delete Label Customer Info Order created: [DATE] 10:23 AM …" at bounding box center [788, 137] width 394 height 1155
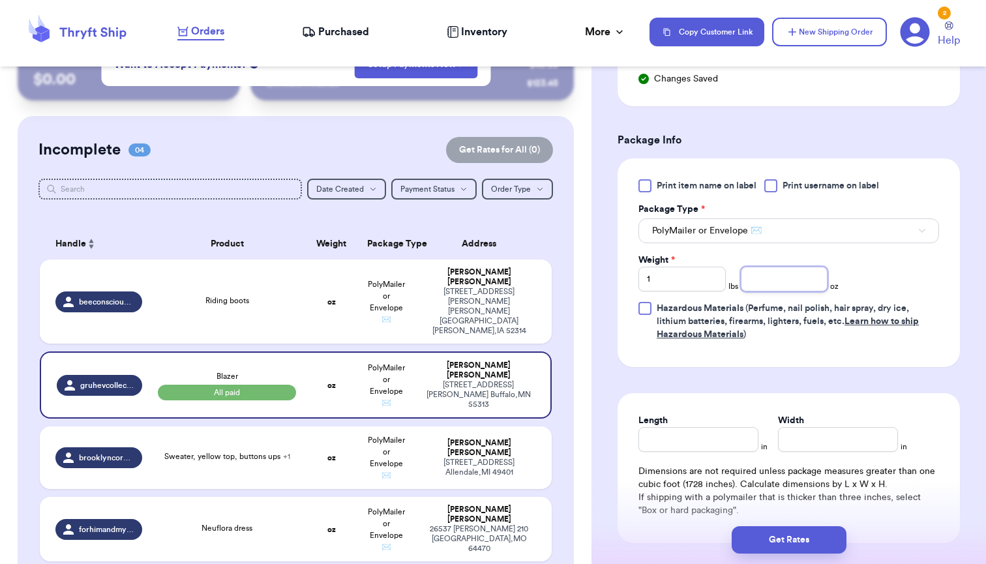
click at [766, 287] on input "number" at bounding box center [784, 279] width 87 height 25
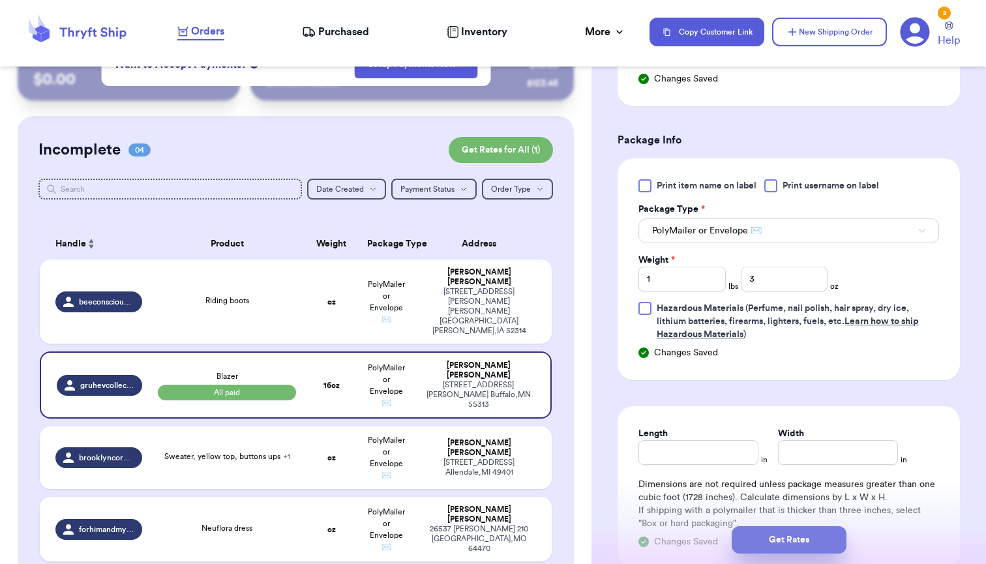
click at [797, 539] on button "Get Rates" at bounding box center [789, 539] width 115 height 27
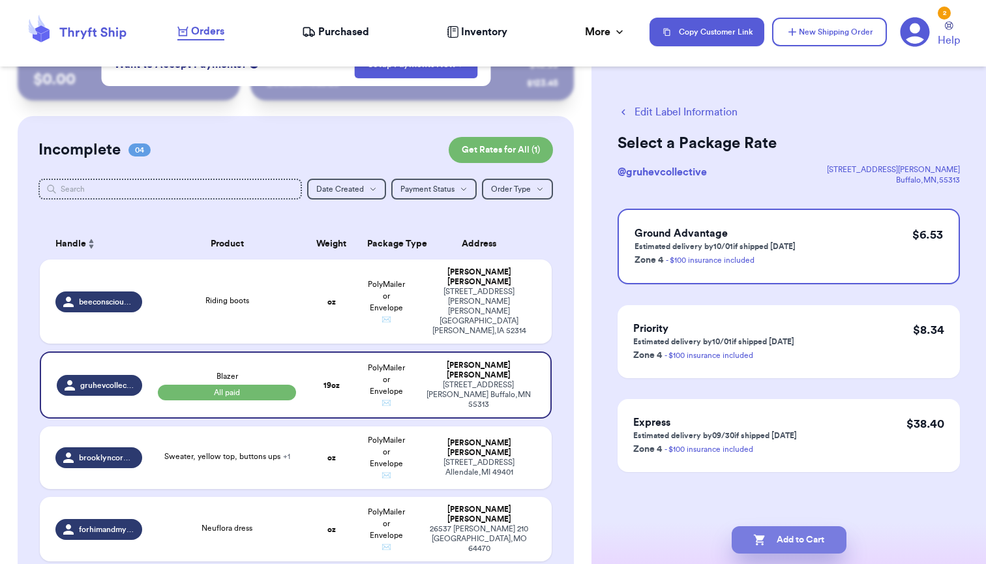
click at [794, 540] on button "Add to Cart" at bounding box center [789, 539] width 115 height 27
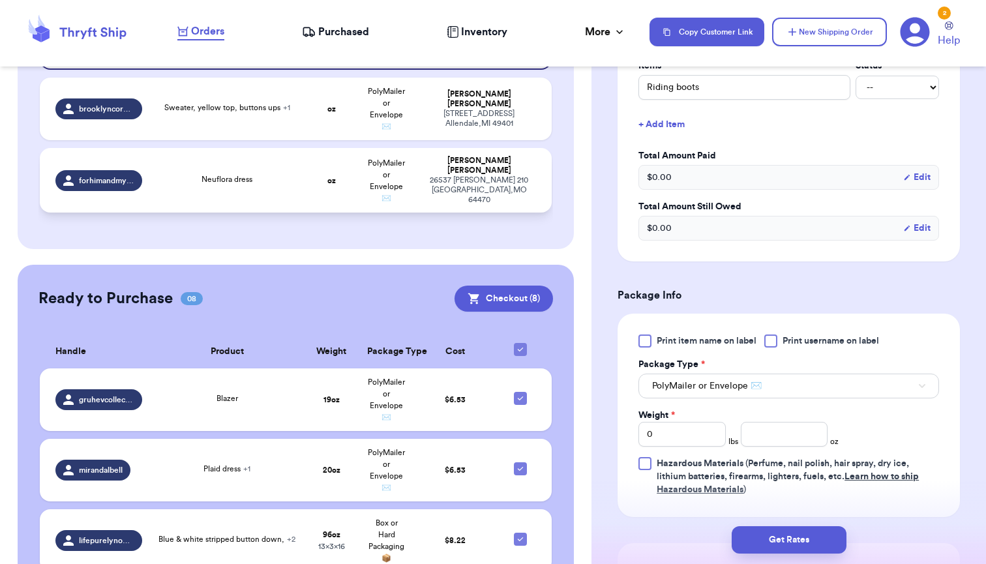
scroll to position [327, 0]
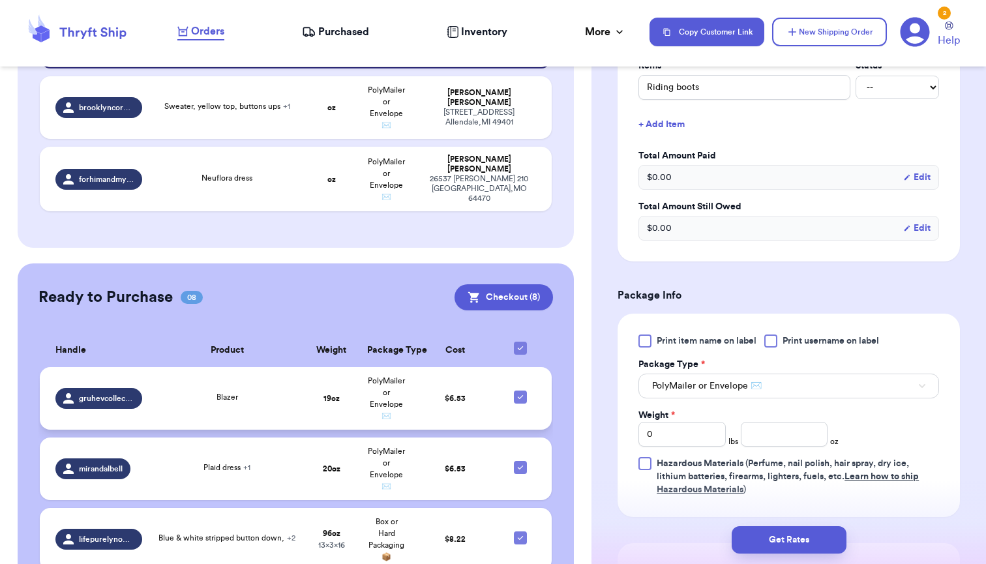
click at [158, 391] on div "Blazer" at bounding box center [227, 398] width 138 height 14
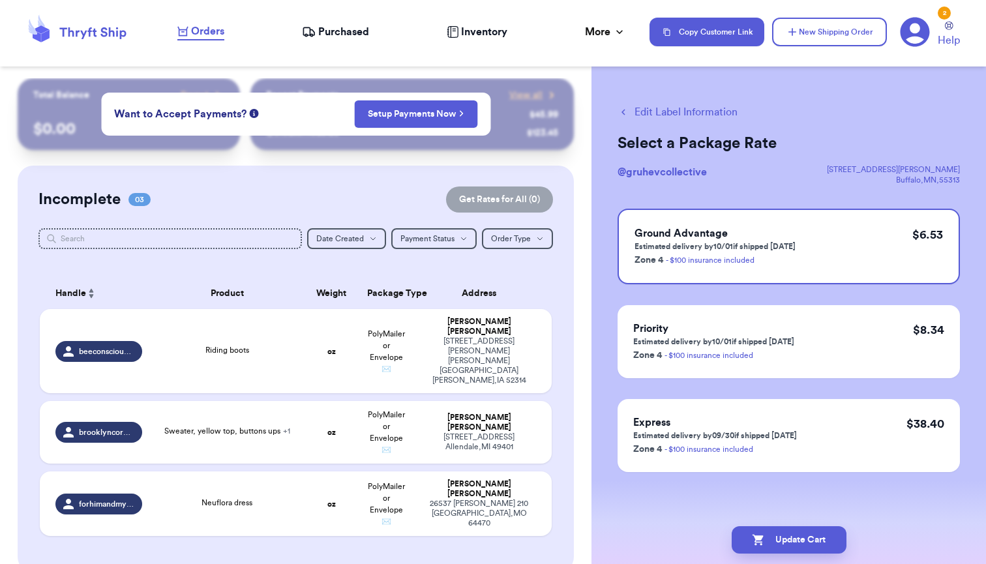
scroll to position [0, 0]
click at [291, 347] on div "Riding boots" at bounding box center [227, 351] width 138 height 14
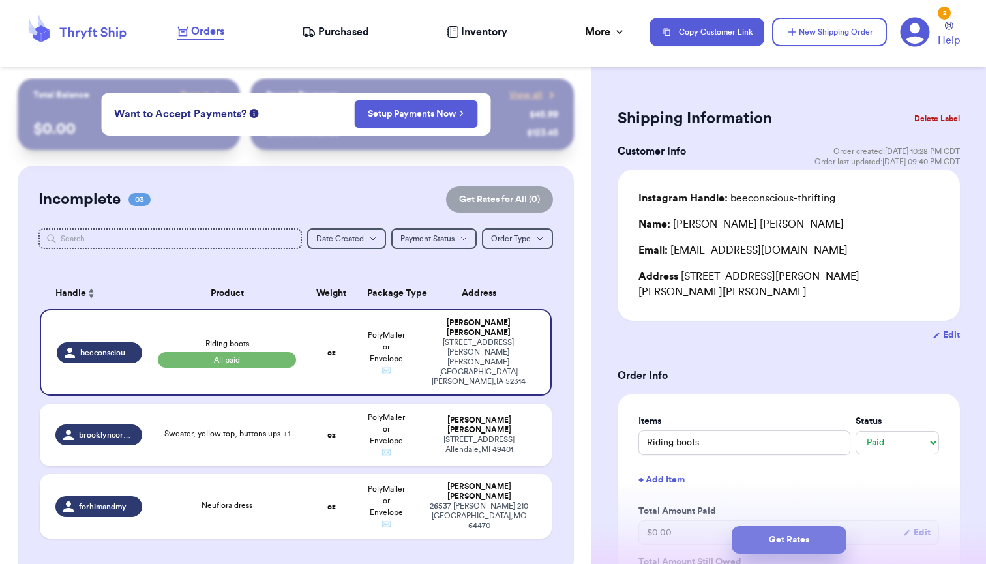
click at [786, 537] on button "Get Rates" at bounding box center [789, 539] width 115 height 27
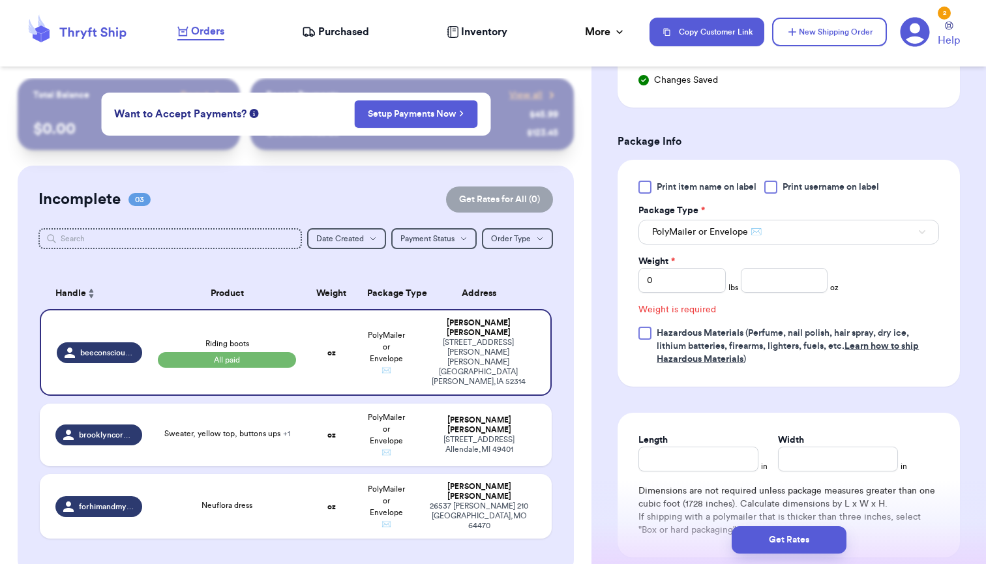
scroll to position [534, 0]
click at [732, 223] on button "PolyMailer or Envelope ✉️" at bounding box center [788, 230] width 301 height 25
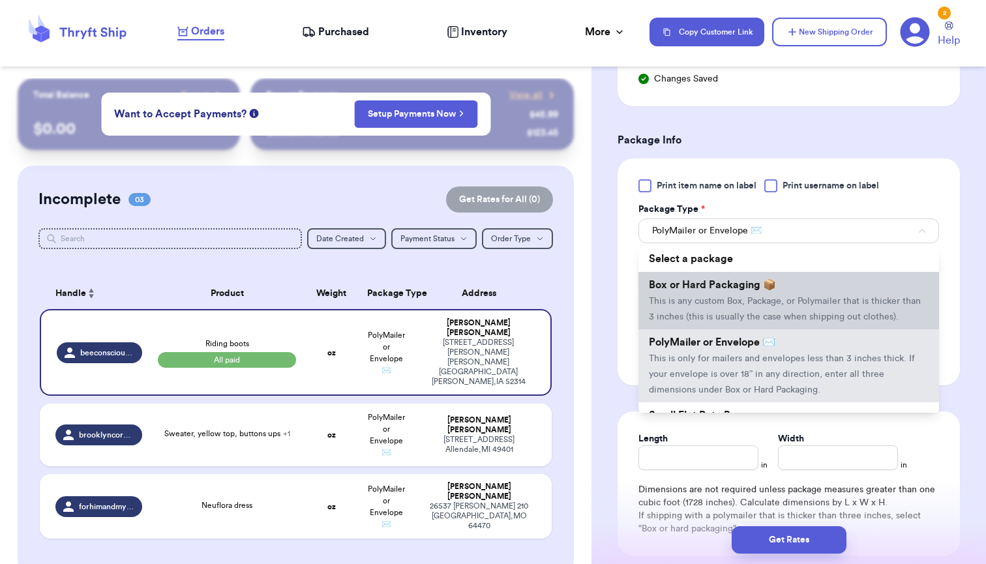
click at [713, 290] on span "Box or Hard Packaging 📦" at bounding box center [712, 285] width 127 height 10
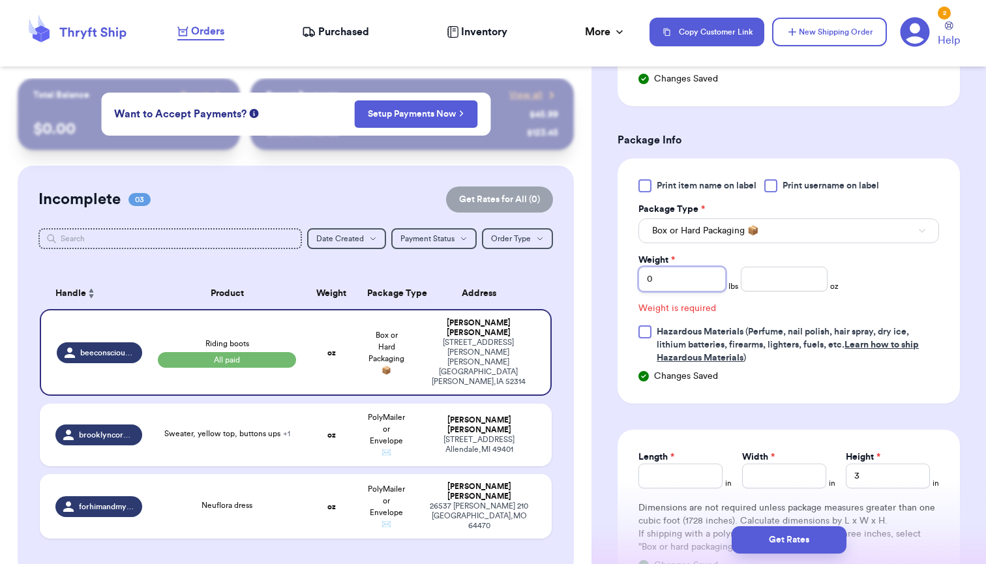
drag, startPoint x: 689, startPoint y: 284, endPoint x: 620, endPoint y: 284, distance: 68.5
click at [620, 284] on div "Print item name on label Print username on label Package Type * Box or Hard Pac…" at bounding box center [789, 280] width 342 height 245
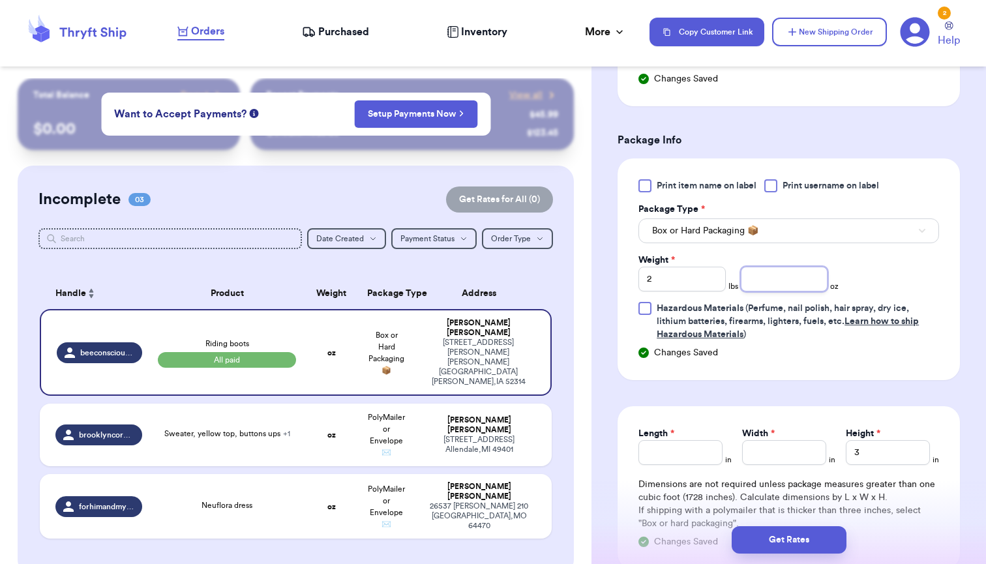
click at [790, 275] on input "number" at bounding box center [784, 279] width 87 height 25
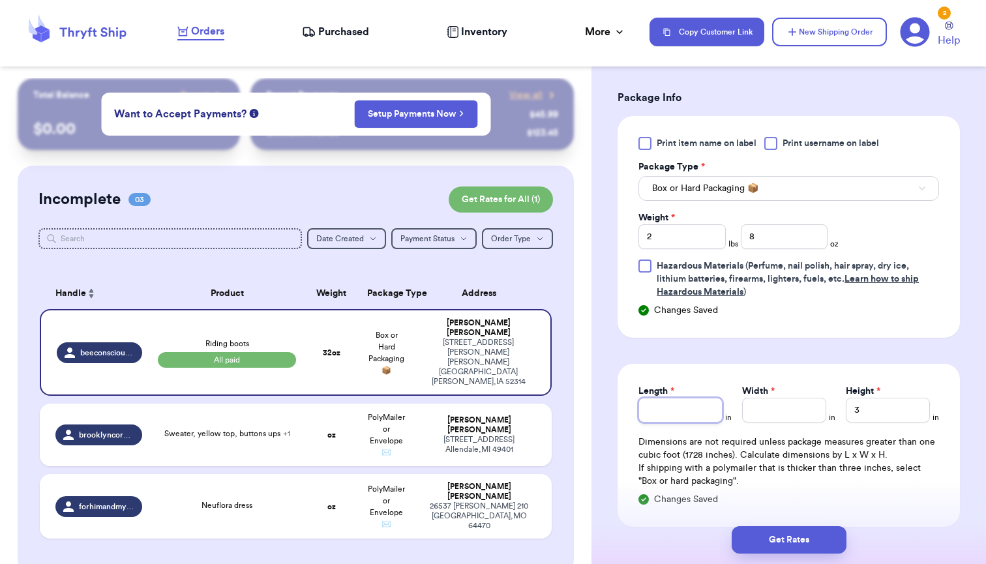
click at [681, 415] on input "Length *" at bounding box center [680, 410] width 84 height 25
click at [786, 419] on input "Width *" at bounding box center [784, 410] width 84 height 25
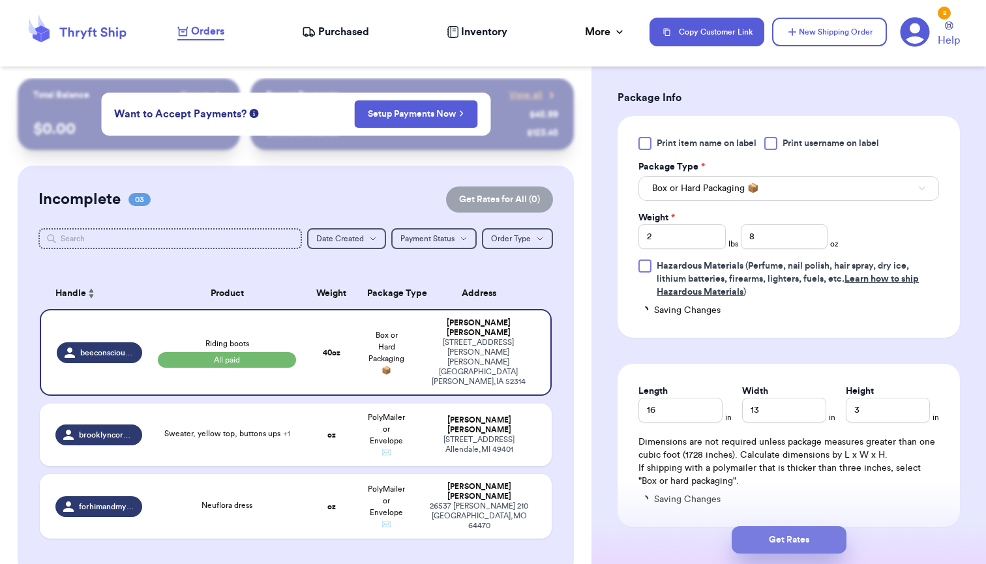
click at [805, 543] on button "Get Rates" at bounding box center [789, 539] width 115 height 27
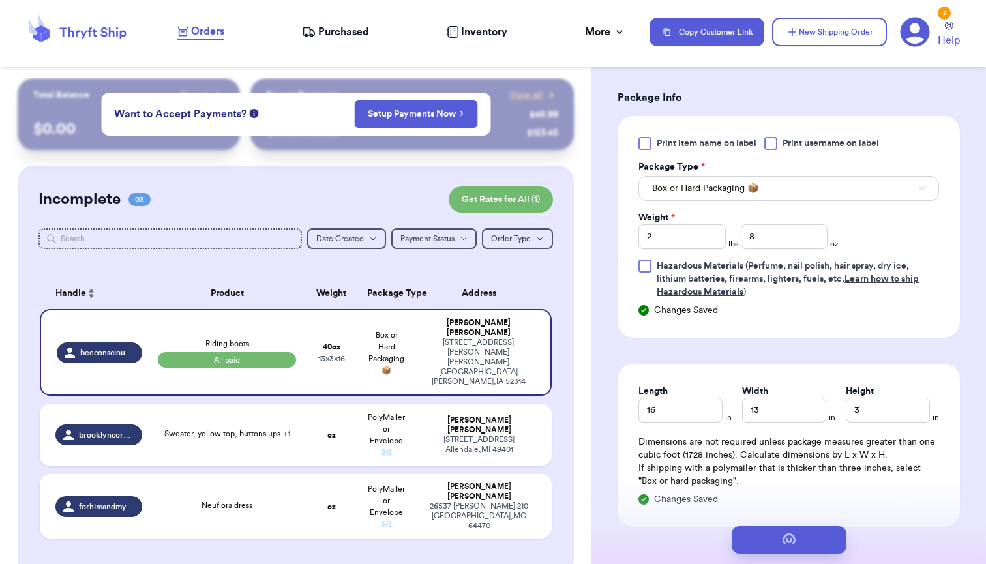
scroll to position [0, 0]
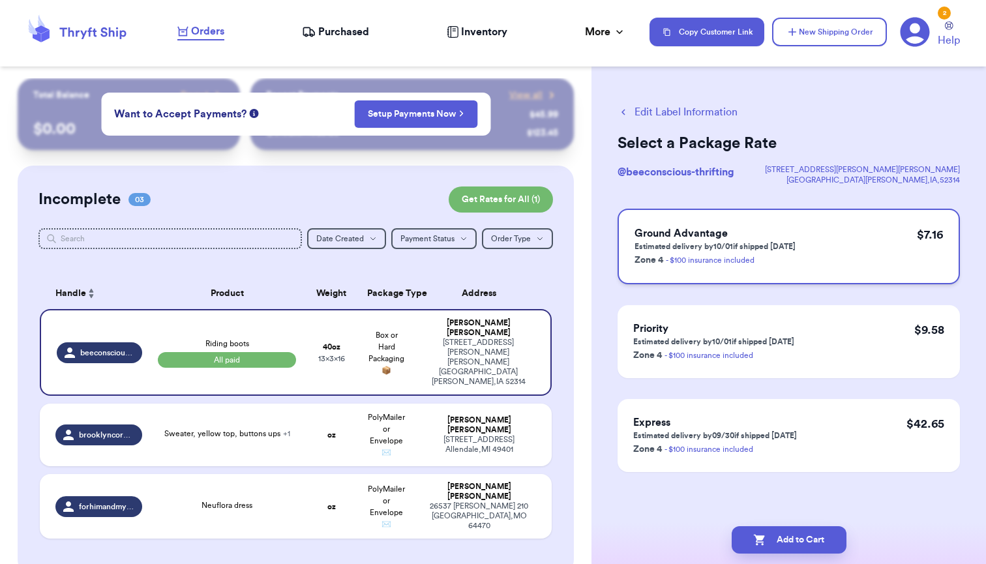
click at [826, 254] on div "Ground Advantage Estimated delivery by 10/01 if shipped [DATE] Zone 4 - $100 in…" at bounding box center [789, 247] width 342 height 76
click at [796, 543] on button "Add to Cart" at bounding box center [789, 539] width 115 height 27
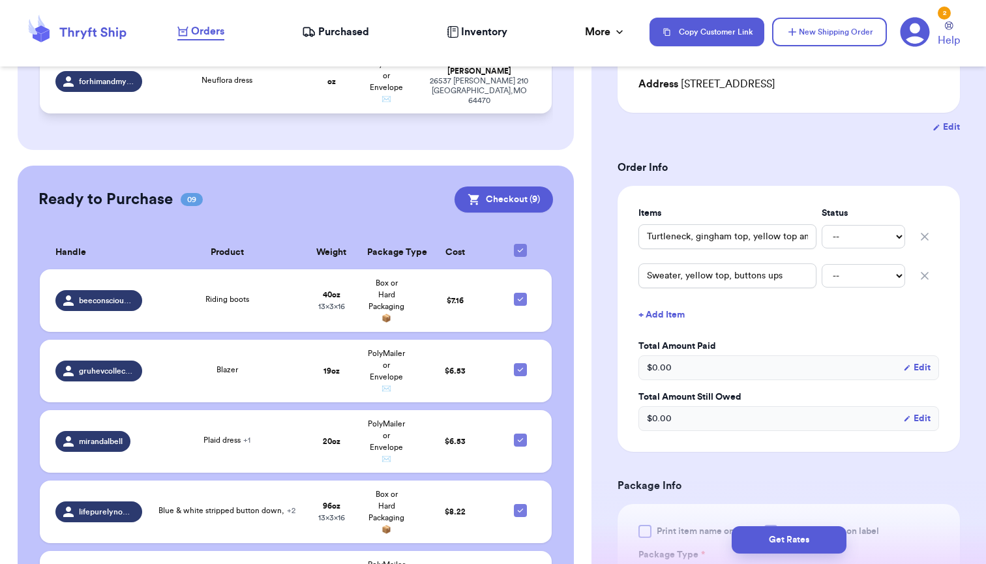
scroll to position [398, 0]
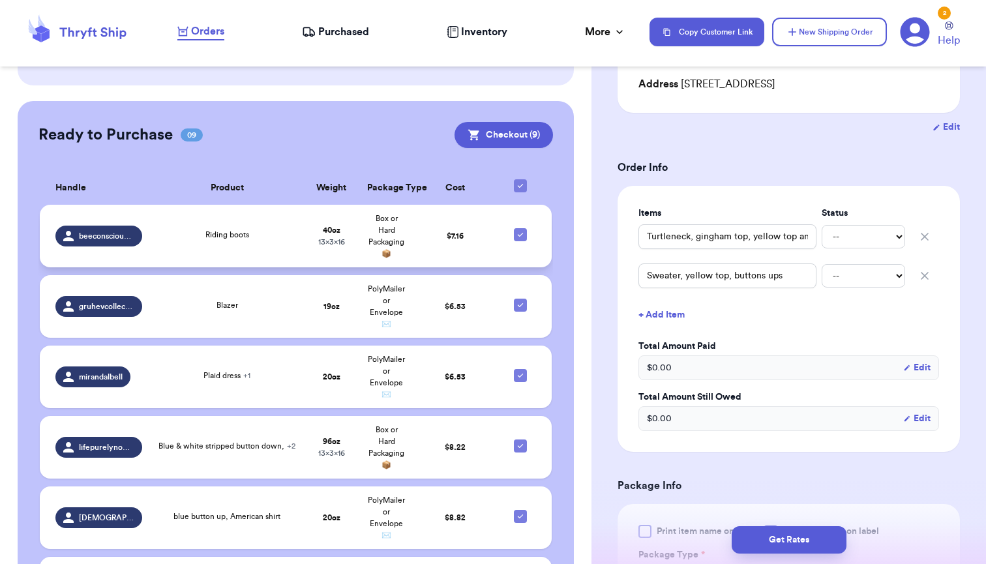
click at [290, 248] on td "Riding boots" at bounding box center [227, 236] width 154 height 63
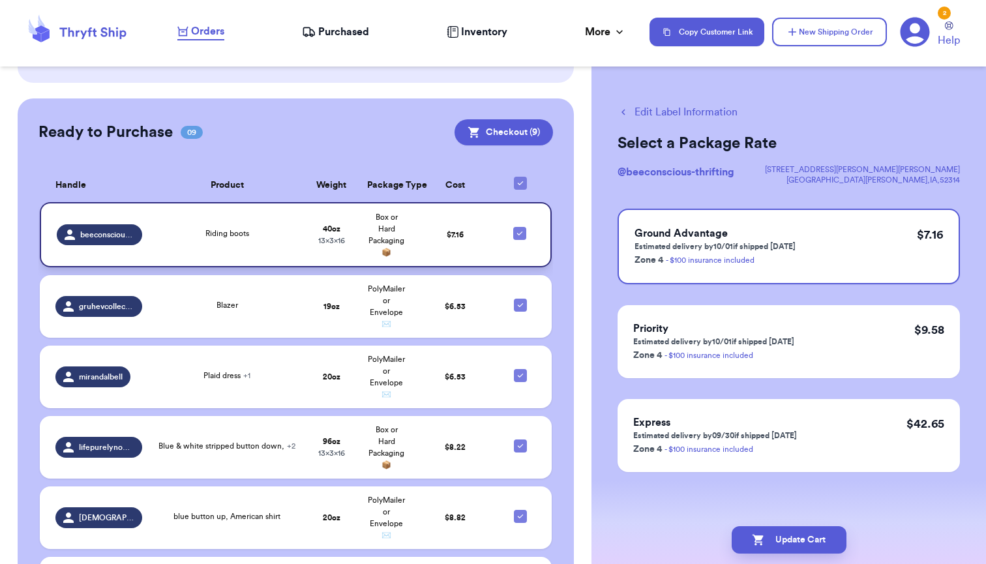
scroll to position [0, 0]
click at [502, 132] on button "Checkout ( 9 )" at bounding box center [503, 132] width 98 height 26
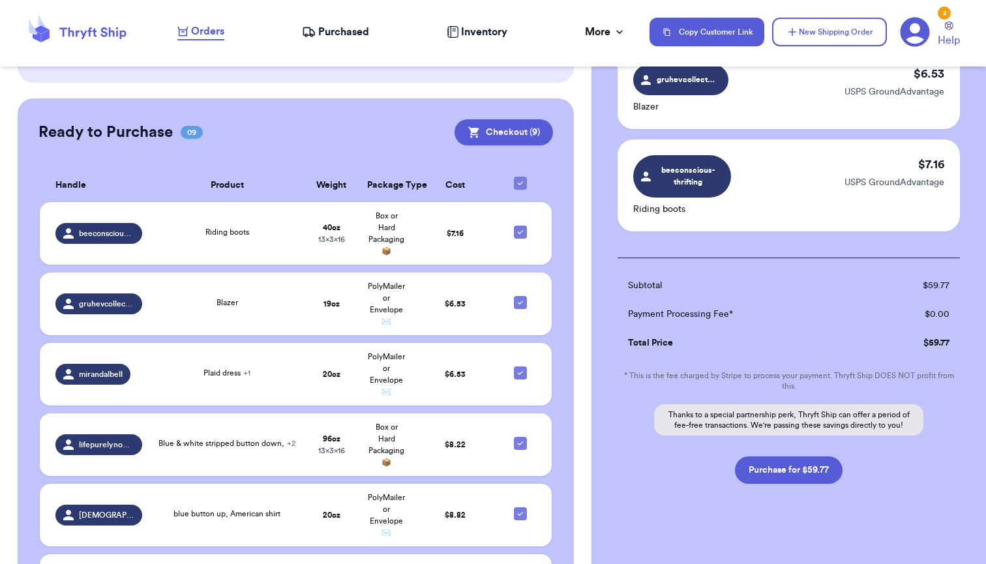
scroll to position [758, 0]
click at [771, 457] on button "Purchase for $59.77" at bounding box center [789, 470] width 108 height 27
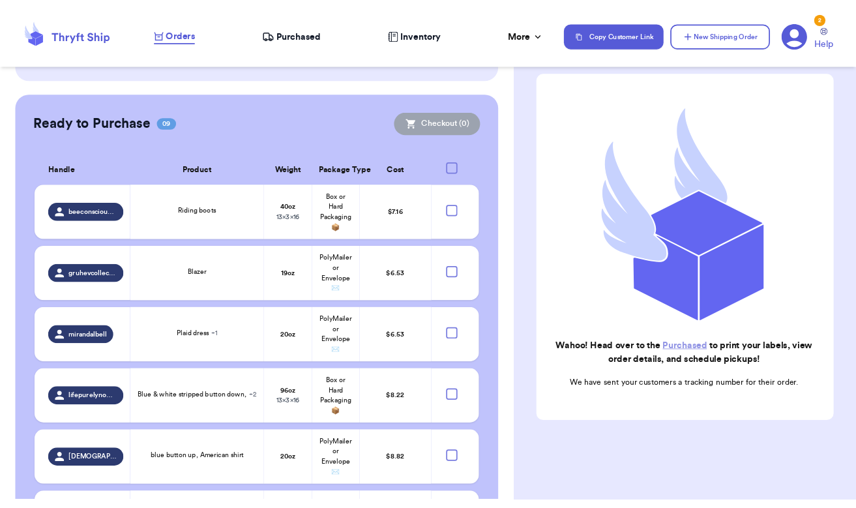
scroll to position [122, 0]
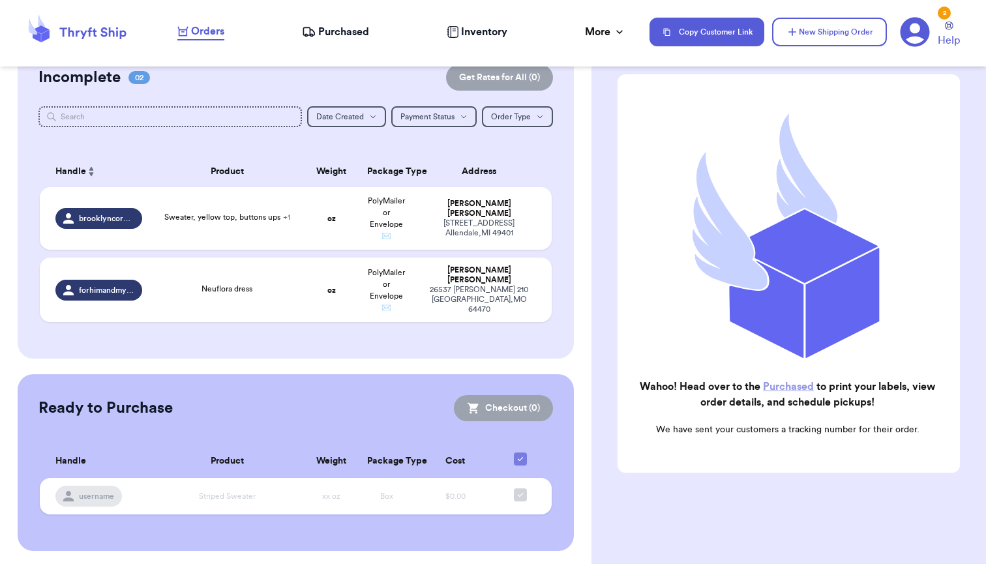
click at [789, 389] on link "Purchased" at bounding box center [788, 386] width 51 height 10
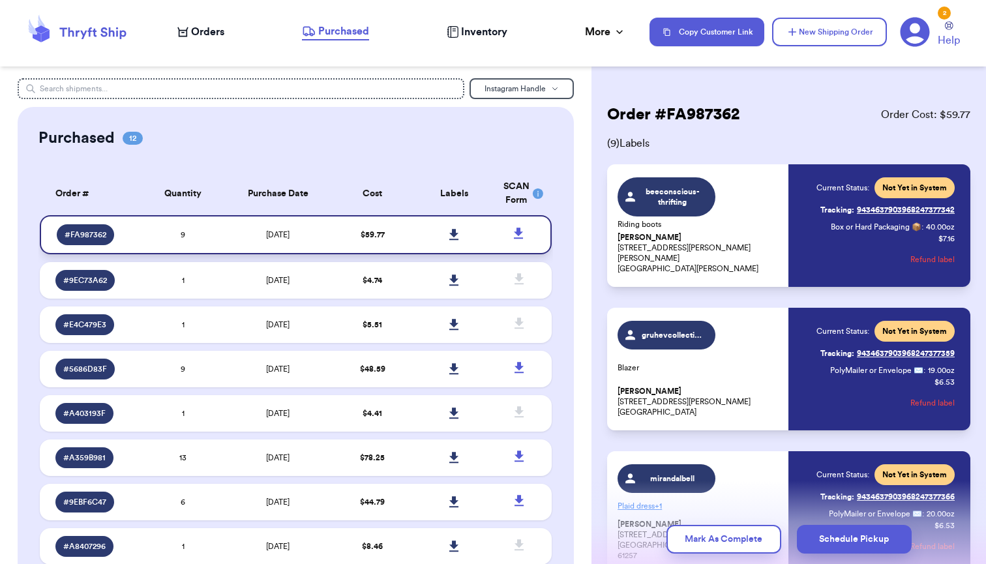
click at [458, 239] on icon at bounding box center [454, 235] width 10 height 12
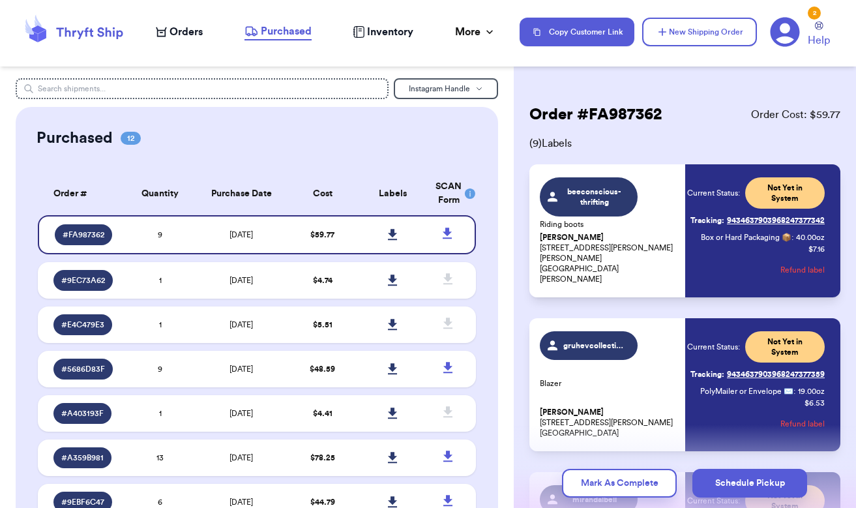
click at [186, 34] on span "Orders" at bounding box center [186, 32] width 33 height 16
